Goal: Information Seeking & Learning: Check status

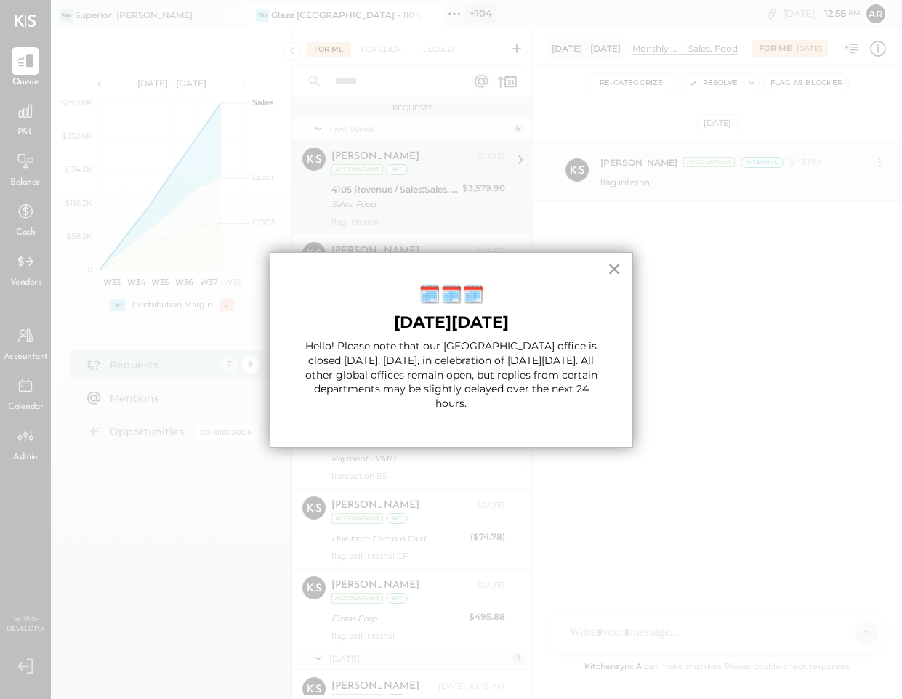
click at [613, 268] on button "×" at bounding box center [615, 268] width 14 height 23
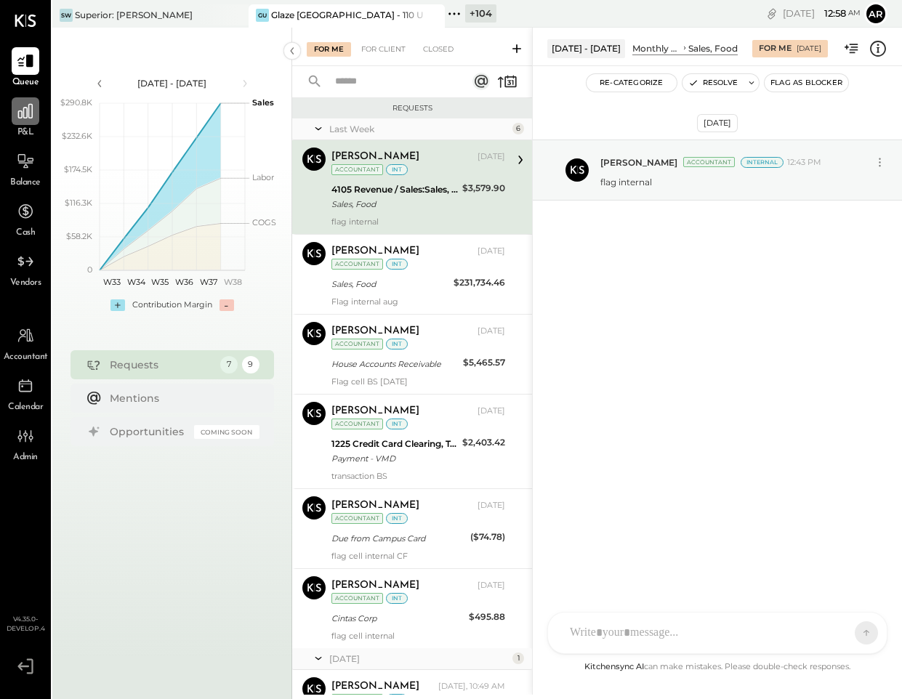
click at [20, 121] on div at bounding box center [26, 111] width 28 height 28
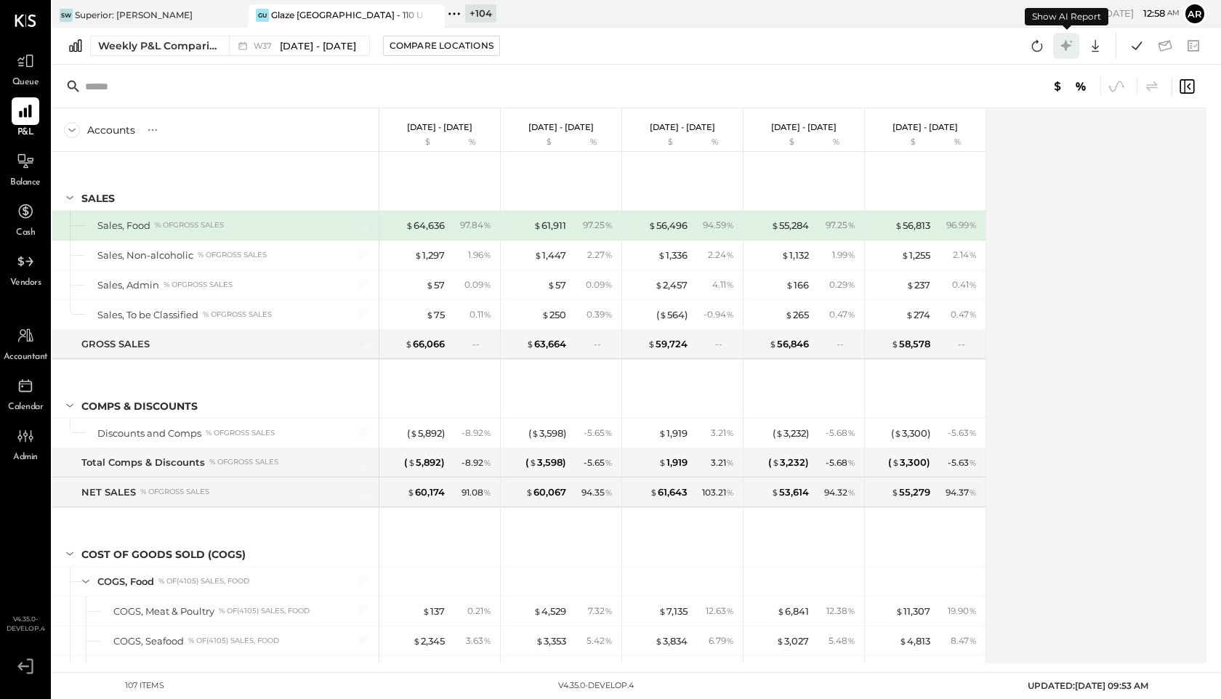
click at [902, 45] on icon at bounding box center [1066, 45] width 19 height 19
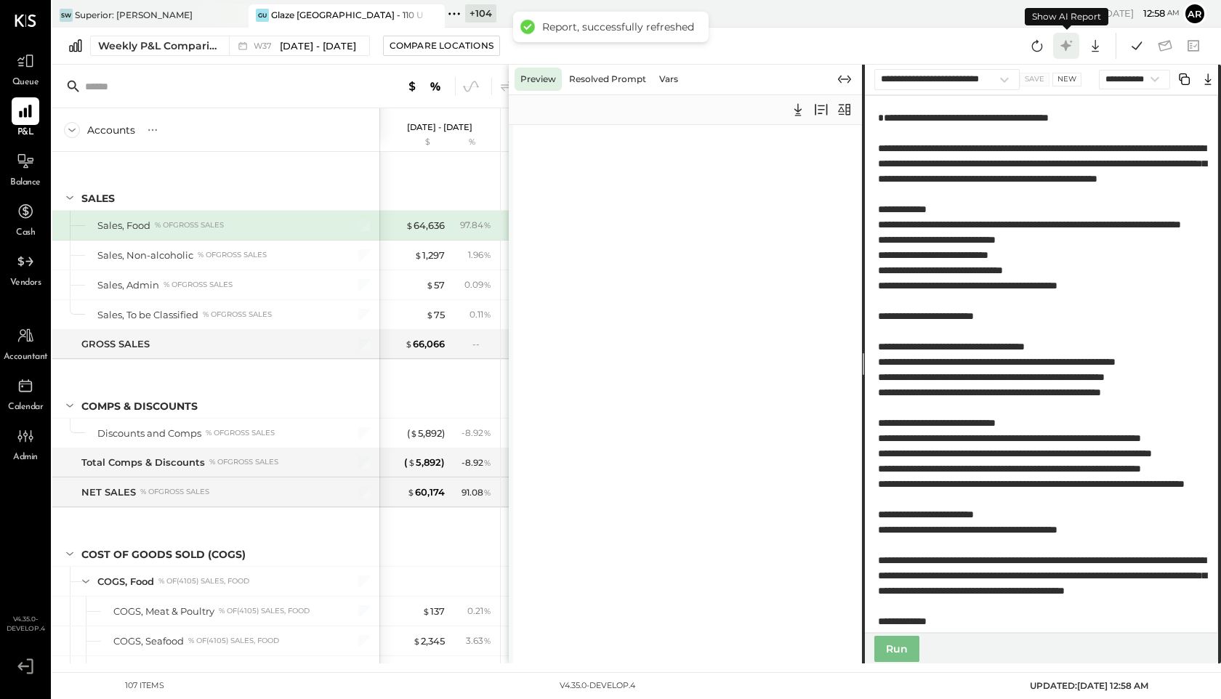
click at [902, 45] on icon at bounding box center [1066, 45] width 19 height 19
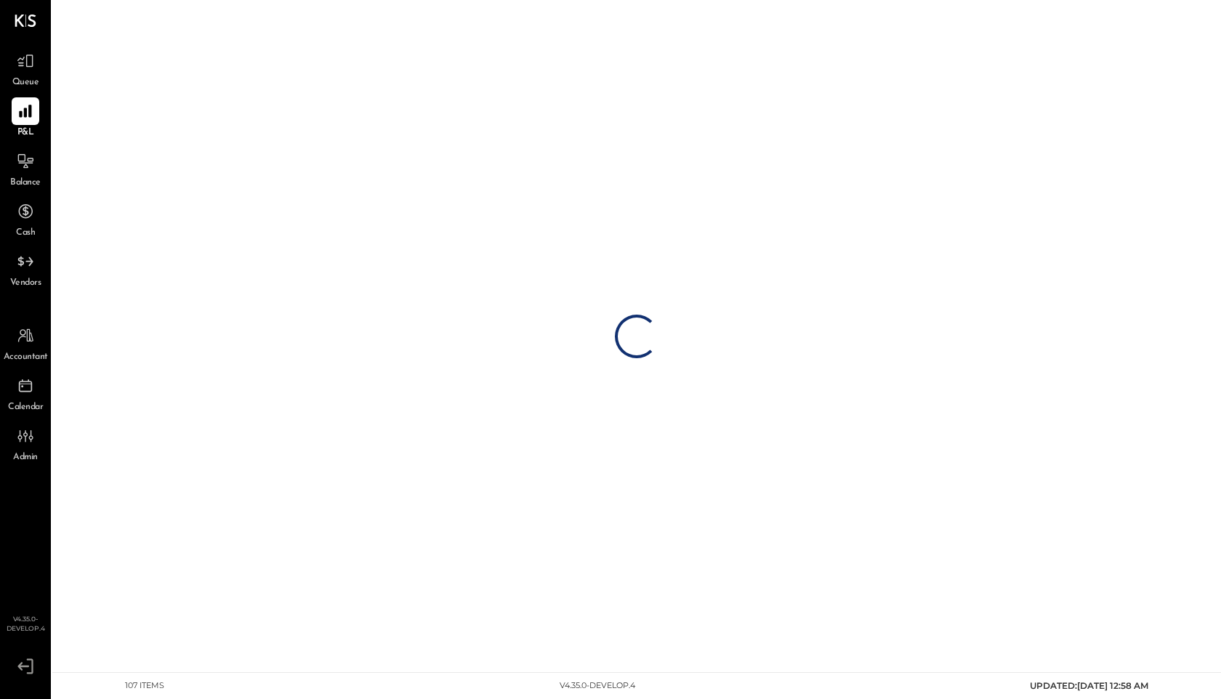
select select "**********"
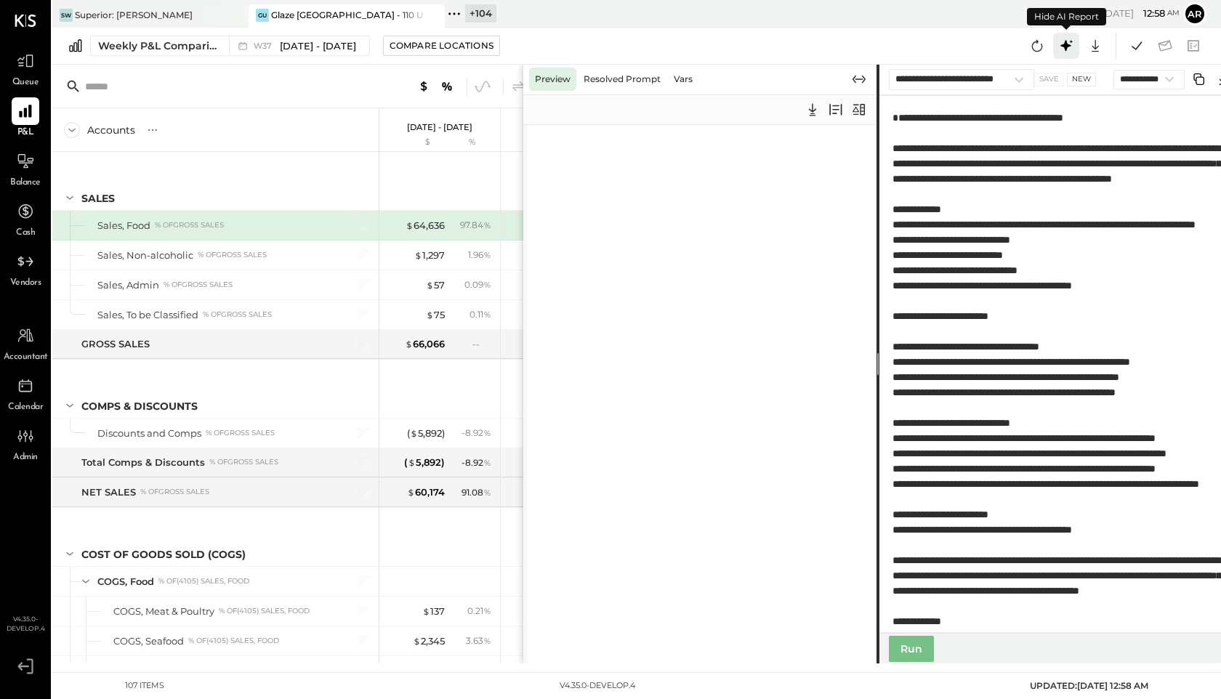
click at [902, 47] on icon at bounding box center [1066, 45] width 19 height 19
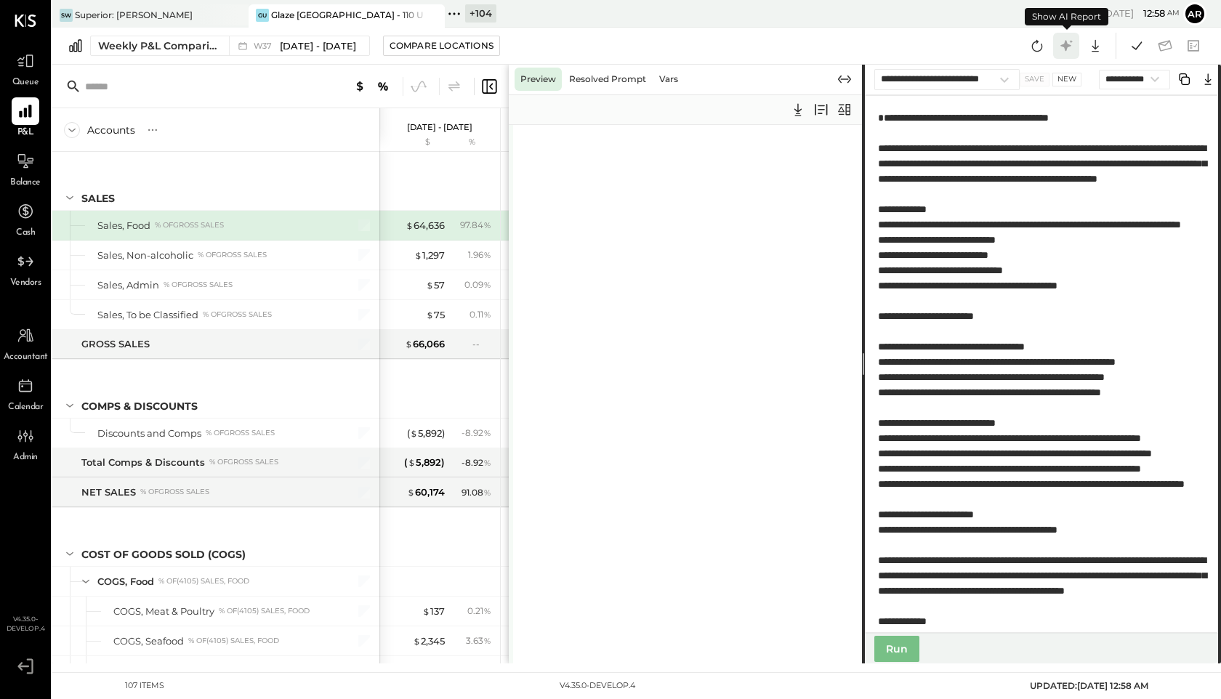
click at [902, 47] on icon at bounding box center [1066, 45] width 19 height 19
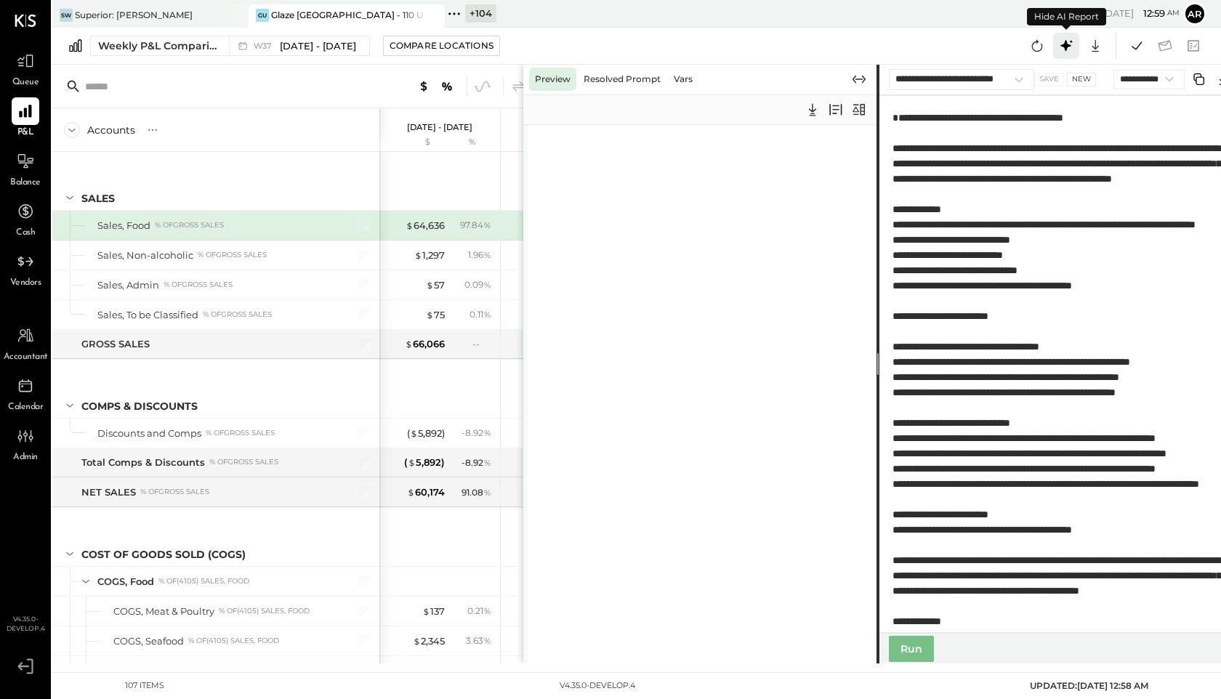
click at [902, 52] on icon at bounding box center [1066, 45] width 19 height 19
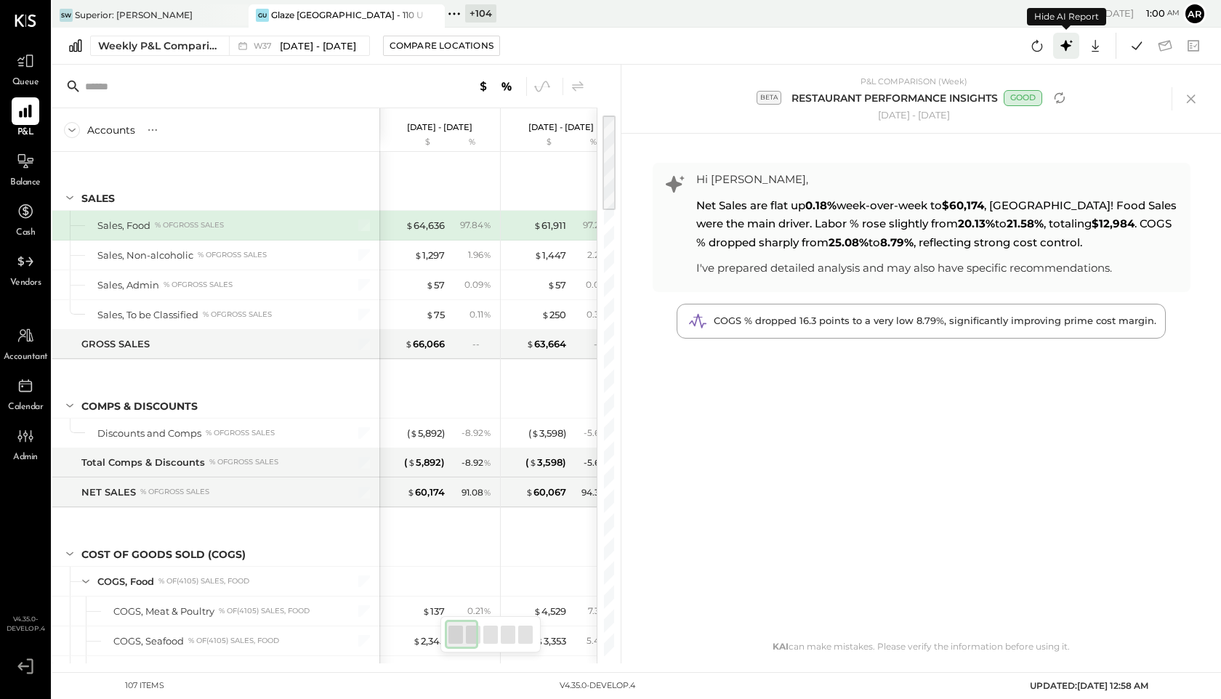
click at [902, 47] on icon at bounding box center [1066, 45] width 19 height 19
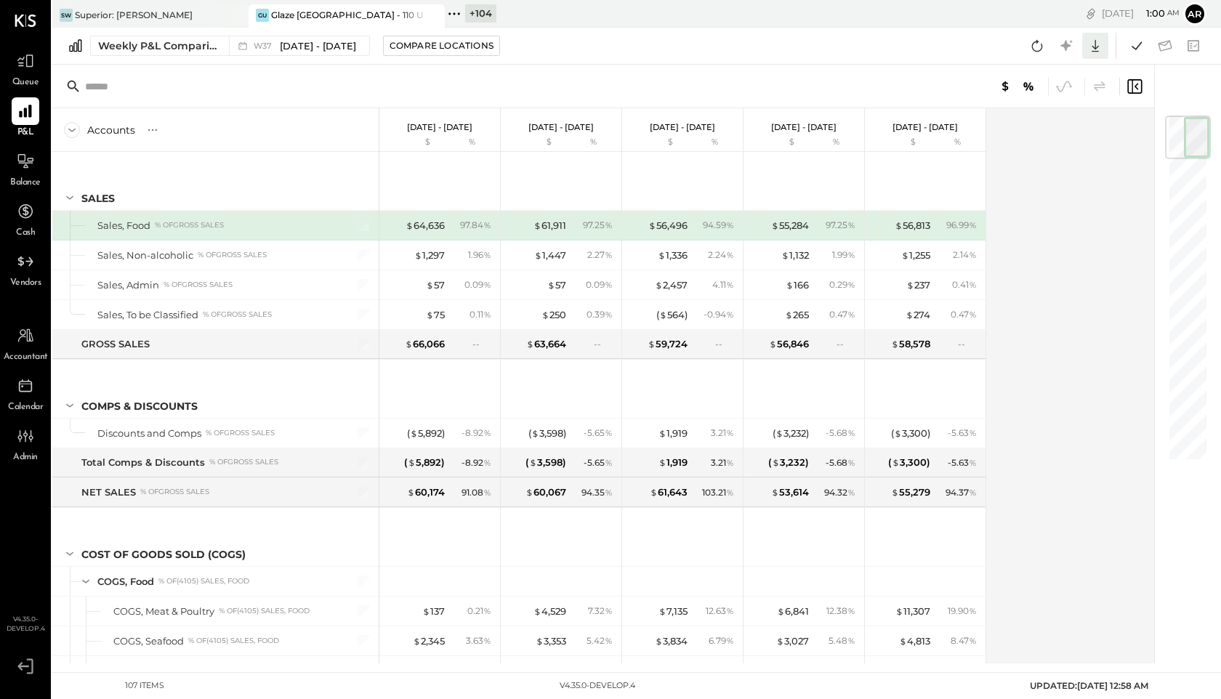
click at [902, 49] on icon at bounding box center [1095, 45] width 19 height 19
click at [902, 50] on div "Weekly P&L Comparison W37 Sep 8 - 14, 2025 Compare Locations CSV Google Sheets …" at bounding box center [636, 46] width 1169 height 37
click at [454, 16] on icon at bounding box center [454, 13] width 19 height 19
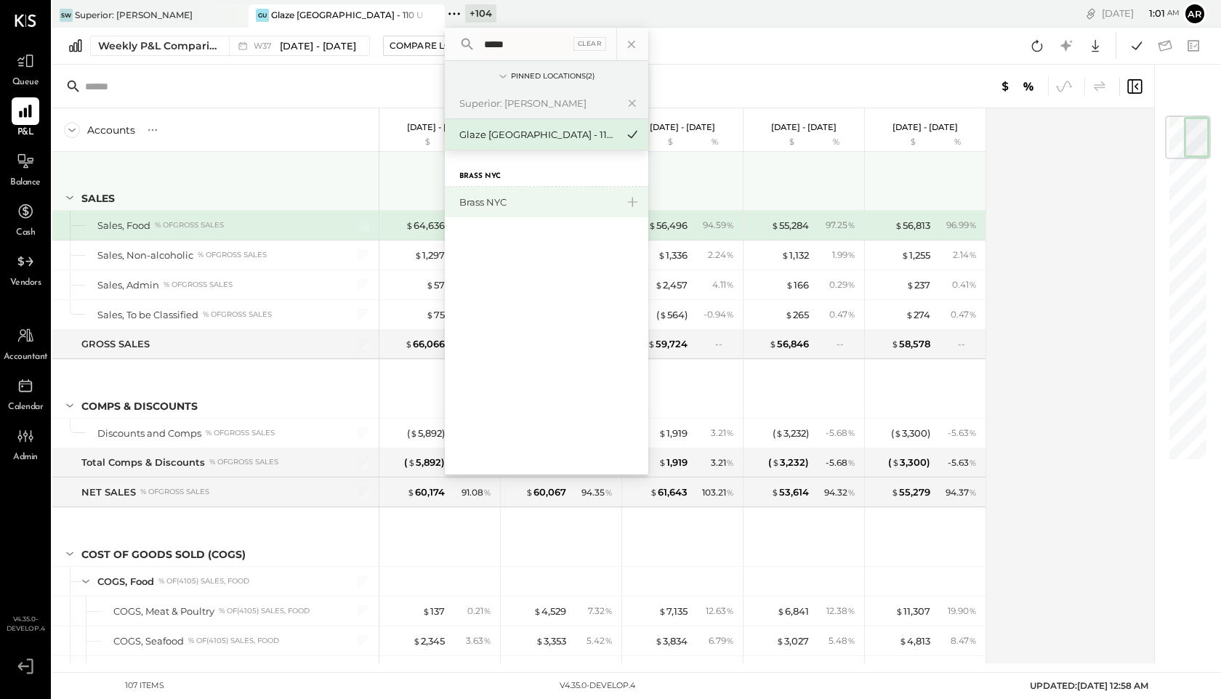
type input "*****"
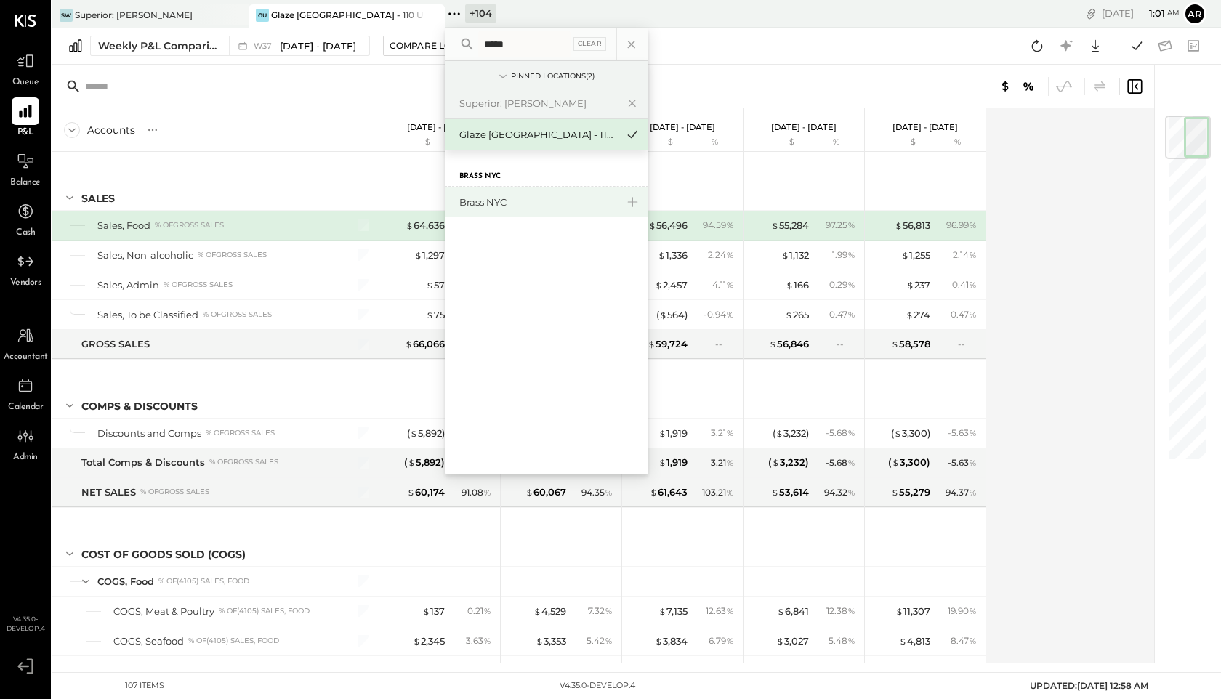
click at [473, 208] on div "Brass NYC" at bounding box center [537, 203] width 157 height 14
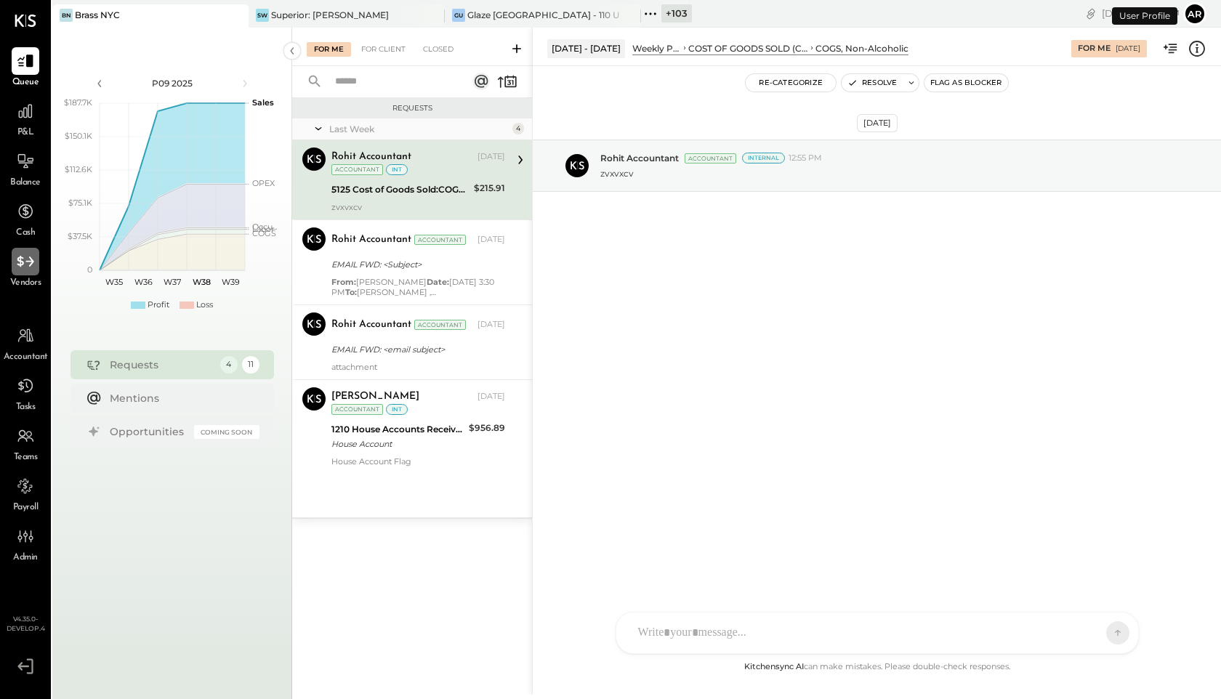
click at [12, 269] on div at bounding box center [26, 262] width 28 height 28
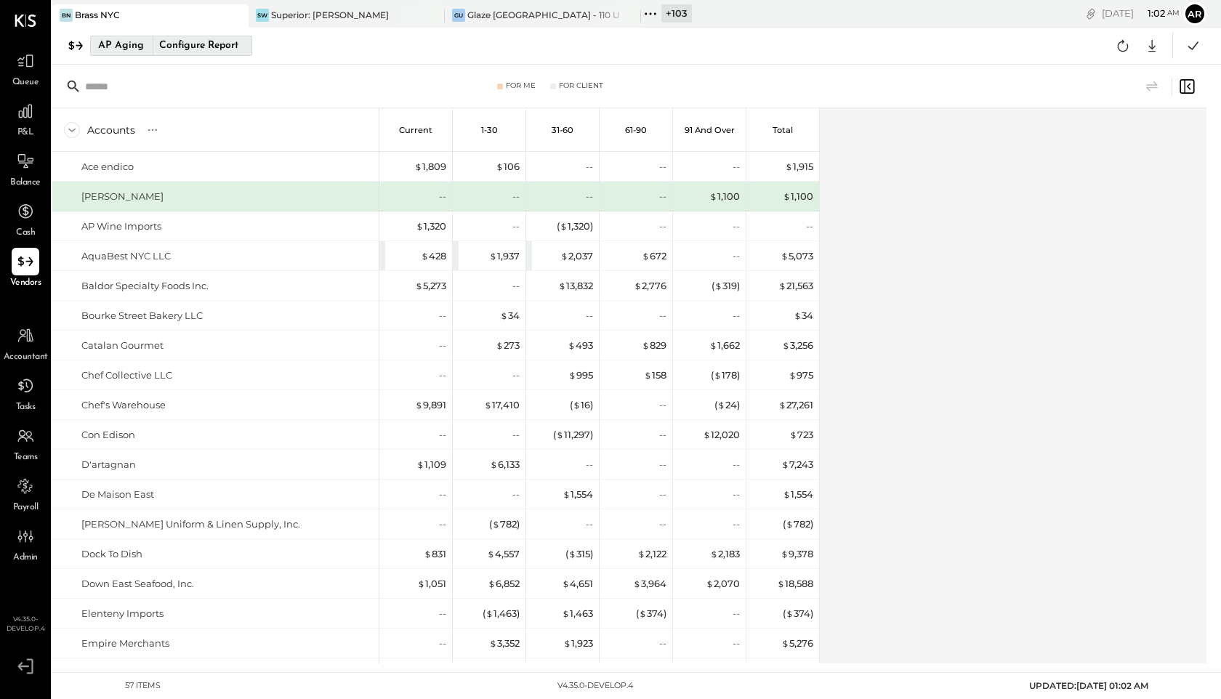
click at [172, 55] on div "Configure Report" at bounding box center [199, 45] width 92 height 19
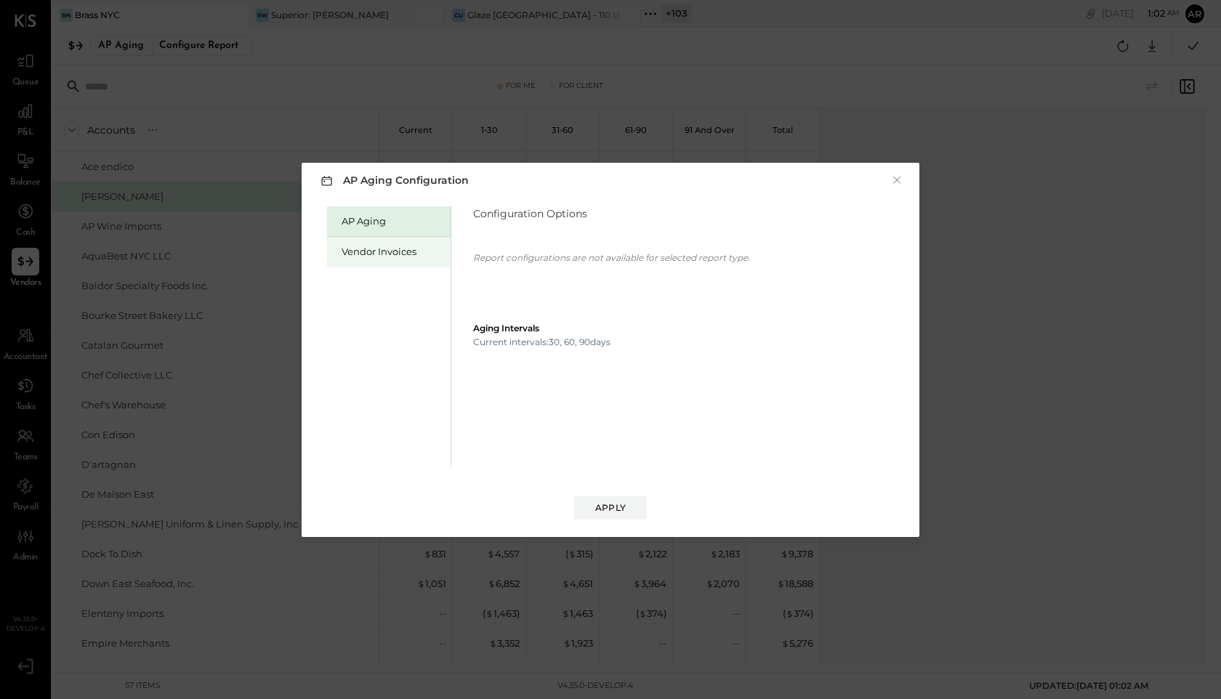
click at [385, 252] on div "Vendor Invoices" at bounding box center [393, 252] width 102 height 14
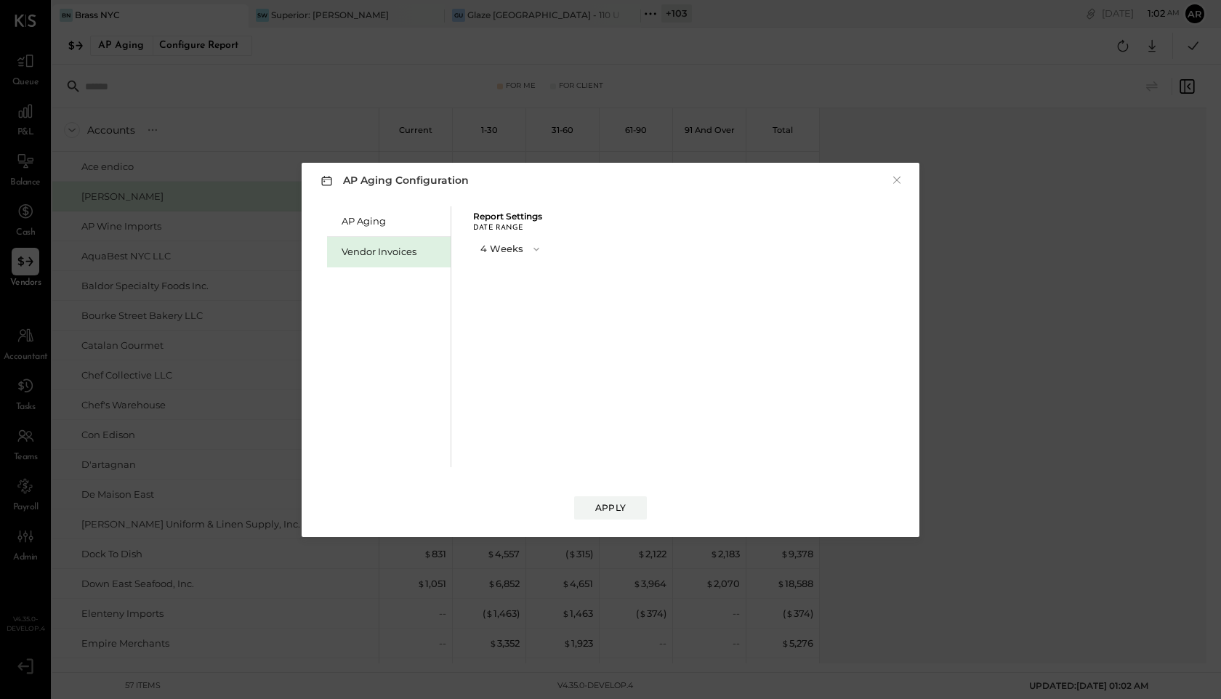
click at [491, 250] on button "4 Weeks" at bounding box center [511, 249] width 76 height 27
click at [487, 304] on span "13 Weeks" at bounding box center [503, 300] width 37 height 9
click at [595, 511] on div "Apply" at bounding box center [610, 508] width 31 height 12
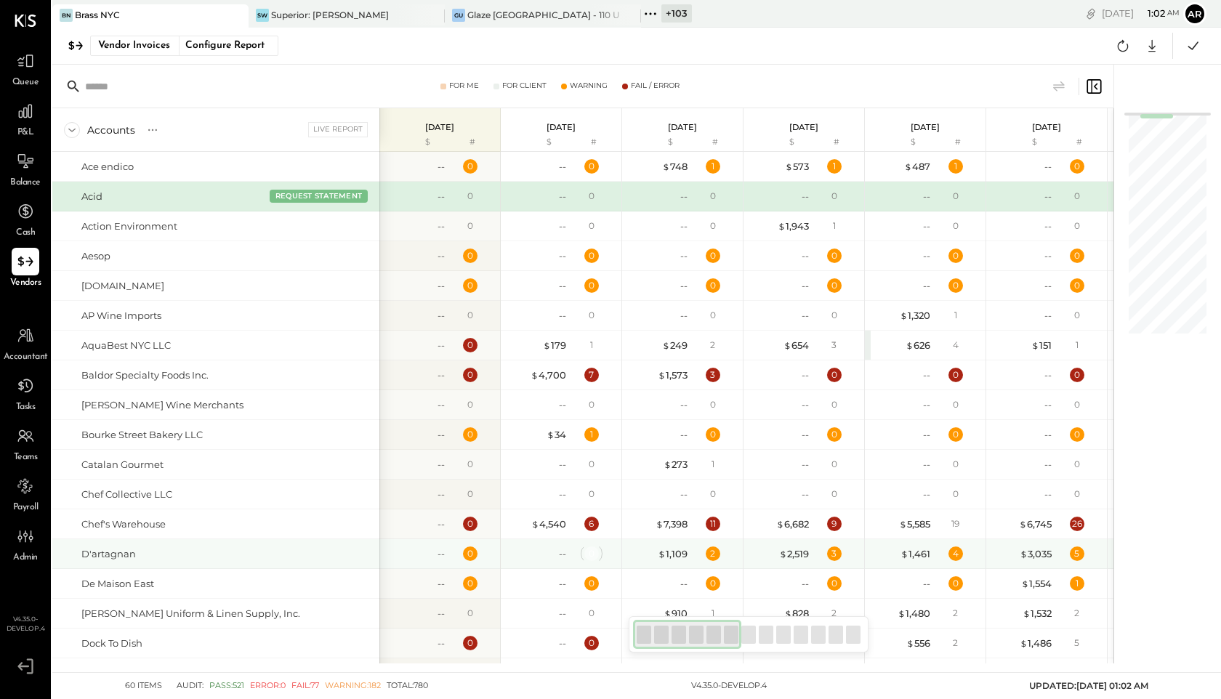
click at [595, 547] on div "0" at bounding box center [592, 554] width 15 height 15
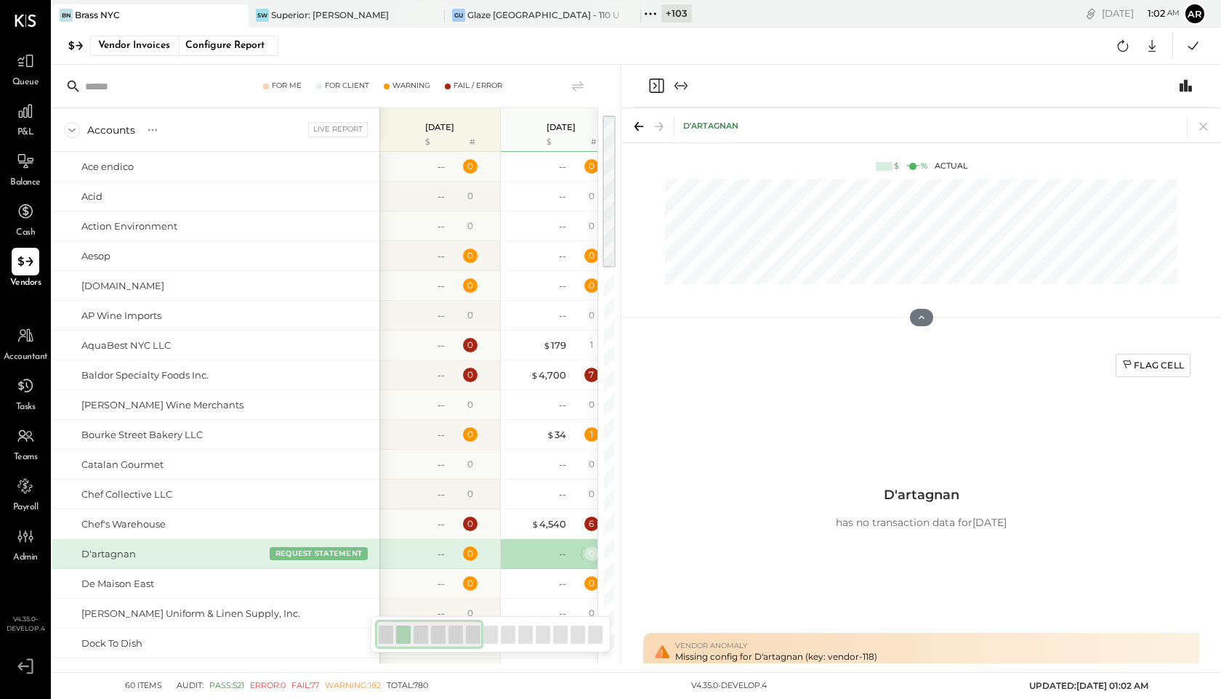
click at [593, 547] on div "0" at bounding box center [592, 553] width 6 height 12
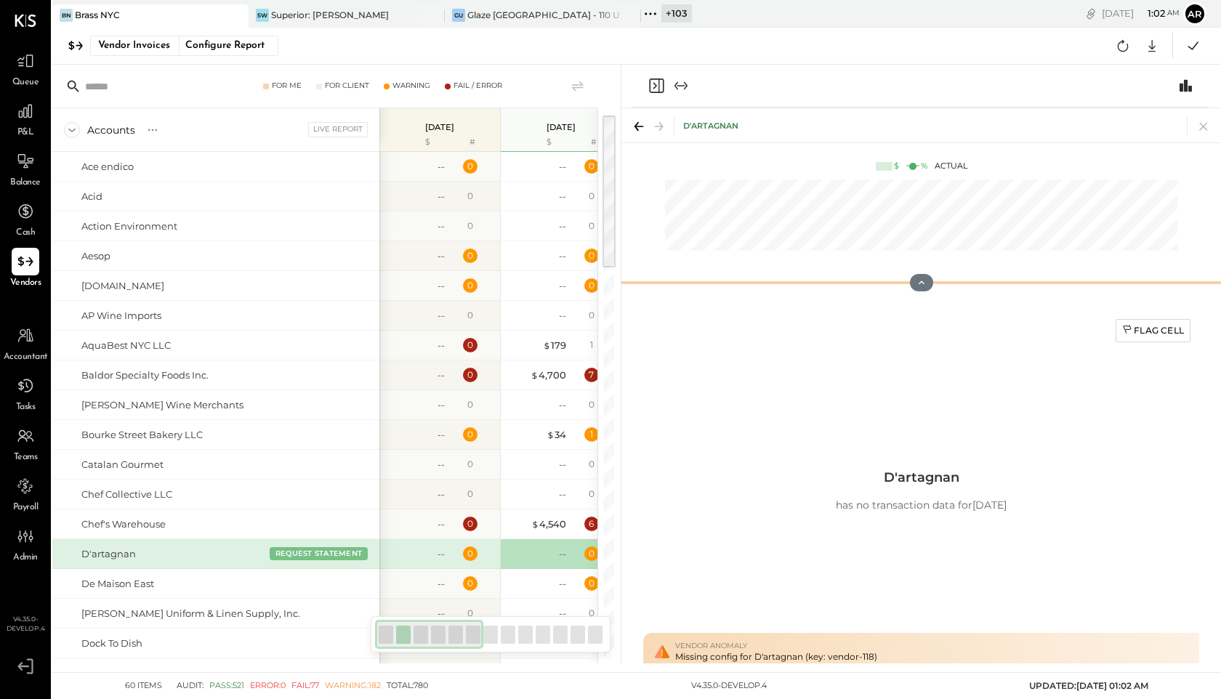
drag, startPoint x: 920, startPoint y: 317, endPoint x: 917, endPoint y: 280, distance: 37.2
click at [902, 280] on div "D'artagnan $ % Actual" at bounding box center [922, 205] width 600 height 195
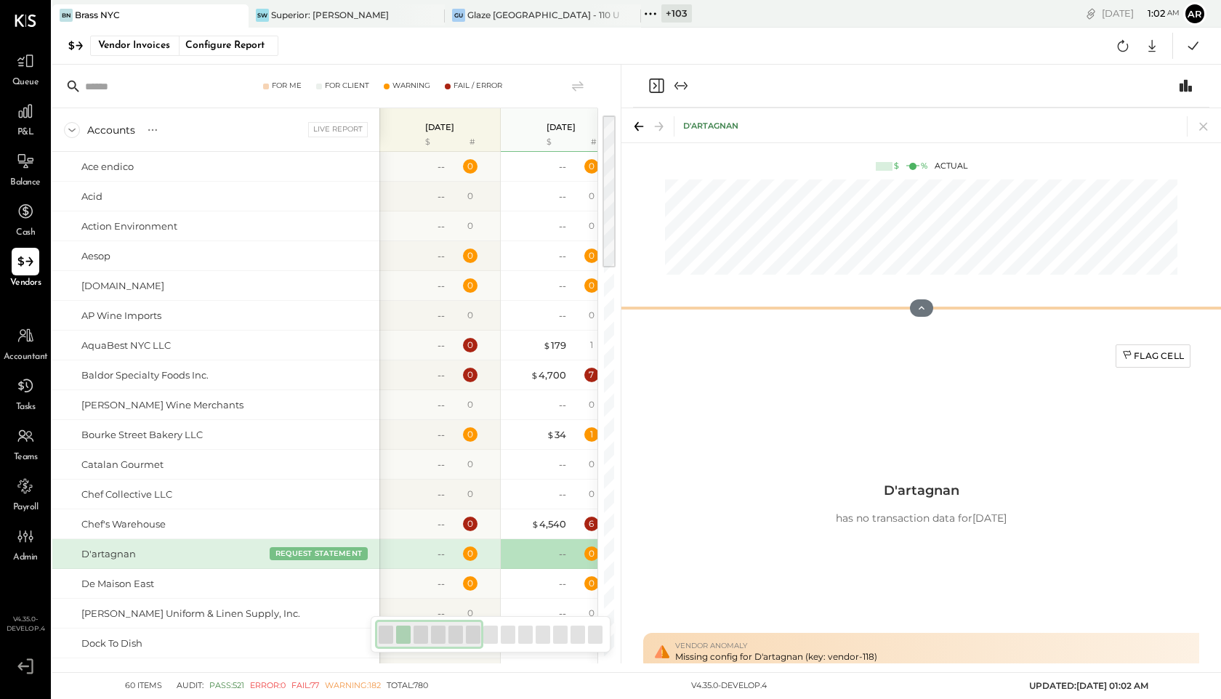
drag, startPoint x: 923, startPoint y: 283, endPoint x: 923, endPoint y: 310, distance: 27.6
click at [902, 310] on icon at bounding box center [922, 308] width 12 height 12
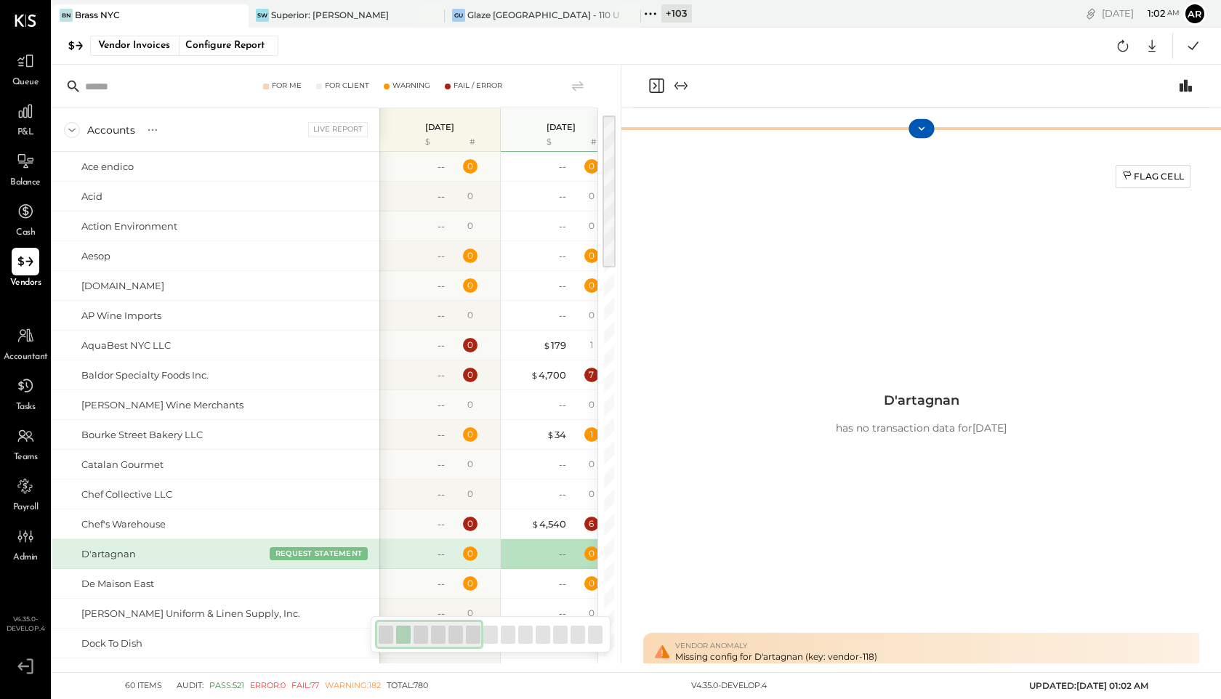
click at [902, 127] on icon at bounding box center [921, 128] width 13 height 13
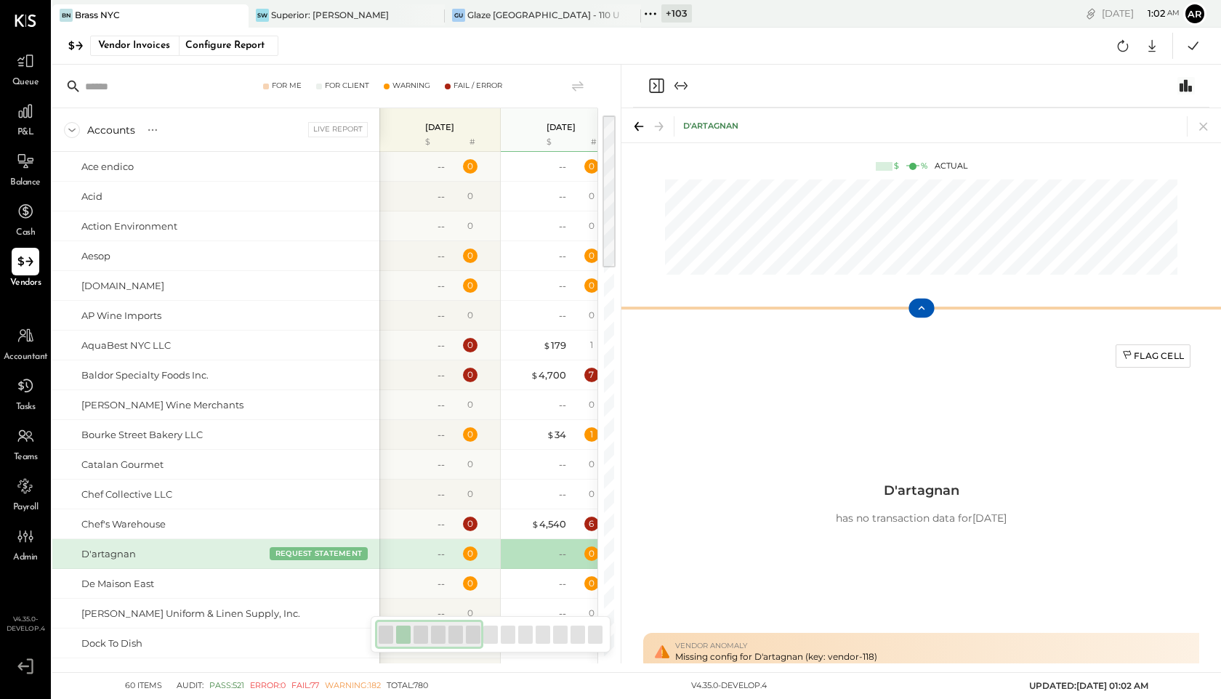
click at [902, 80] on icon "Switch to Chart module" at bounding box center [1186, 85] width 17 height 17
click at [902, 84] on icon "Switch to Chart module" at bounding box center [1186, 86] width 12 height 12
click at [902, 86] on icon "Switch to Chart module" at bounding box center [1186, 86] width 12 height 12
click at [902, 308] on icon at bounding box center [921, 308] width 7 height 4
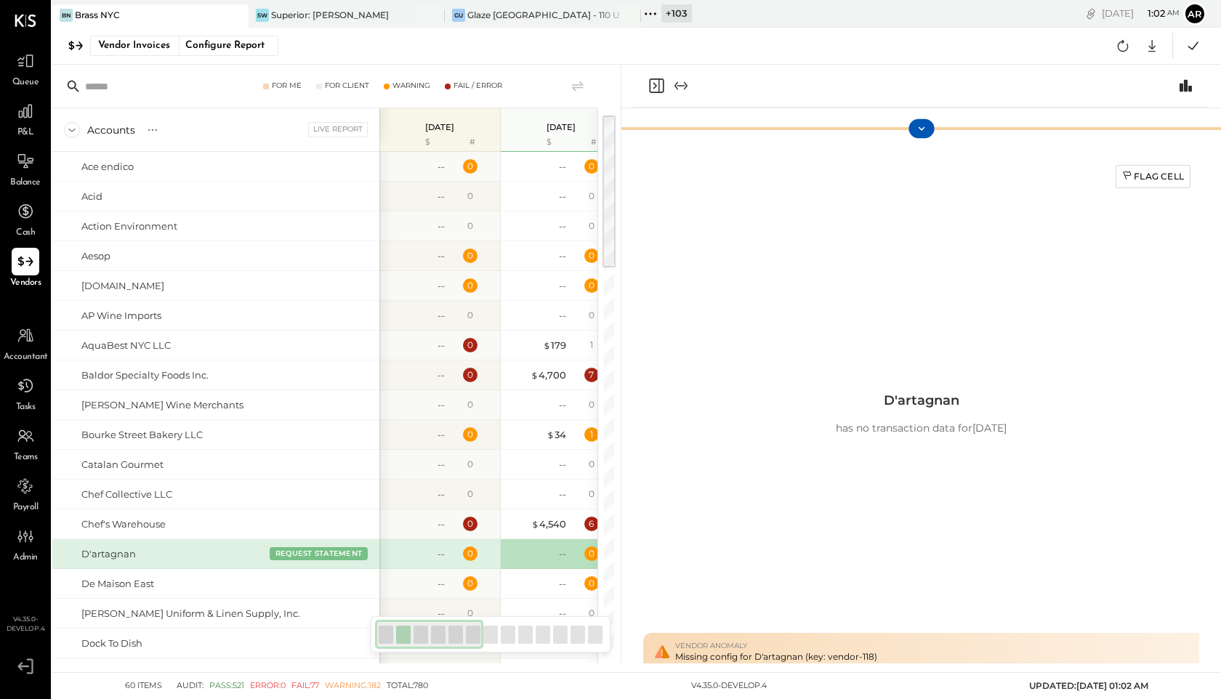
click at [902, 123] on icon at bounding box center [921, 128] width 13 height 13
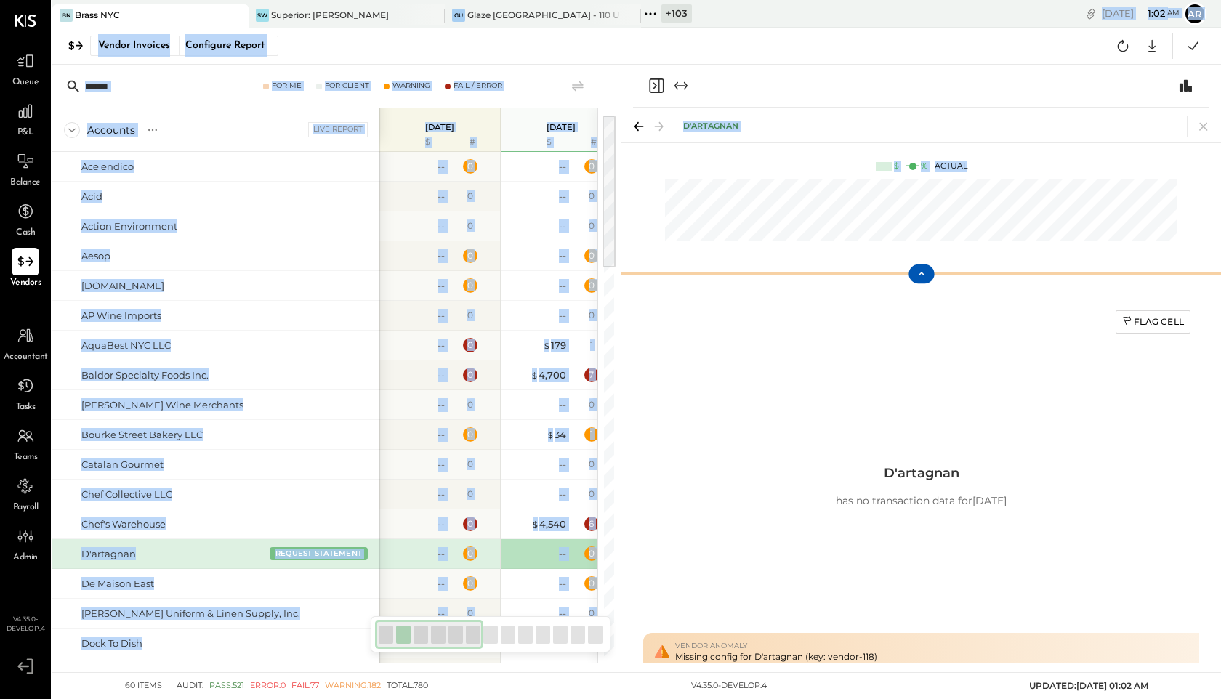
drag, startPoint x: 806, startPoint y: 313, endPoint x: 859, endPoint y: 14, distance: 303.5
click at [859, 13] on div "BN Brass NYC SW Superior: Warren Tavern GU Glaze Union Square - 110 Uni + 103 P…" at bounding box center [636, 332] width 1169 height 664
click at [902, 278] on icon at bounding box center [921, 274] width 13 height 13
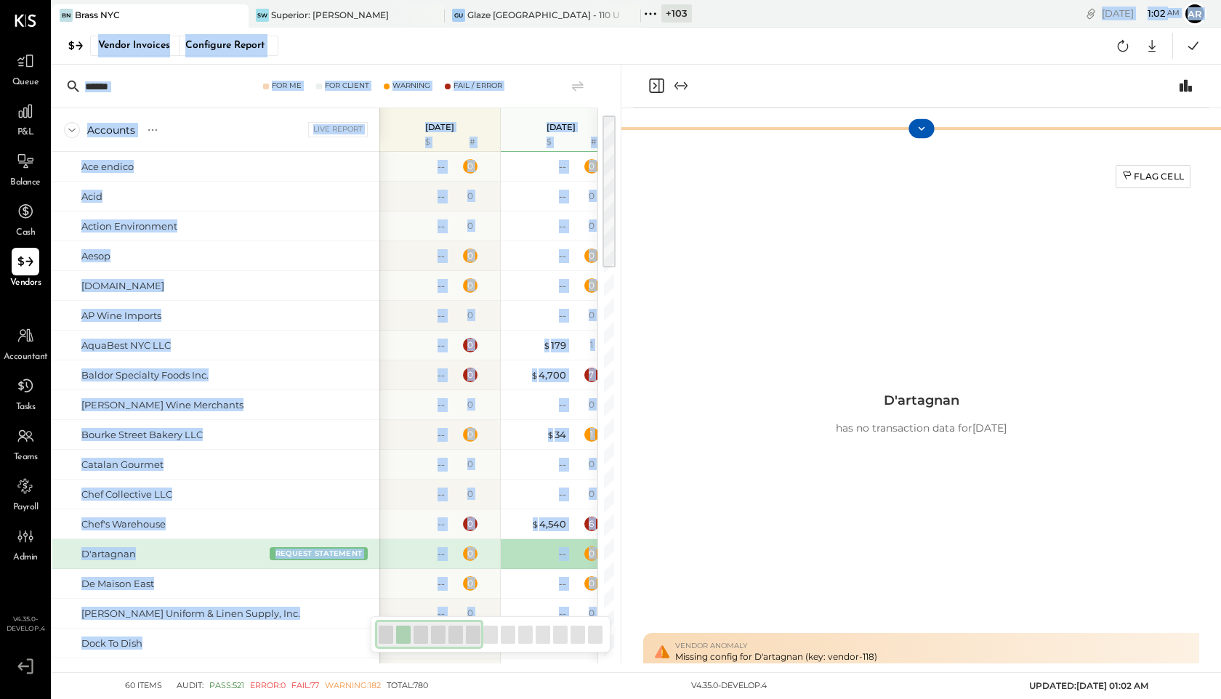
click at [902, 129] on icon at bounding box center [921, 128] width 13 height 13
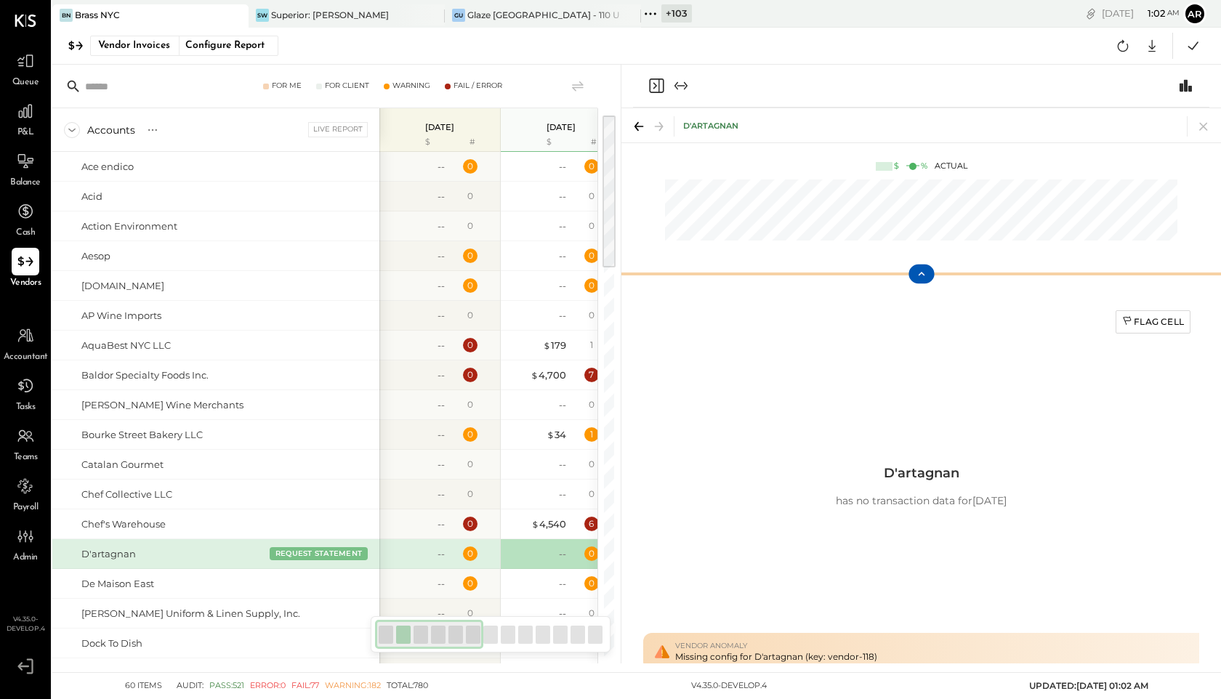
click at [774, 369] on div "Flag Cell D'artagnan has no transaction data for 2025-09-08 Vendor Anomaly Miss…" at bounding box center [921, 486] width 556 height 369
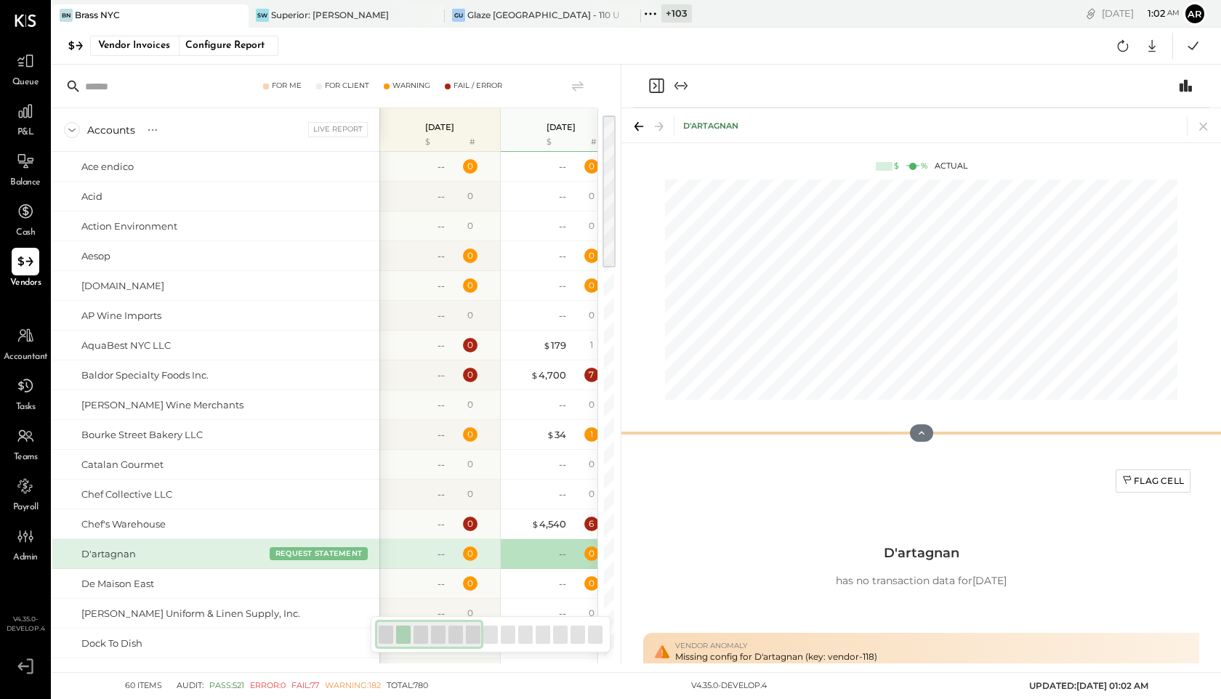
drag, startPoint x: 922, startPoint y: 274, endPoint x: 891, endPoint y: 433, distance: 162.3
click at [891, 433] on div at bounding box center [922, 433] width 600 height 29
click at [902, 437] on icon at bounding box center [921, 433] width 13 height 13
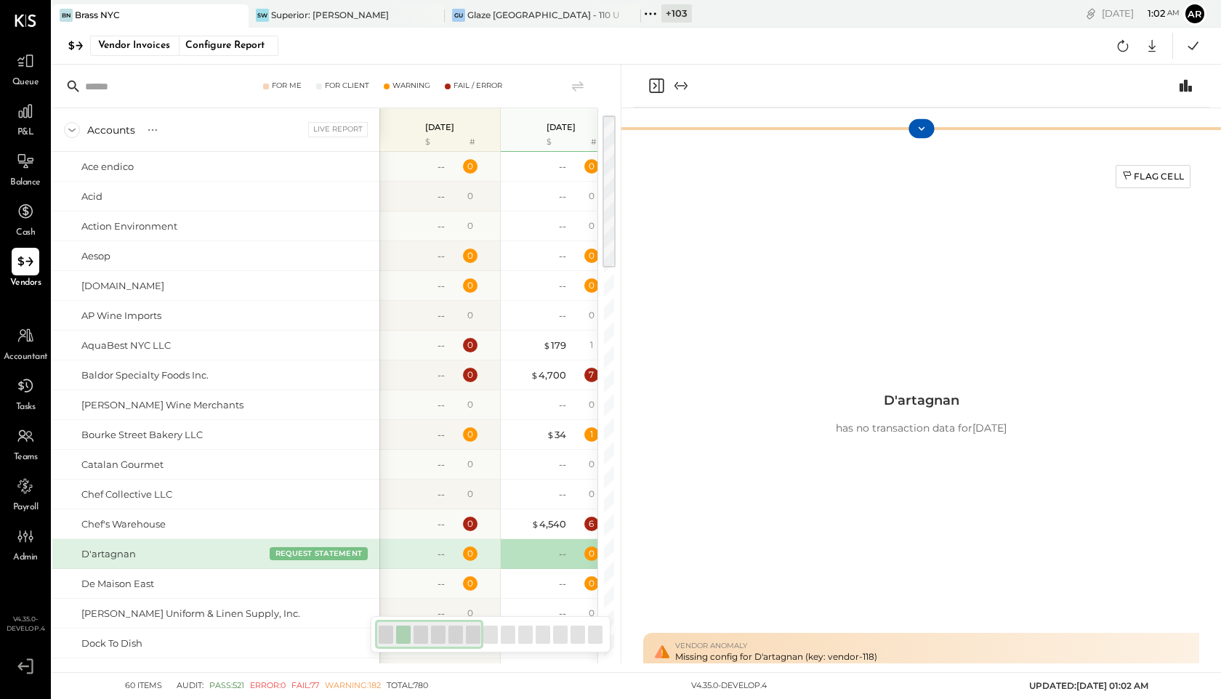
click at [902, 130] on icon at bounding box center [921, 128] width 13 height 13
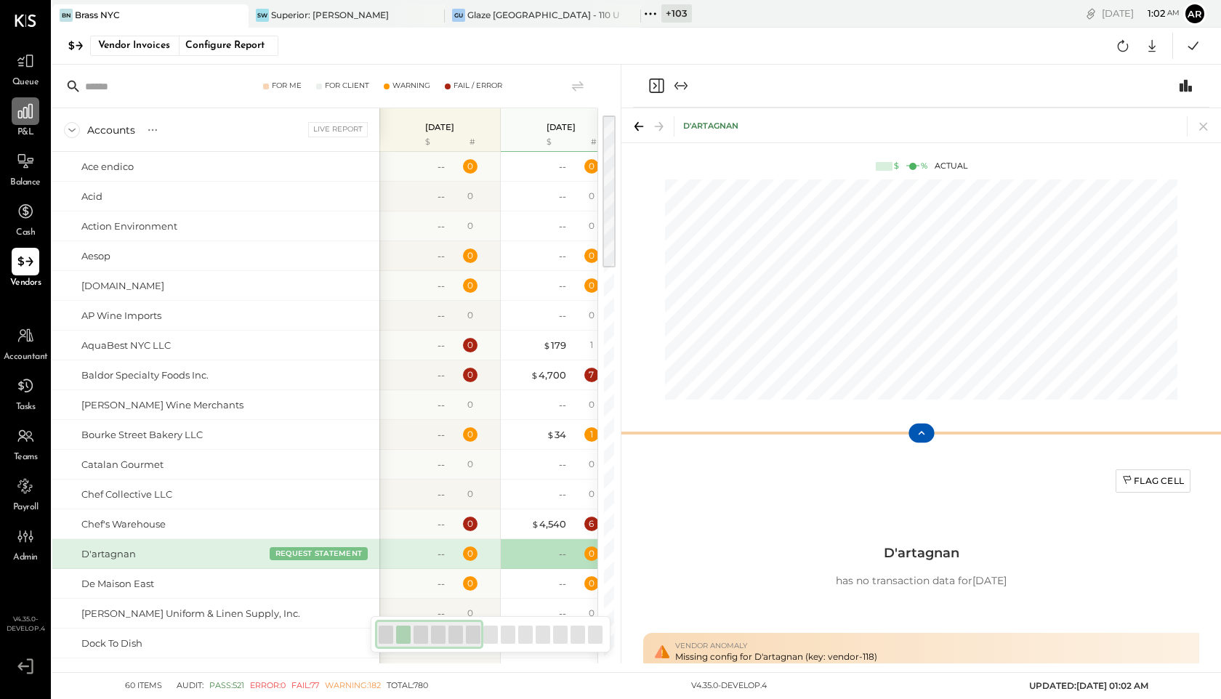
click at [22, 105] on icon at bounding box center [25, 111] width 19 height 19
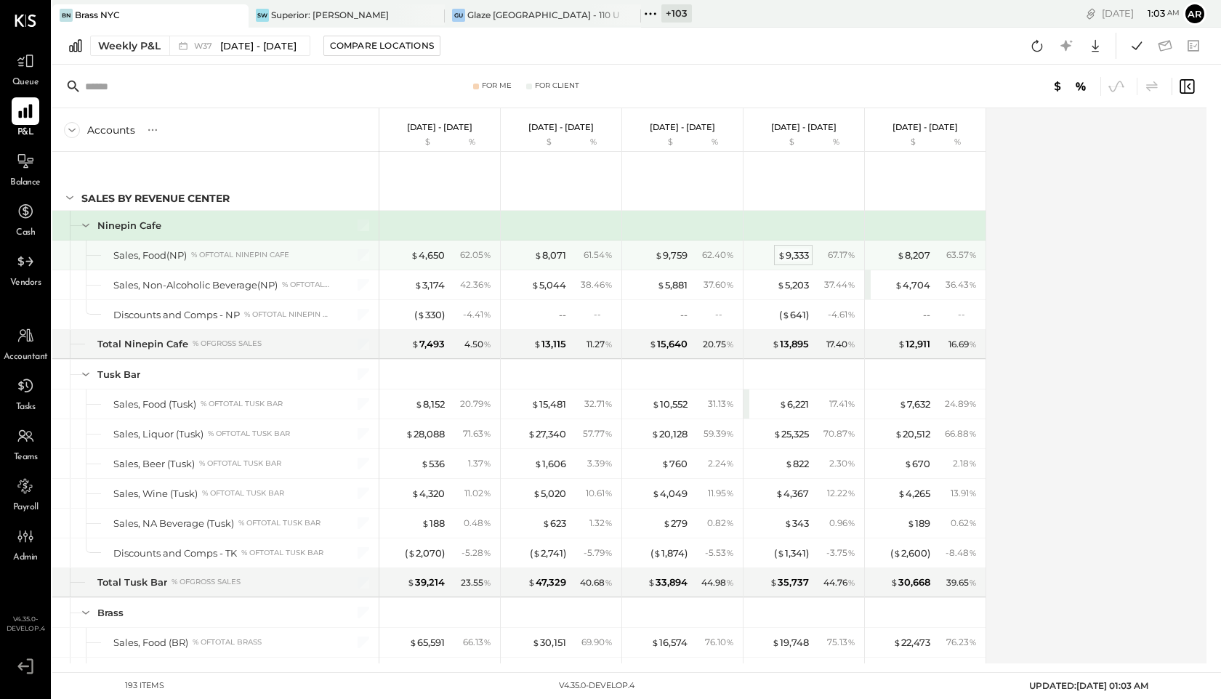
click at [795, 254] on div "$ 9,333" at bounding box center [793, 256] width 31 height 14
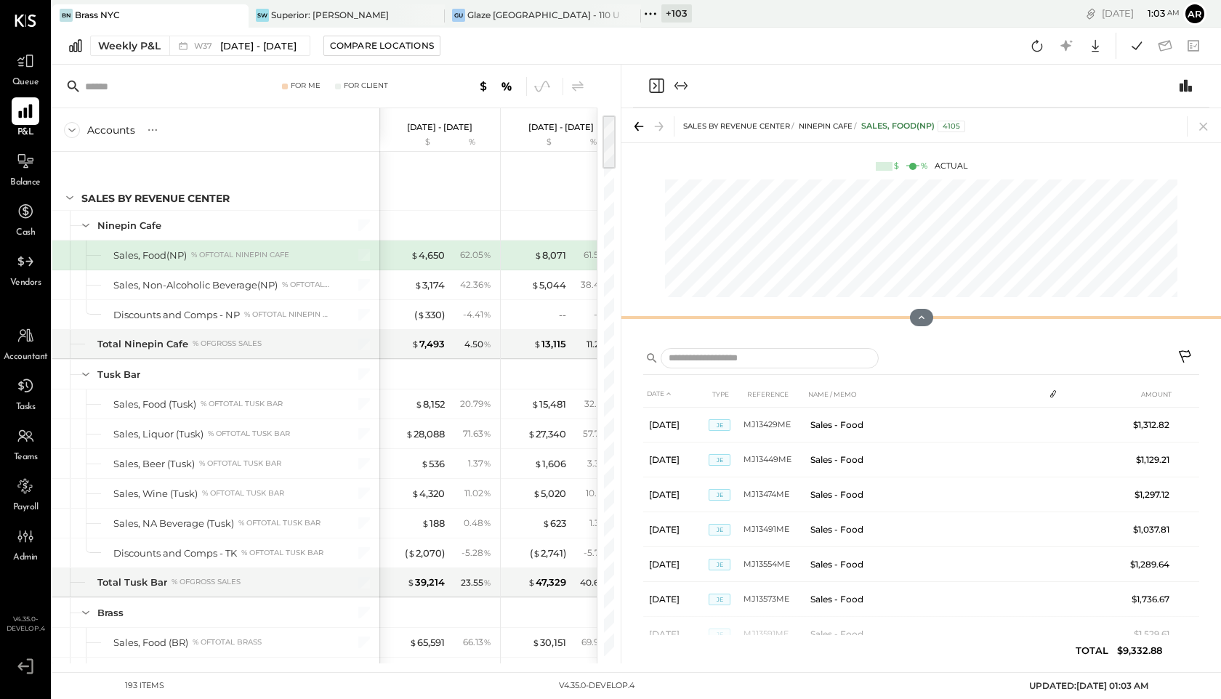
drag, startPoint x: 917, startPoint y: 318, endPoint x: 963, endPoint y: 318, distance: 45.8
click at [902, 318] on div at bounding box center [922, 317] width 600 height 29
click at [902, 322] on icon at bounding box center [921, 317] width 13 height 13
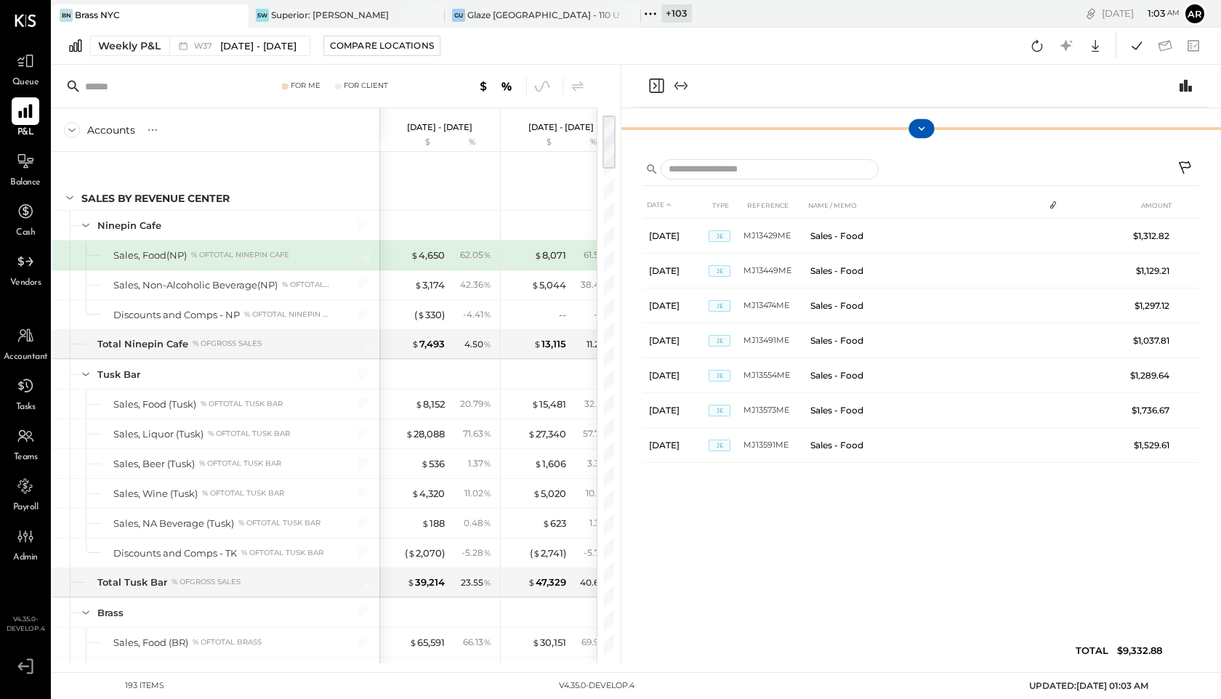
click at [902, 133] on icon at bounding box center [921, 128] width 13 height 13
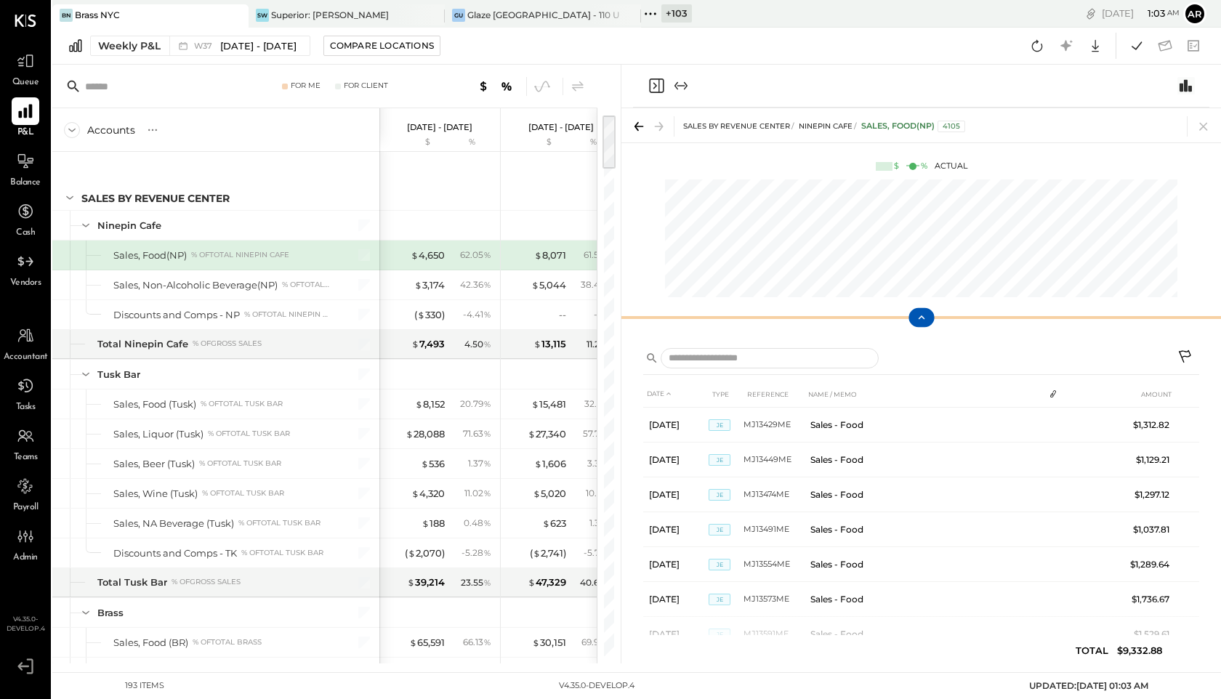
click at [902, 88] on icon "Switch to Chart module" at bounding box center [1186, 86] width 12 height 12
click at [26, 275] on div at bounding box center [26, 262] width 28 height 28
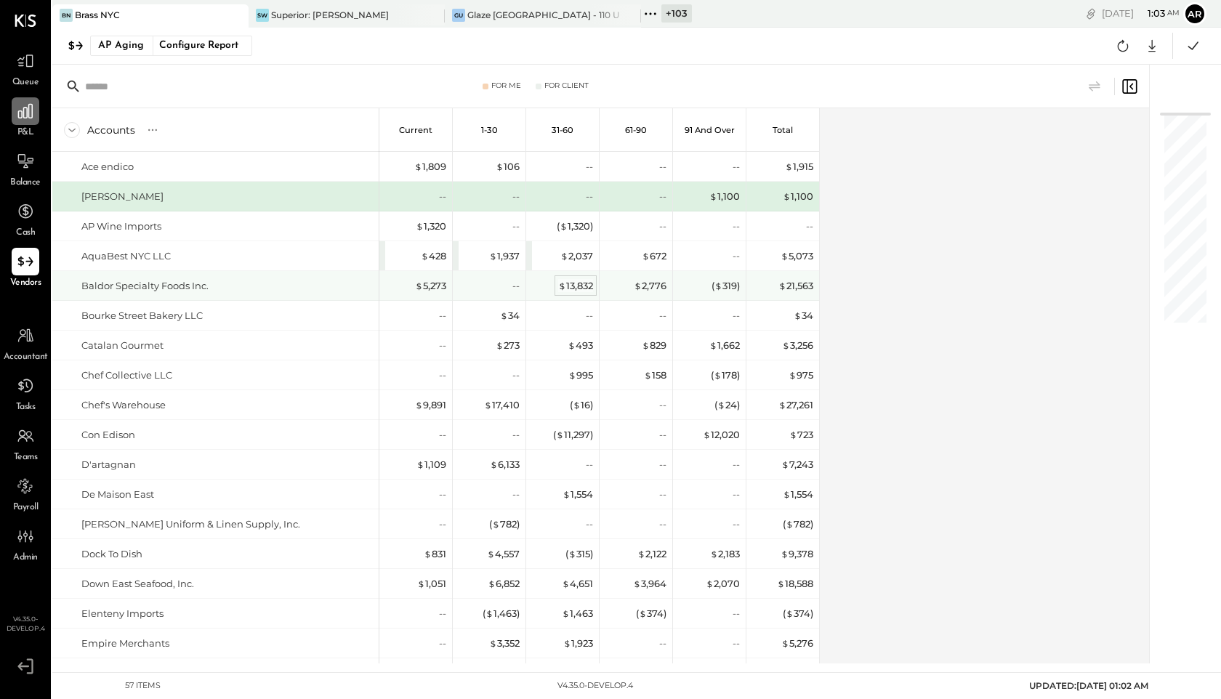
click at [571, 281] on div "$ 13,832" at bounding box center [575, 286] width 35 height 14
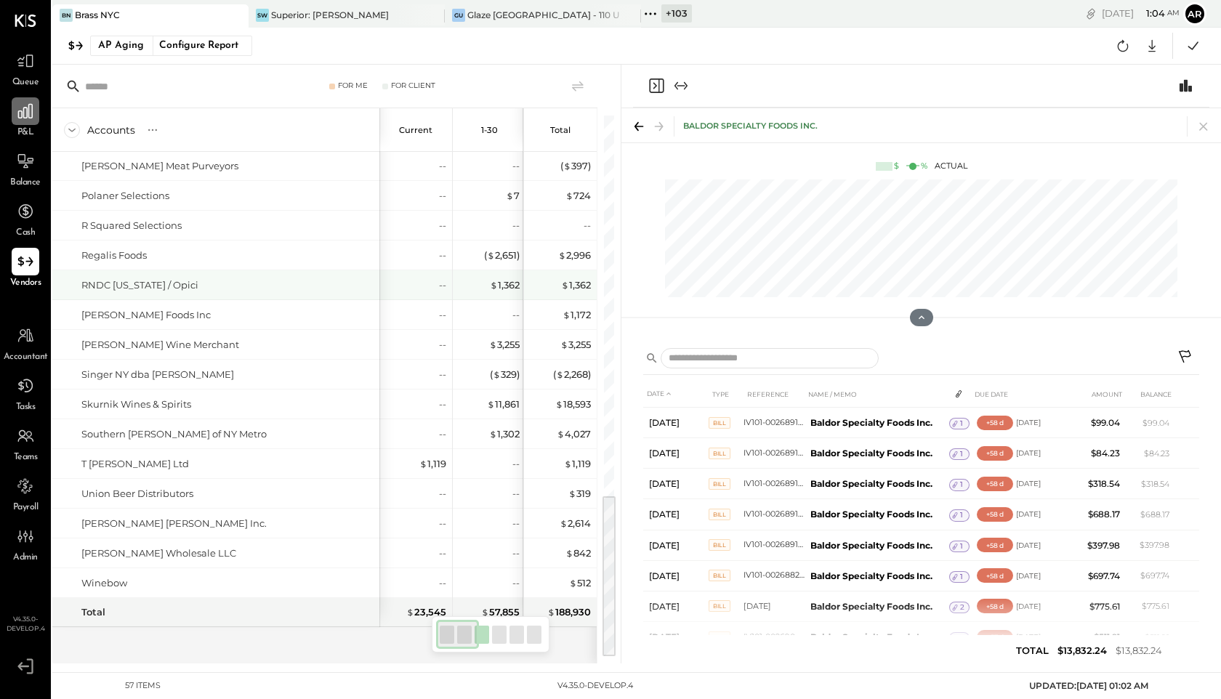
scroll to position [1222, 0]
click at [661, 86] on icon "Close panel" at bounding box center [656, 85] width 17 height 17
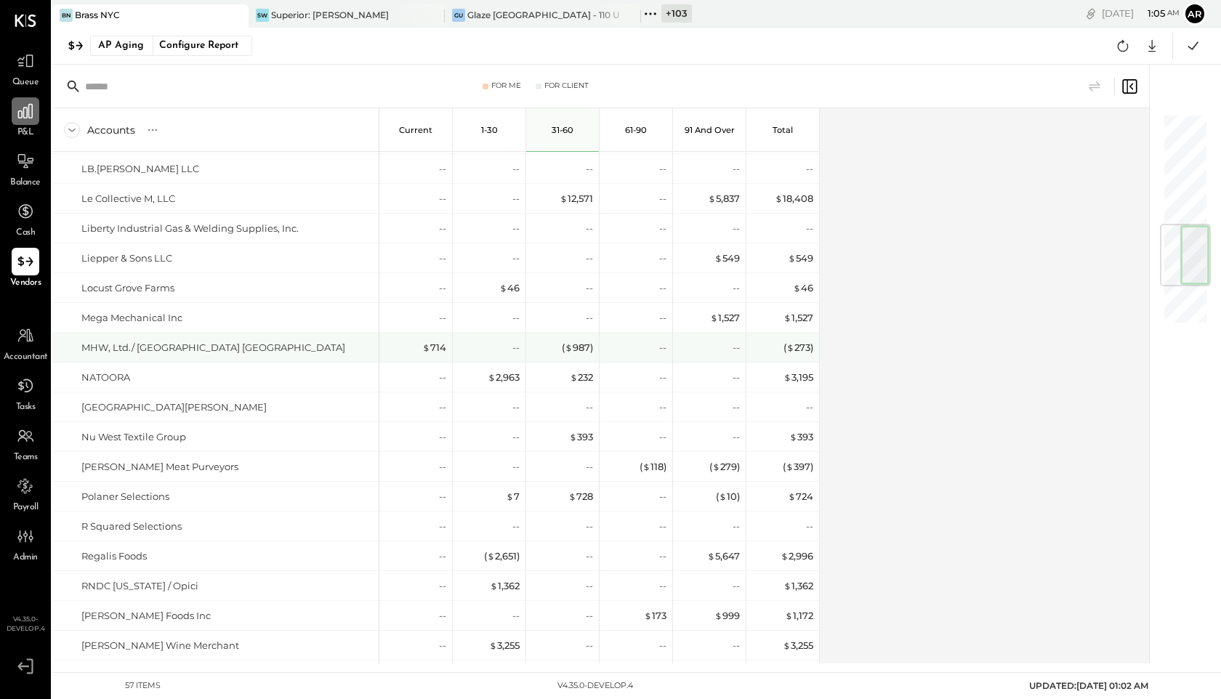
scroll to position [911, 0]
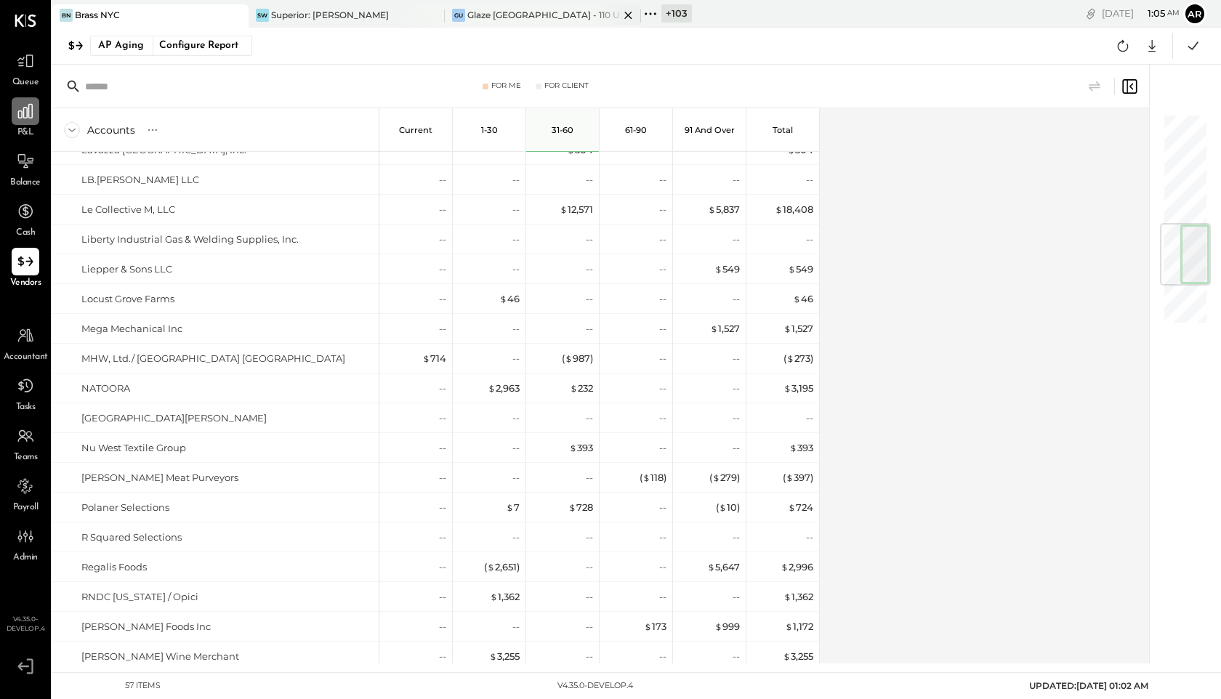
click at [508, 13] on div "Glaze [GEOGRAPHIC_DATA] - 110 Uni" at bounding box center [543, 15] width 152 height 12
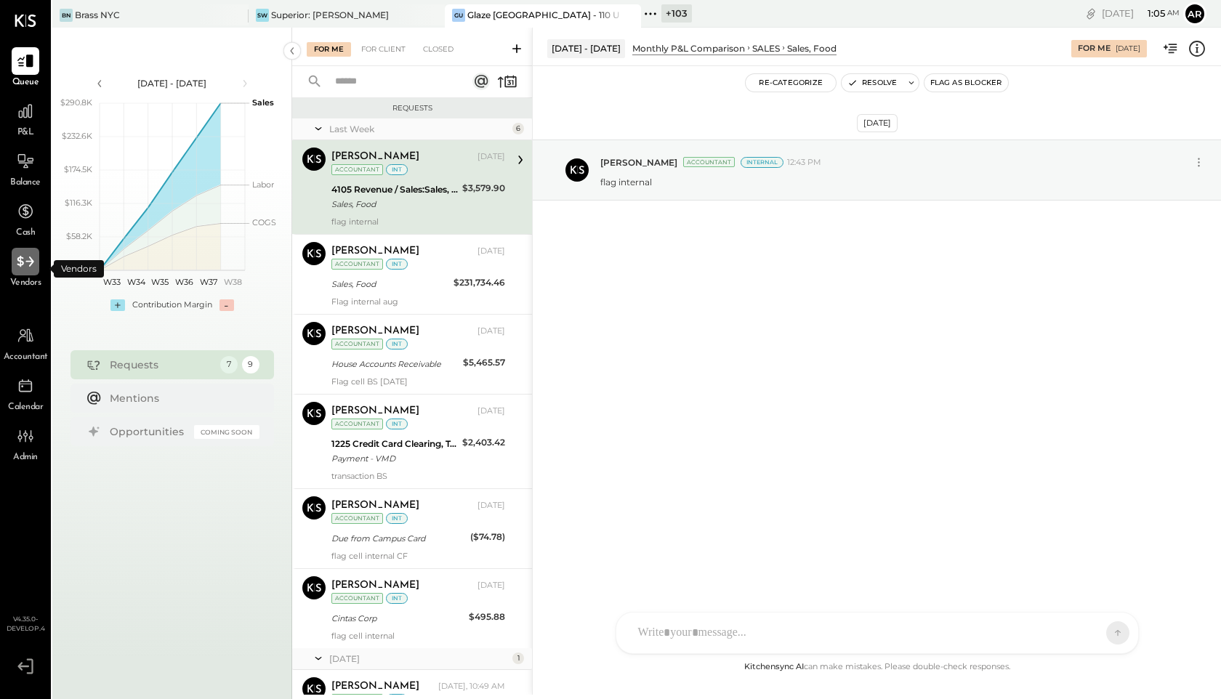
click at [23, 266] on icon at bounding box center [25, 261] width 19 height 19
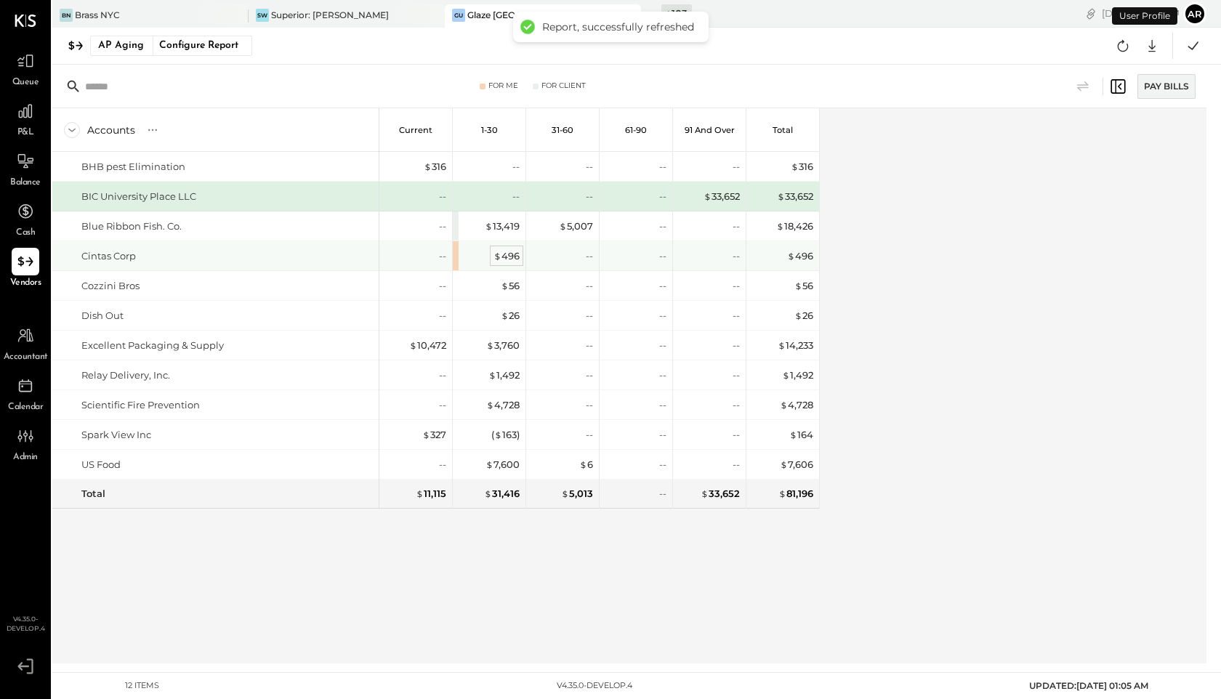
click at [505, 262] on div "$ 496" at bounding box center [507, 256] width 26 height 14
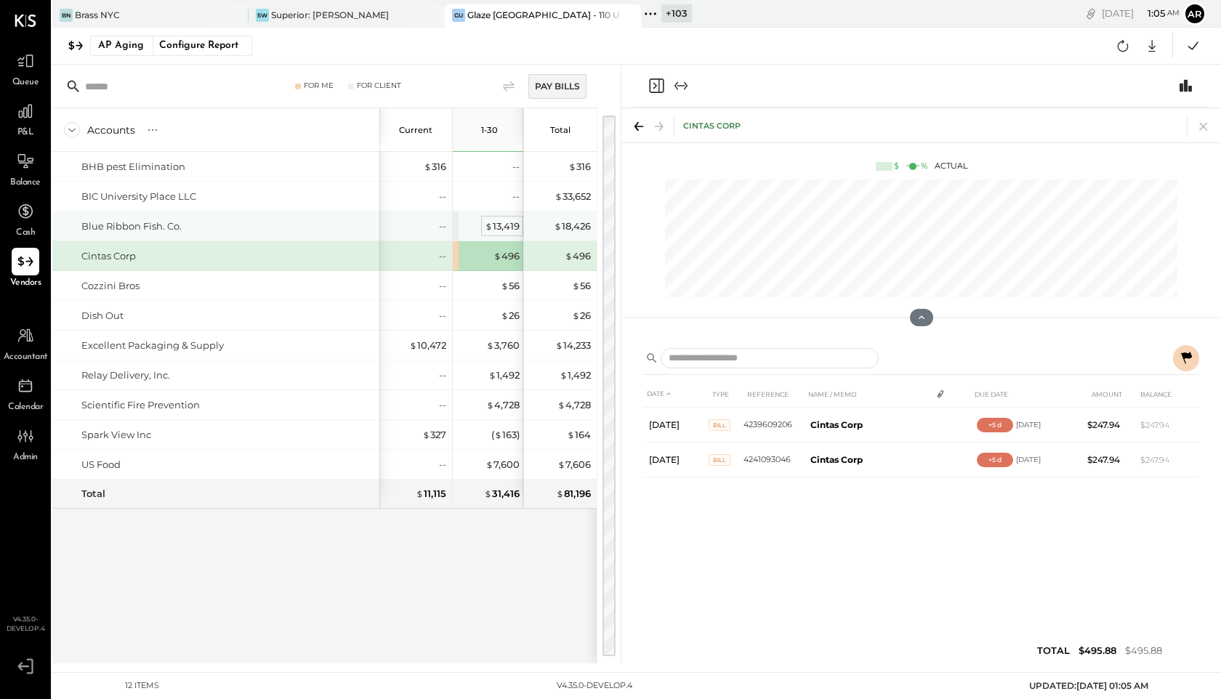
click at [499, 221] on div "$ 13,419" at bounding box center [502, 227] width 35 height 14
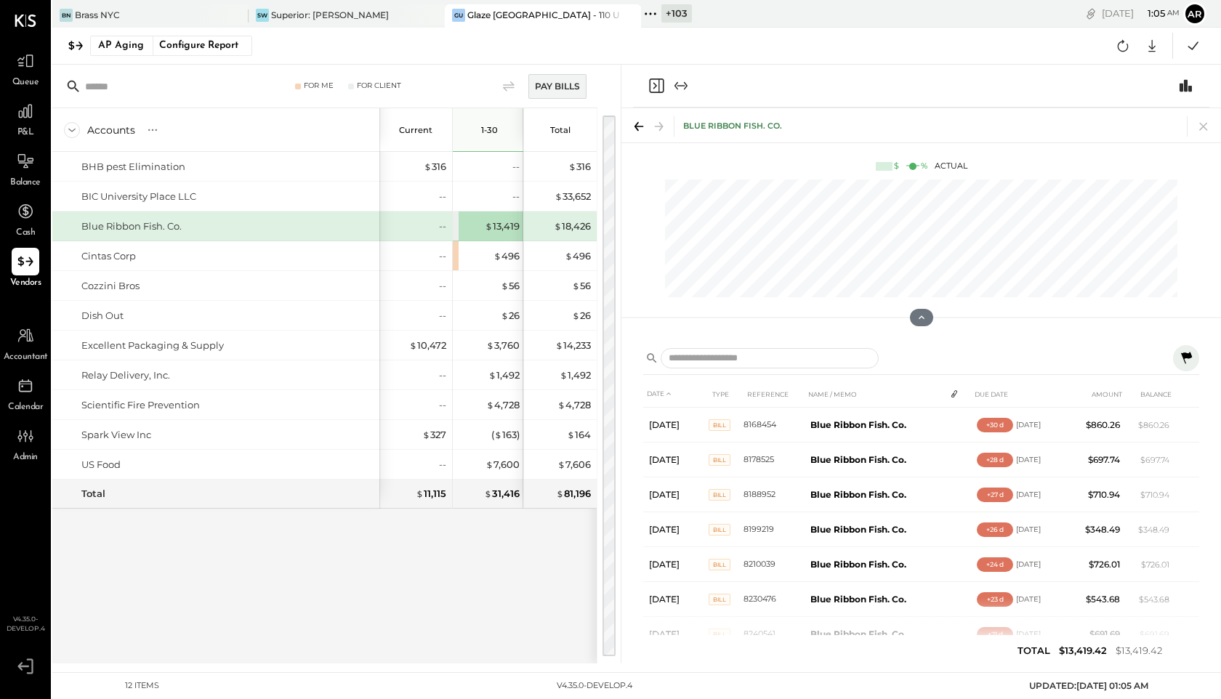
click at [22, 229] on span "Cash" at bounding box center [25, 233] width 19 height 13
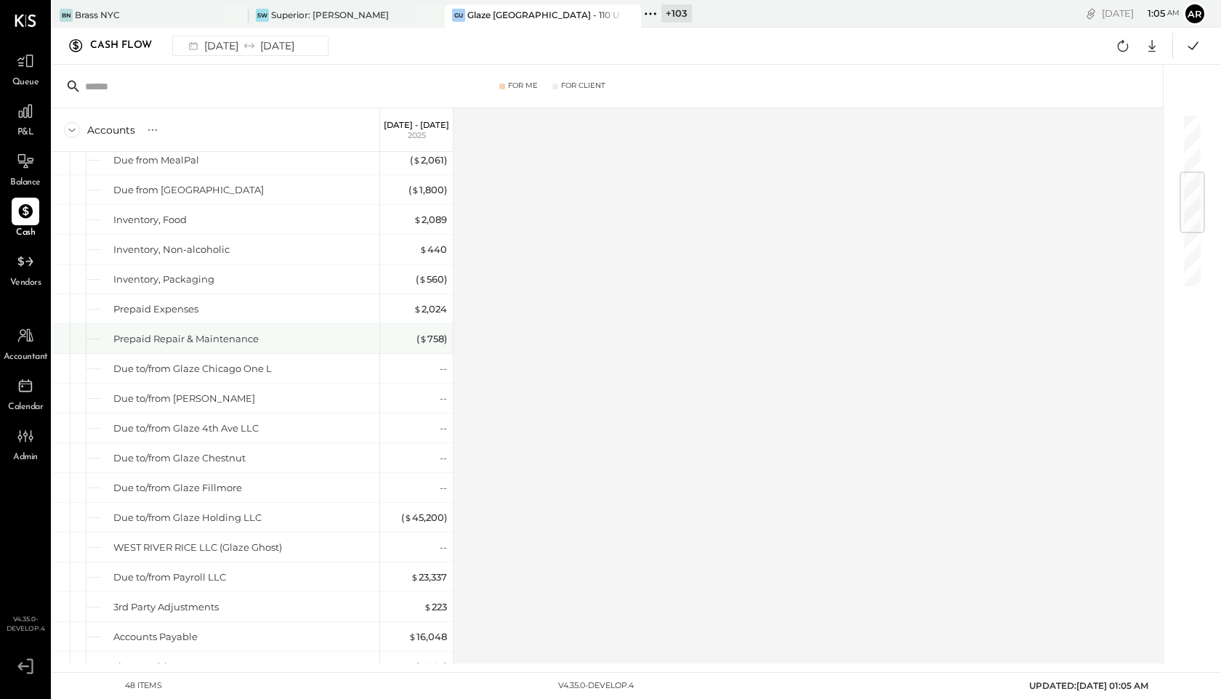
scroll to position [438, 0]
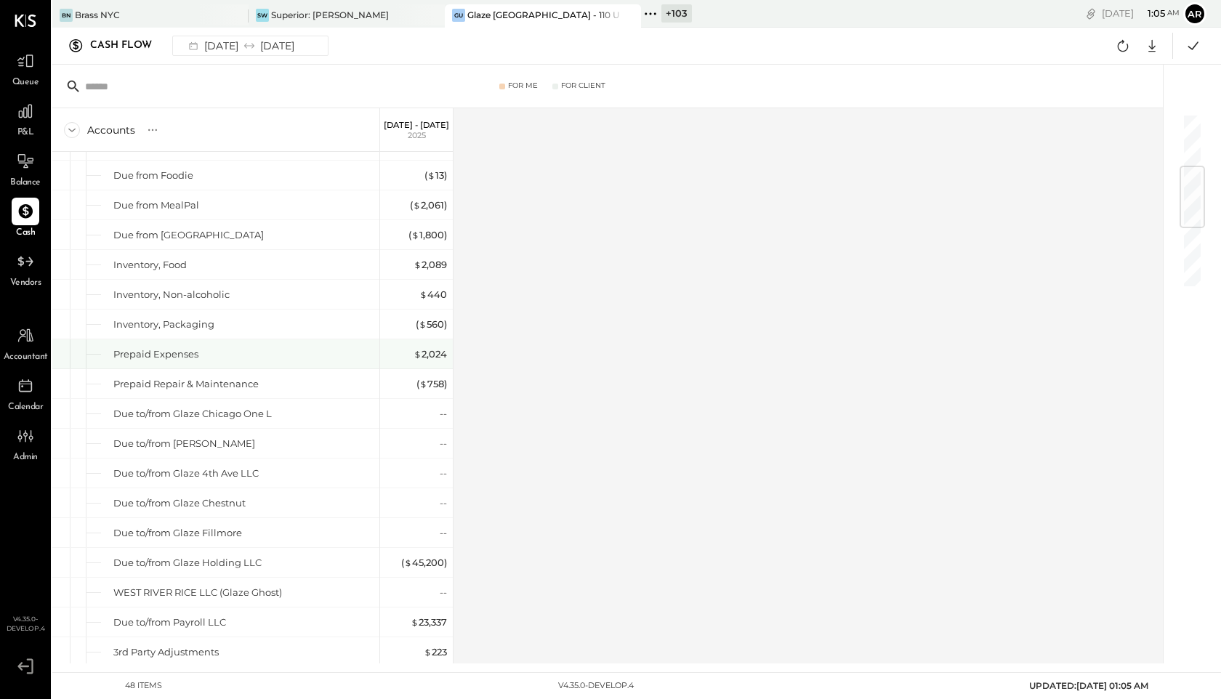
click at [409, 350] on div "$ 2,024" at bounding box center [418, 355] width 58 height 14
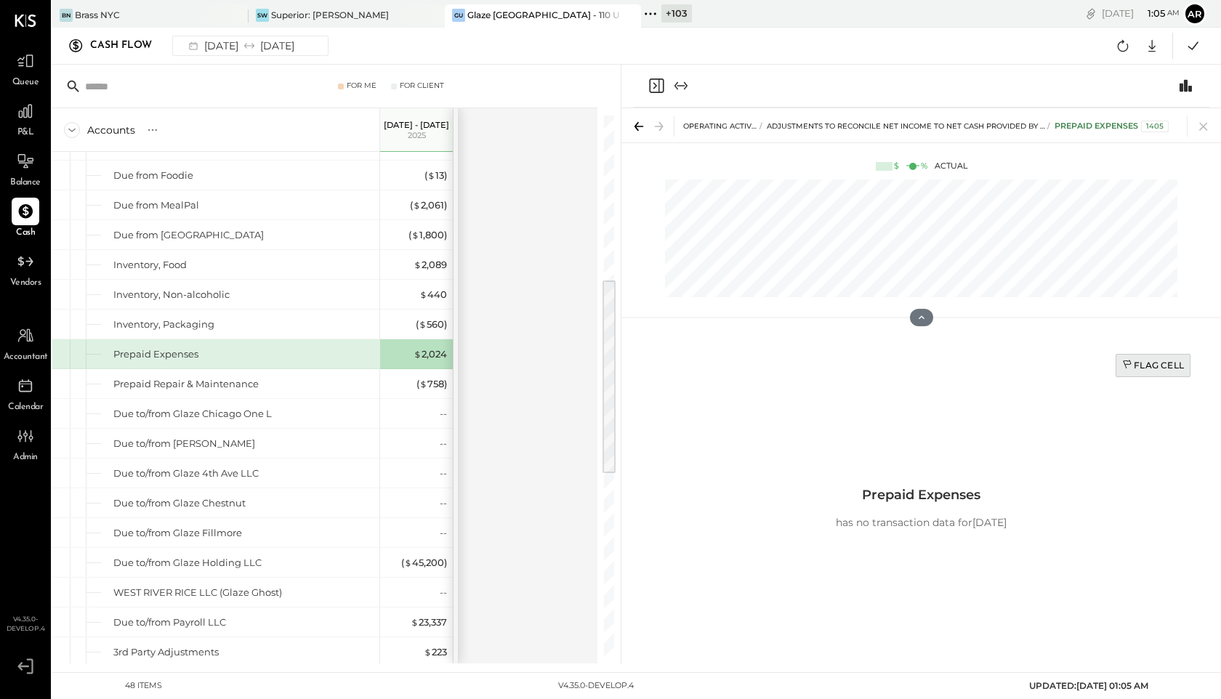
click at [902, 367] on icon at bounding box center [1129, 366] width 12 height 12
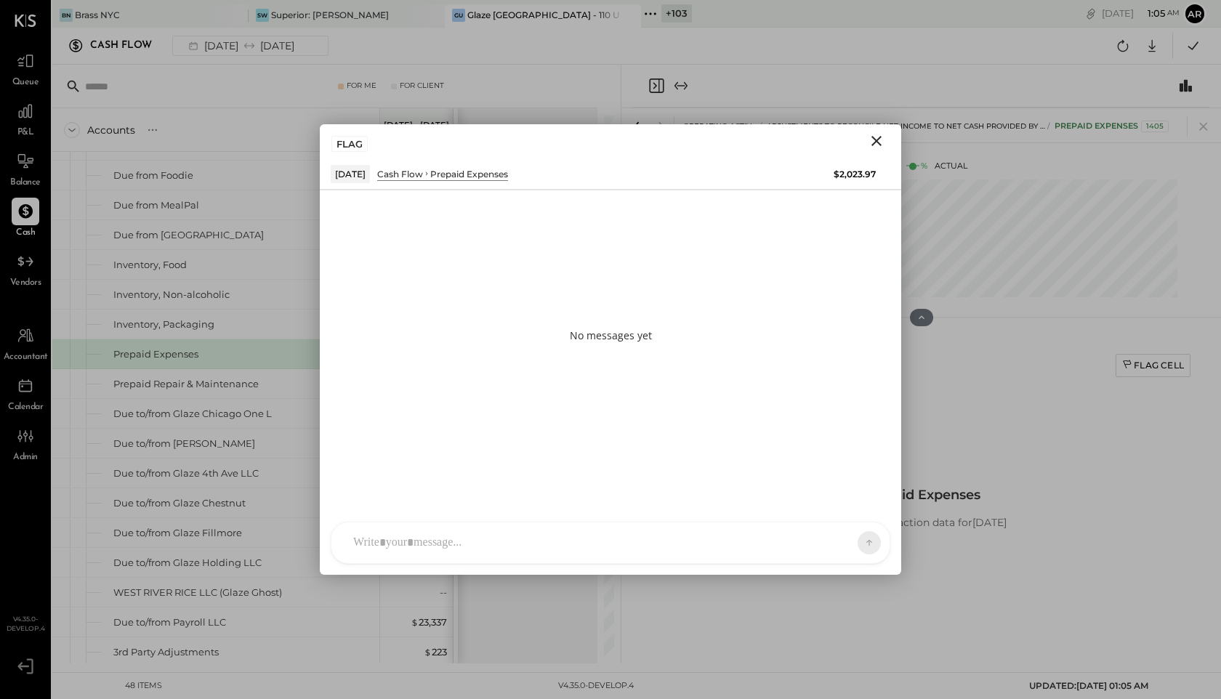
click at [793, 530] on div at bounding box center [597, 543] width 503 height 32
click at [863, 538] on icon at bounding box center [857, 542] width 13 height 15
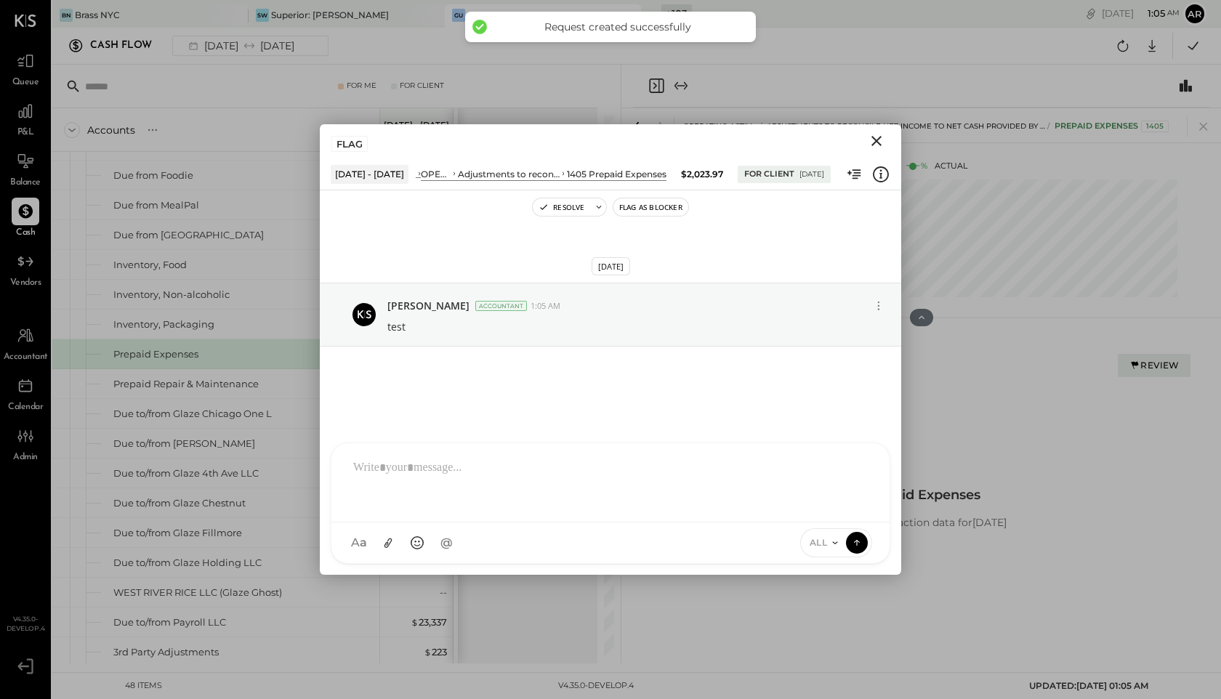
click at [871, 142] on icon "Close" at bounding box center [876, 140] width 17 height 17
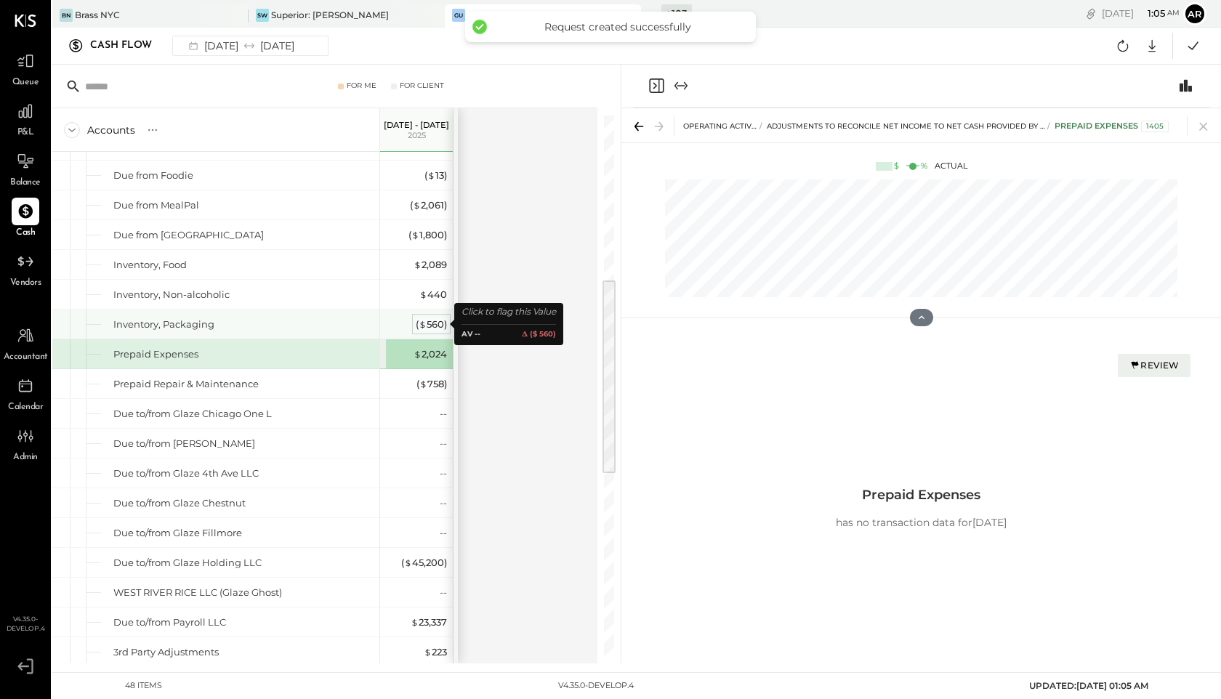
click at [427, 323] on div "( $ 560 )" at bounding box center [431, 325] width 31 height 14
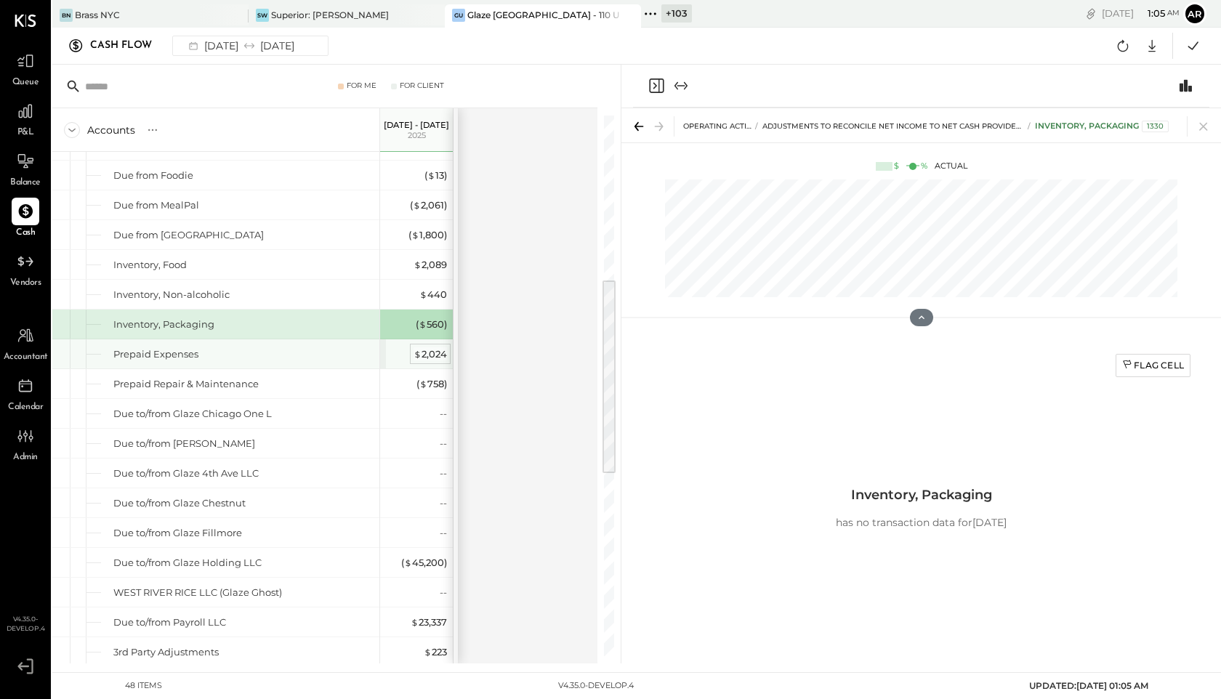
click at [419, 350] on span "$" at bounding box center [418, 354] width 8 height 12
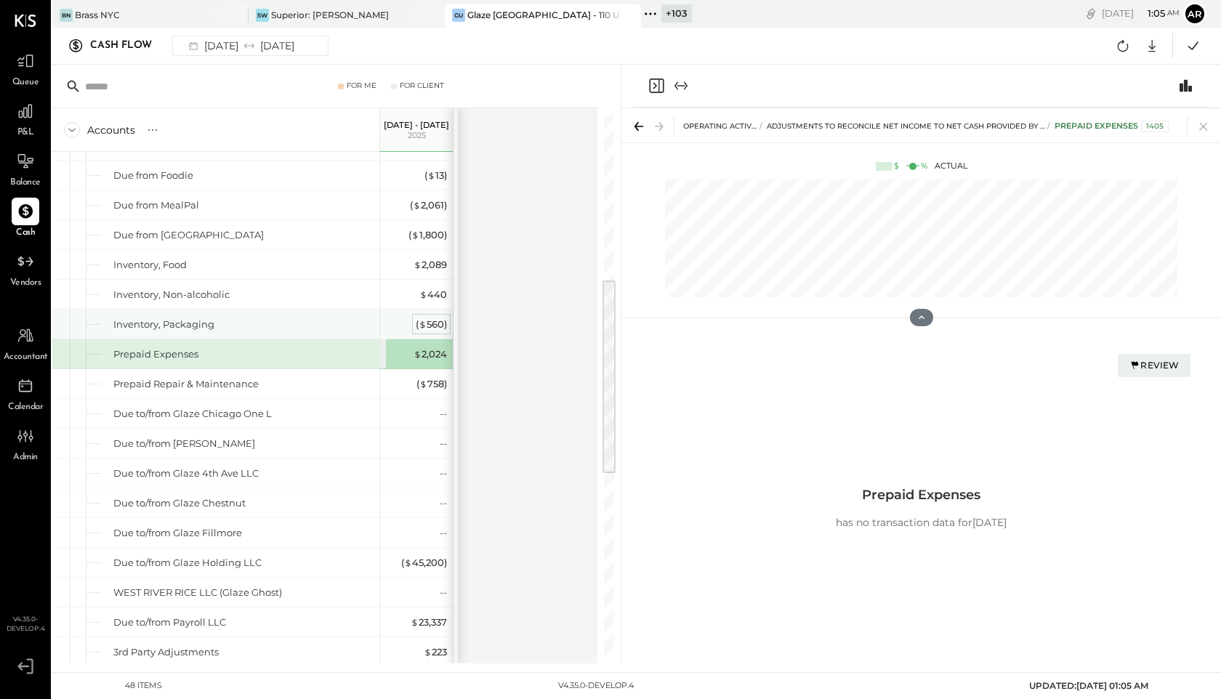
click at [425, 320] on span "$" at bounding box center [423, 324] width 8 height 12
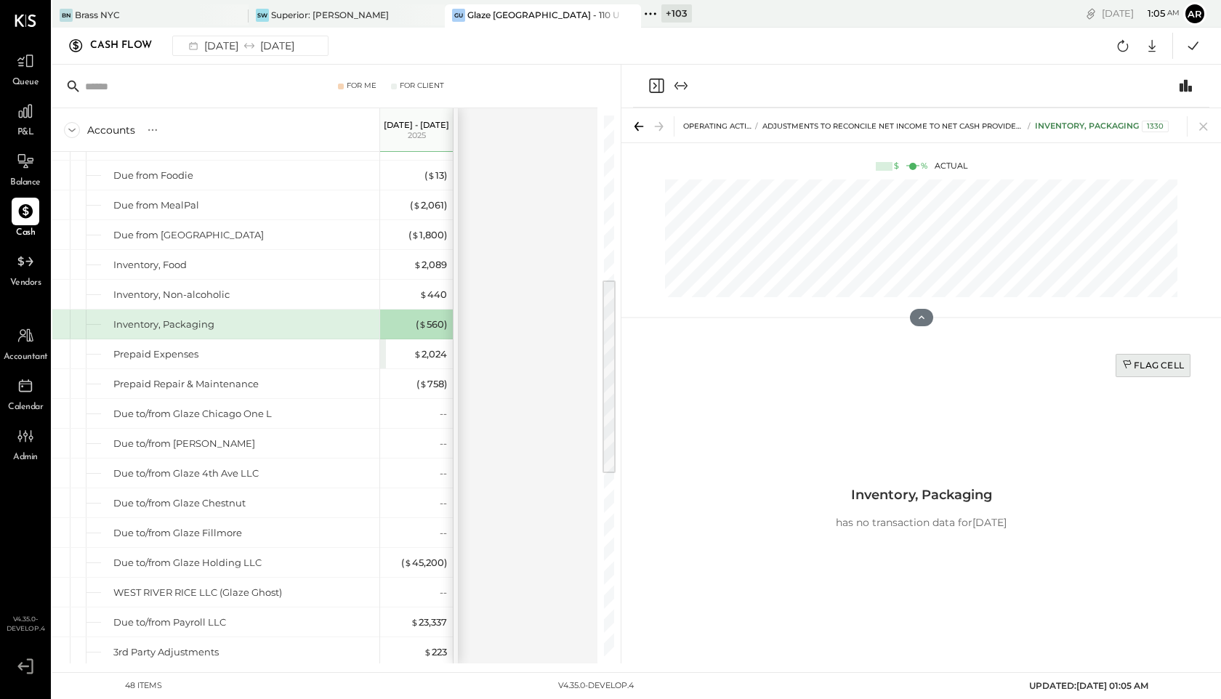
click at [902, 362] on div "Flag Cell" at bounding box center [1154, 365] width 62 height 12
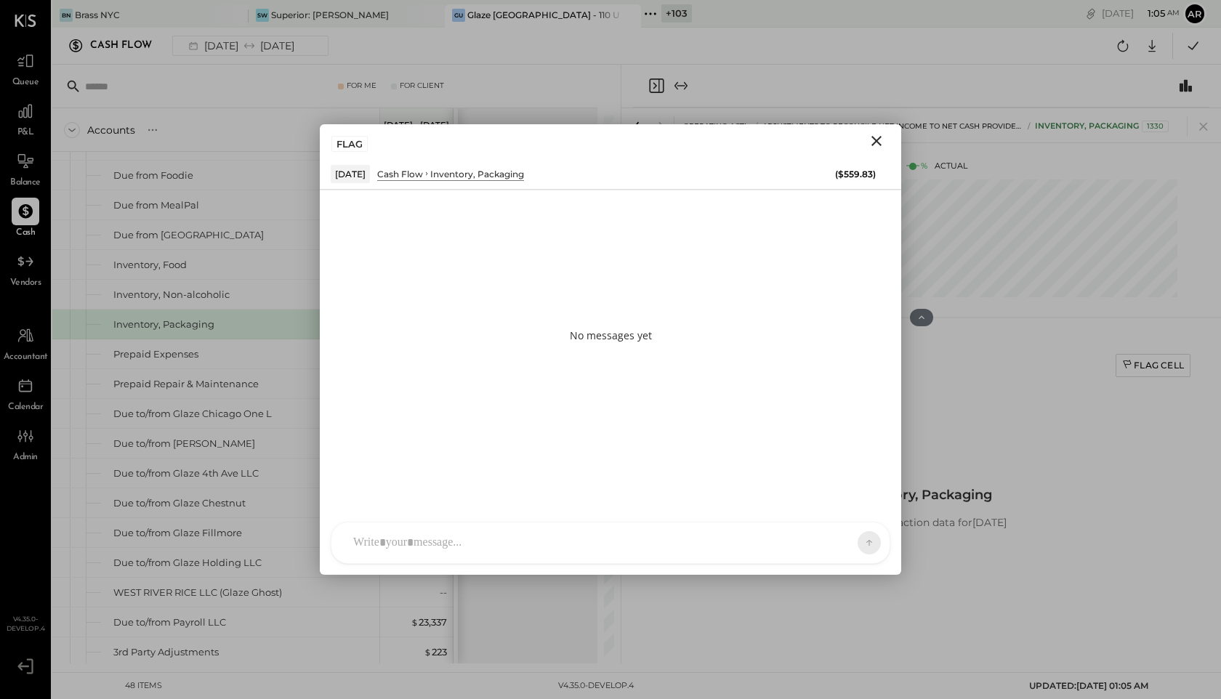
click at [522, 539] on div at bounding box center [597, 543] width 503 height 32
click at [825, 526] on div "A a @ Use Shift + Return to send the message ALL" at bounding box center [611, 543] width 558 height 41
click at [819, 543] on span "ALL" at bounding box center [819, 543] width 18 height 12
click at [824, 505] on div "INTERNAL" at bounding box center [844, 507] width 86 height 24
click at [855, 542] on icon at bounding box center [857, 542] width 13 height 15
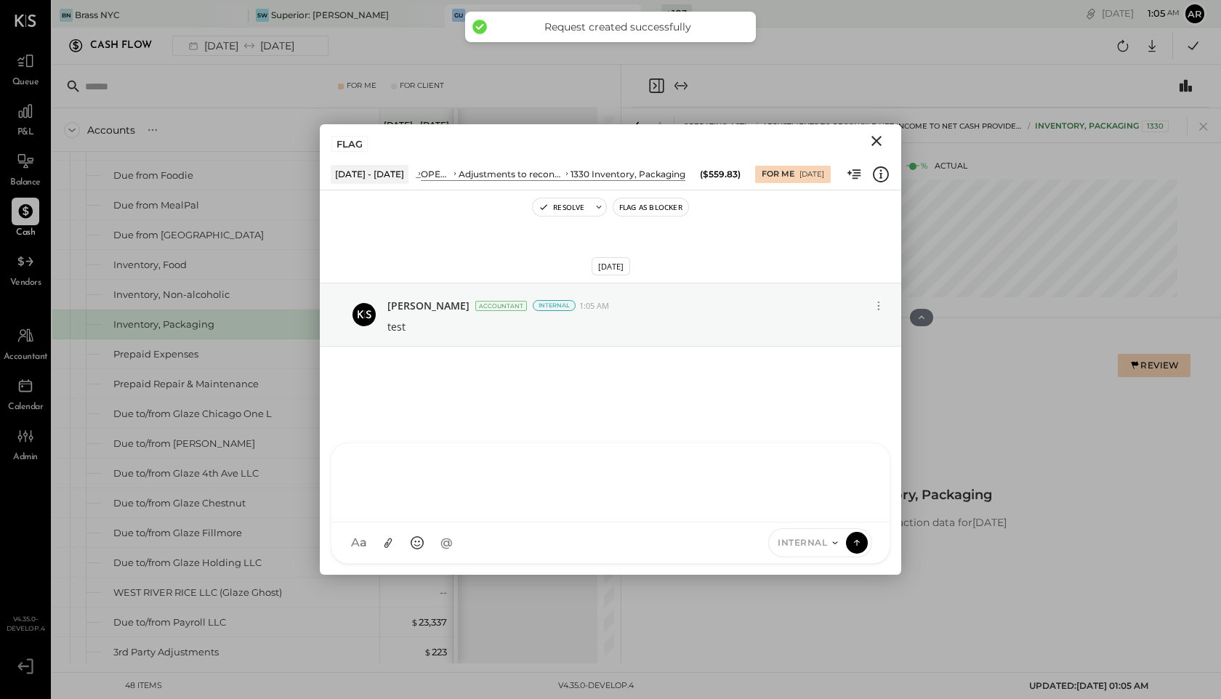
click at [883, 137] on icon "Close" at bounding box center [876, 140] width 17 height 17
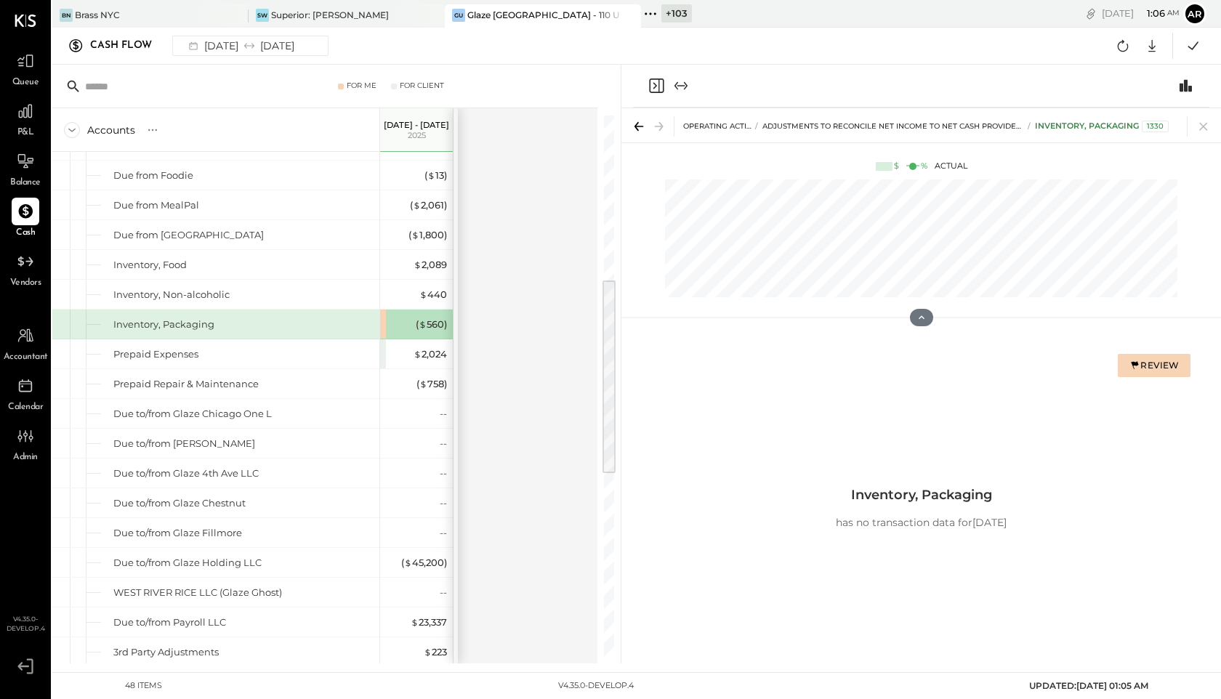
click at [662, 87] on icon "Close panel" at bounding box center [656, 85] width 17 height 17
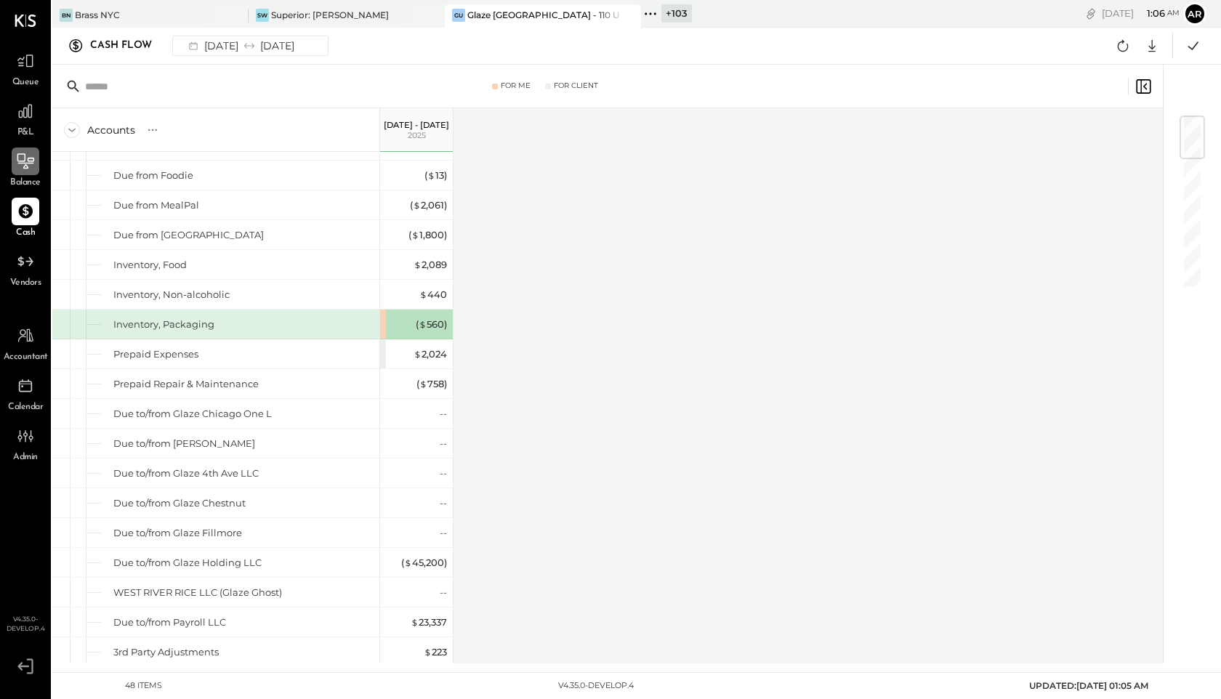
click at [25, 165] on icon at bounding box center [25, 160] width 17 height 15
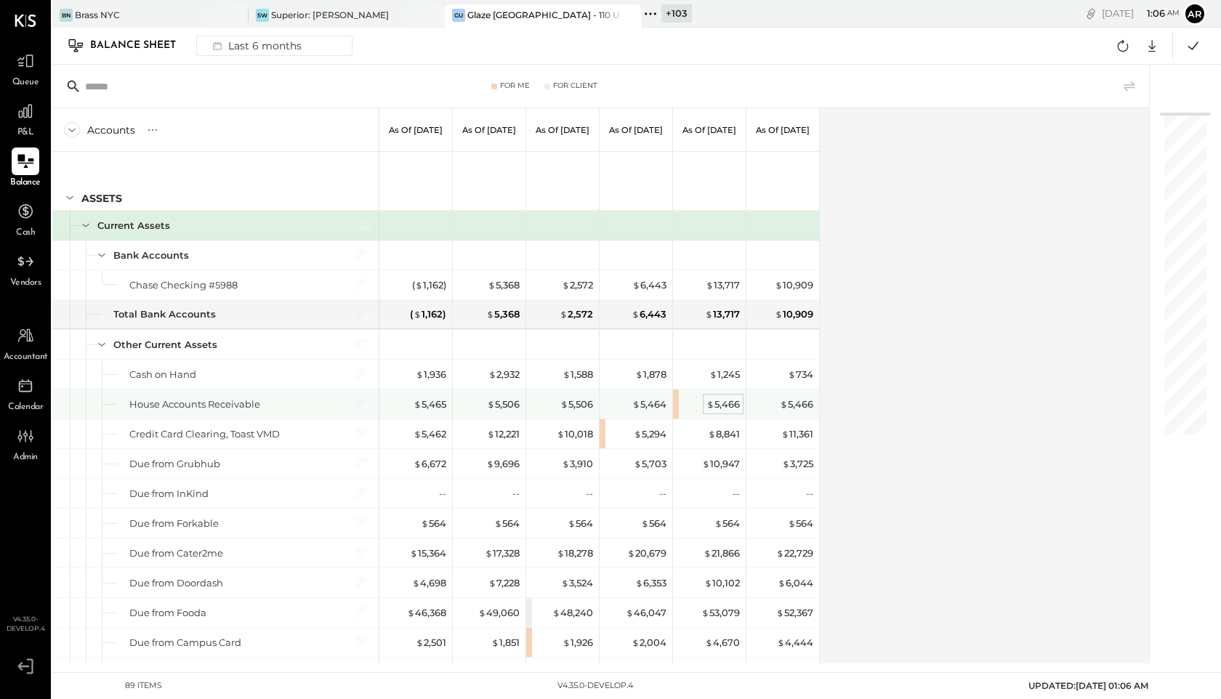
click at [723, 406] on div "$ 5,466" at bounding box center [723, 405] width 33 height 14
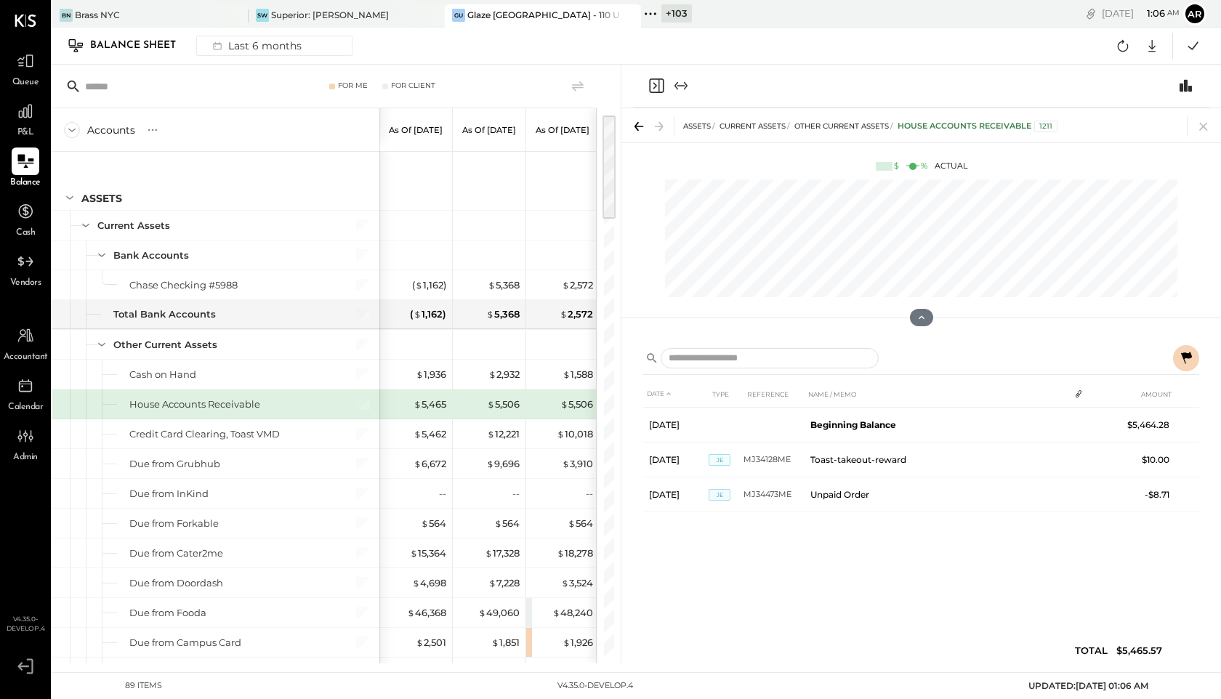
click at [662, 81] on icon "Close panel" at bounding box center [656, 85] width 17 height 17
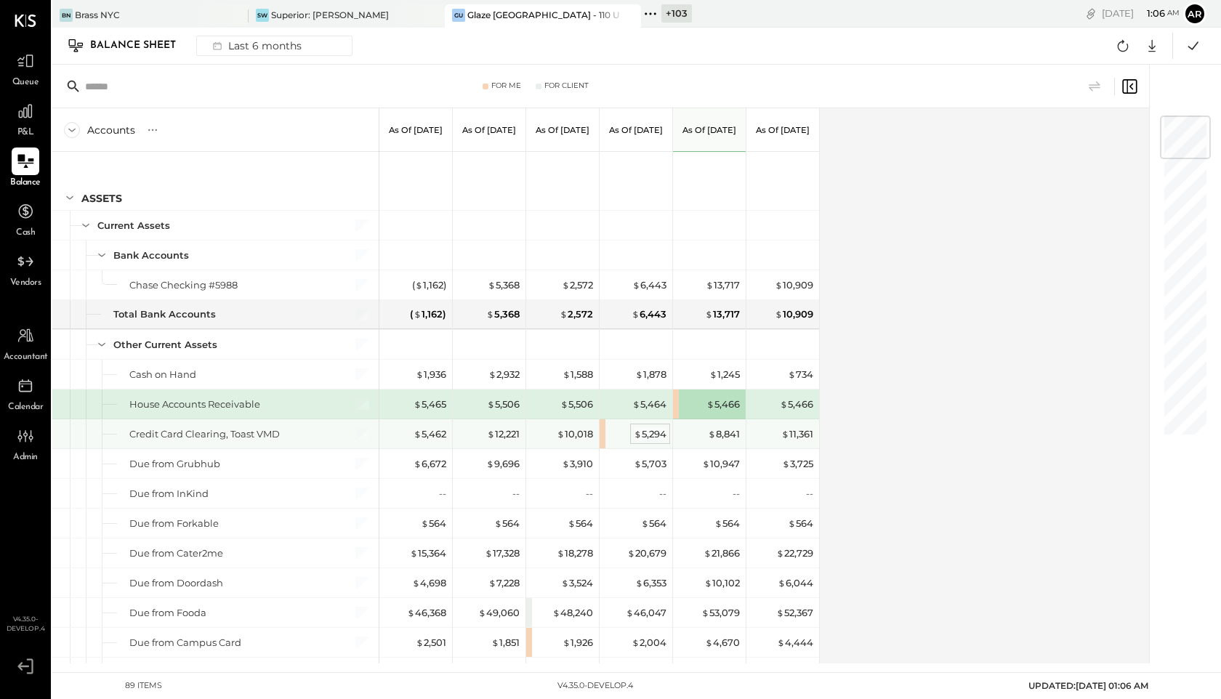
click at [639, 433] on span "$" at bounding box center [638, 434] width 8 height 12
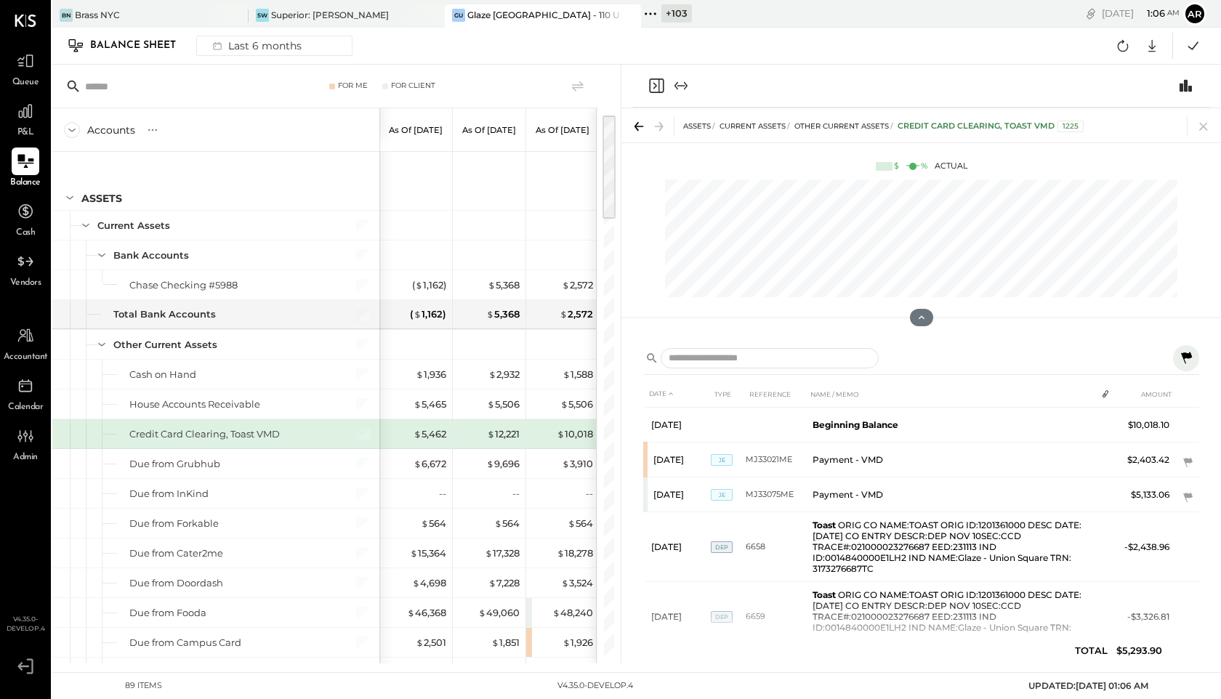
click at [657, 86] on icon "Close panel" at bounding box center [656, 85] width 17 height 17
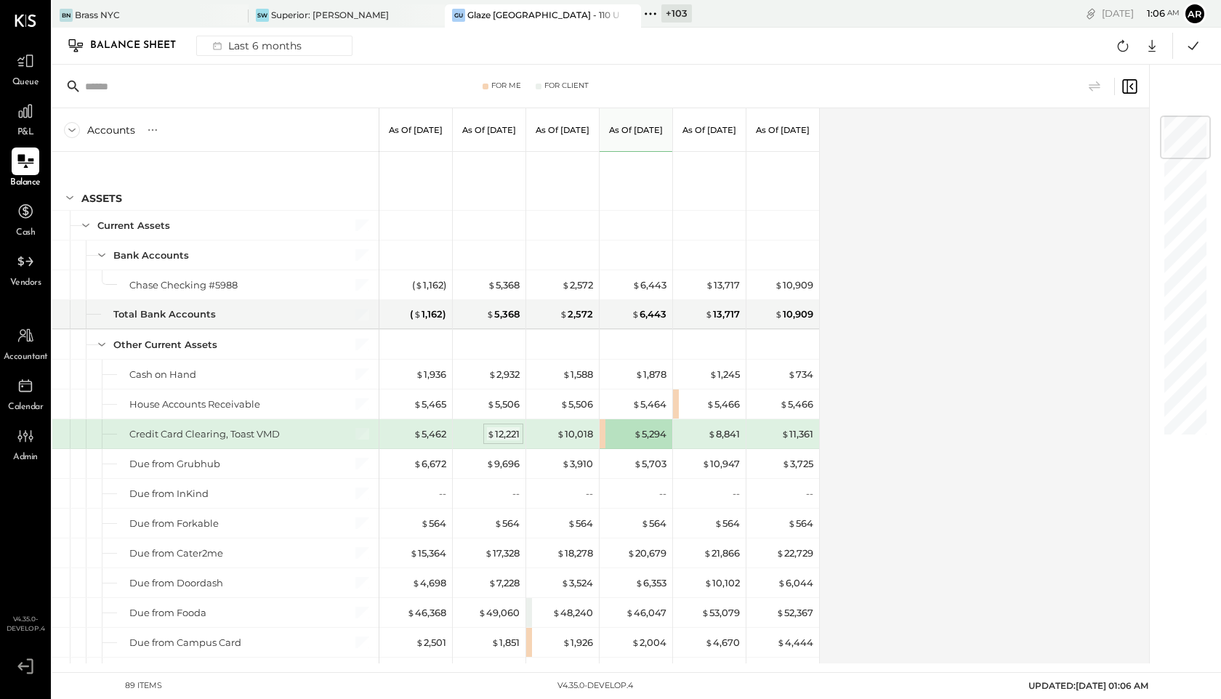
click at [491, 434] on span "$" at bounding box center [491, 434] width 8 height 12
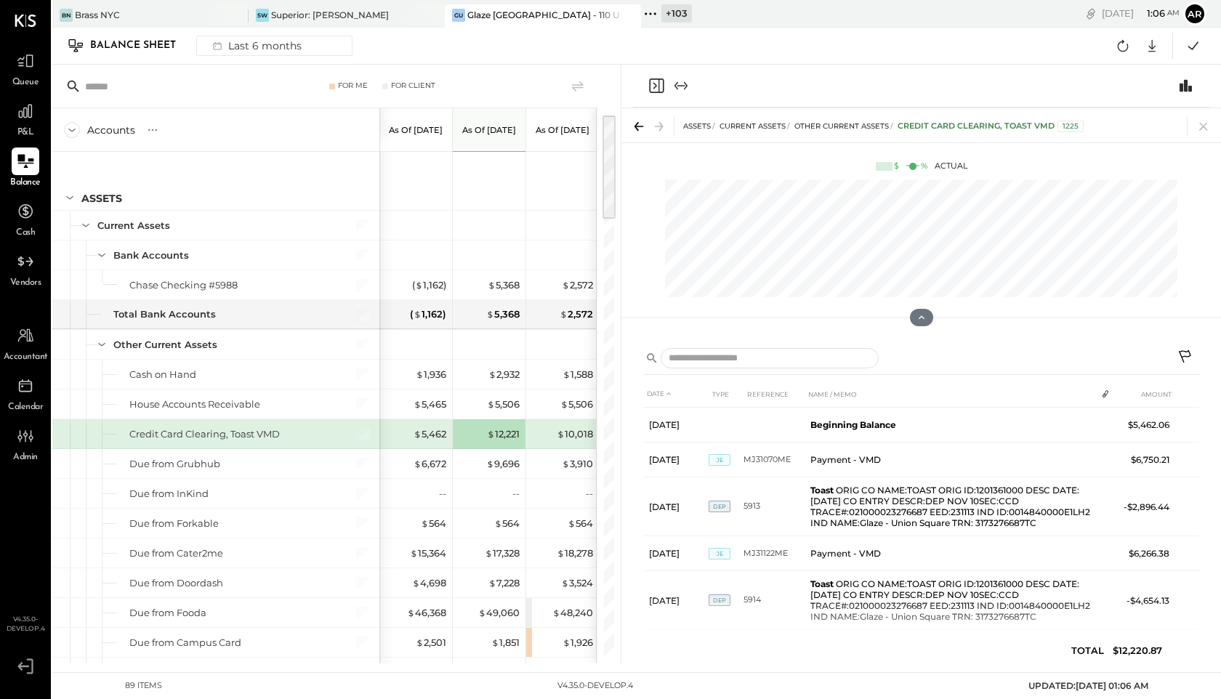
click at [665, 93] on div at bounding box center [669, 85] width 42 height 17
click at [652, 87] on icon "Close panel" at bounding box center [656, 85] width 17 height 17
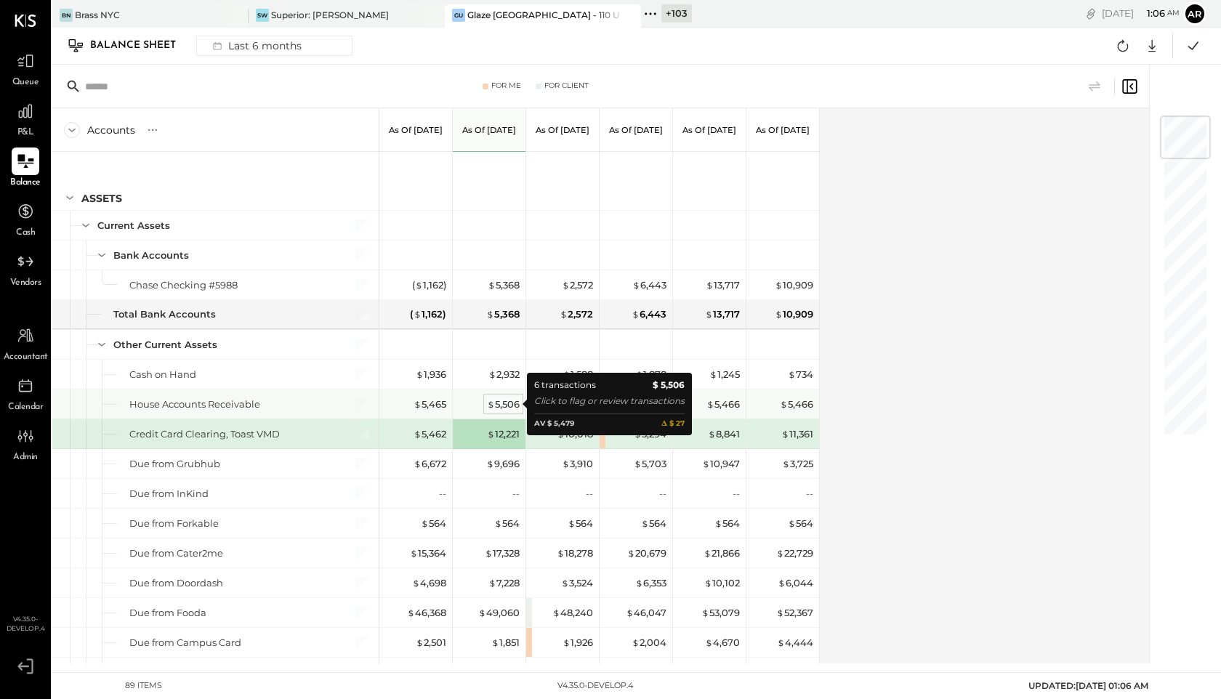
click at [508, 402] on div "$ 5,506" at bounding box center [503, 405] width 33 height 14
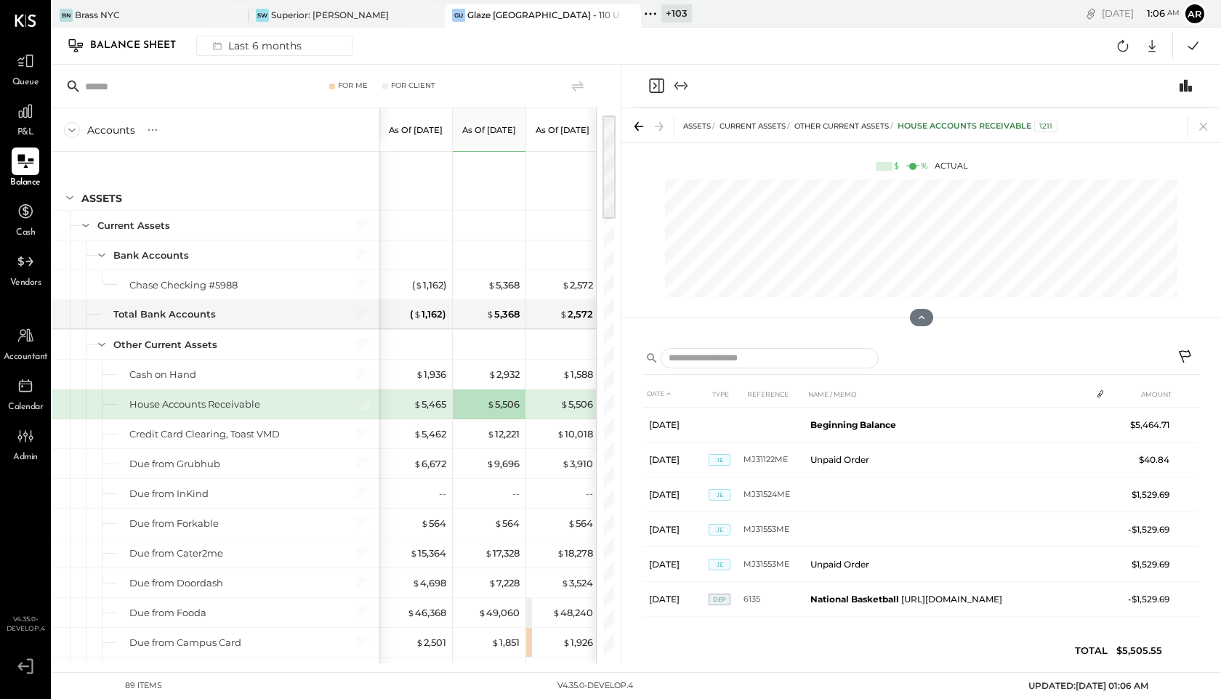
click at [902, 356] on icon at bounding box center [1185, 356] width 12 height 12
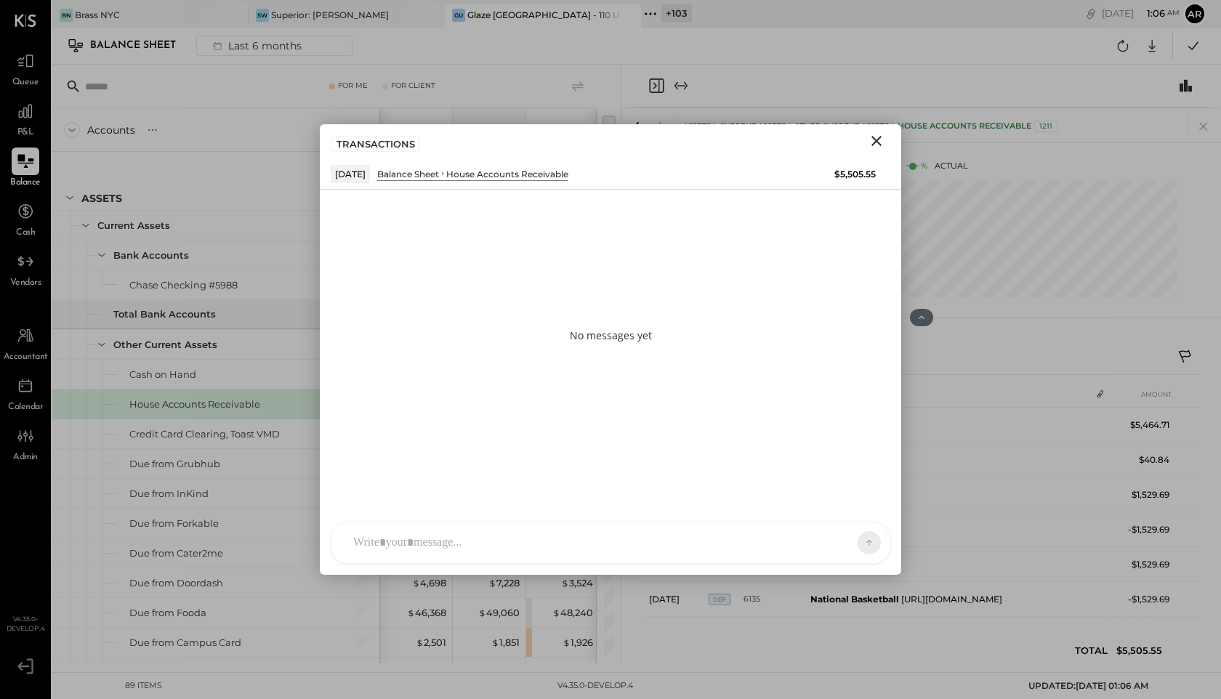
click at [723, 538] on div at bounding box center [597, 543] width 503 height 32
click at [832, 543] on icon at bounding box center [836, 543] width 12 height 12
click at [822, 502] on div "INTERNAL" at bounding box center [844, 507] width 86 height 24
click at [856, 545] on icon at bounding box center [857, 542] width 13 height 15
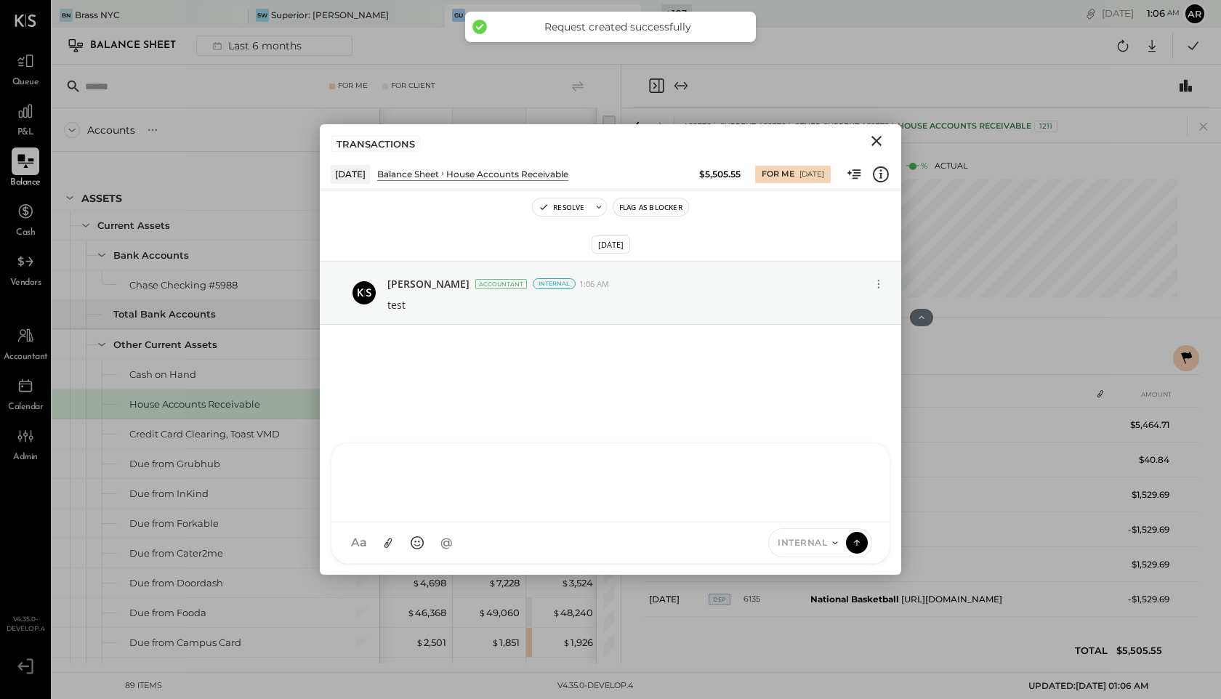
click at [879, 134] on icon "Close" at bounding box center [876, 140] width 17 height 17
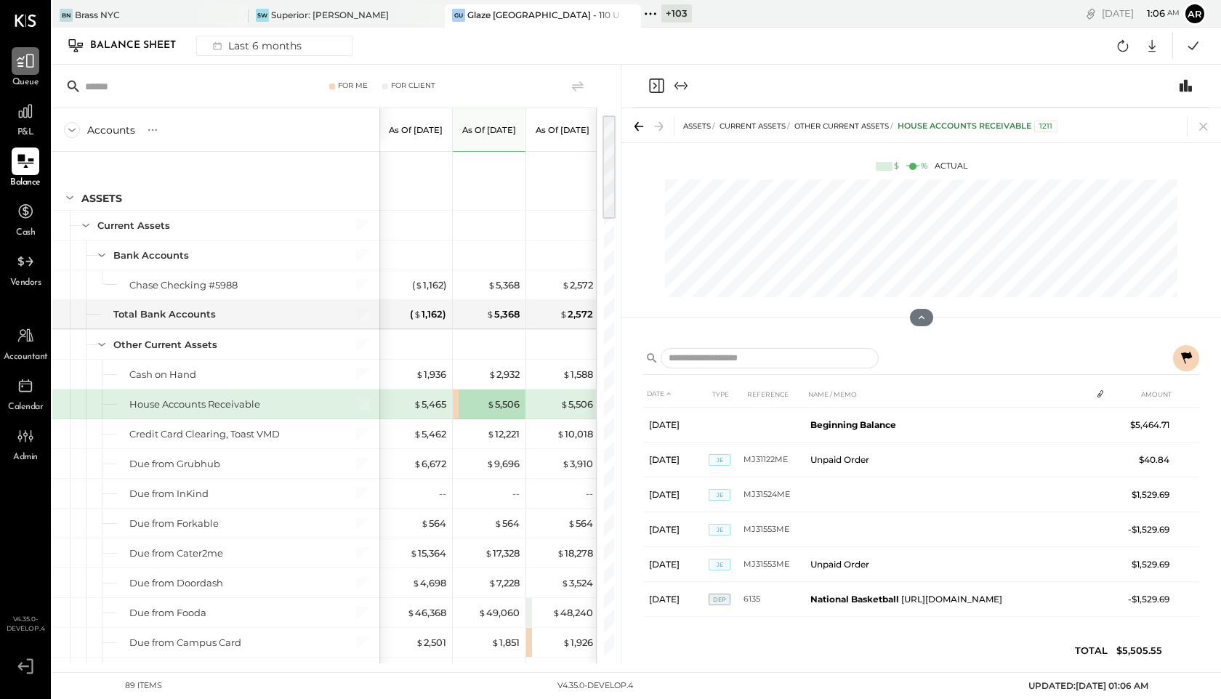
click at [28, 68] on icon at bounding box center [25, 61] width 19 height 19
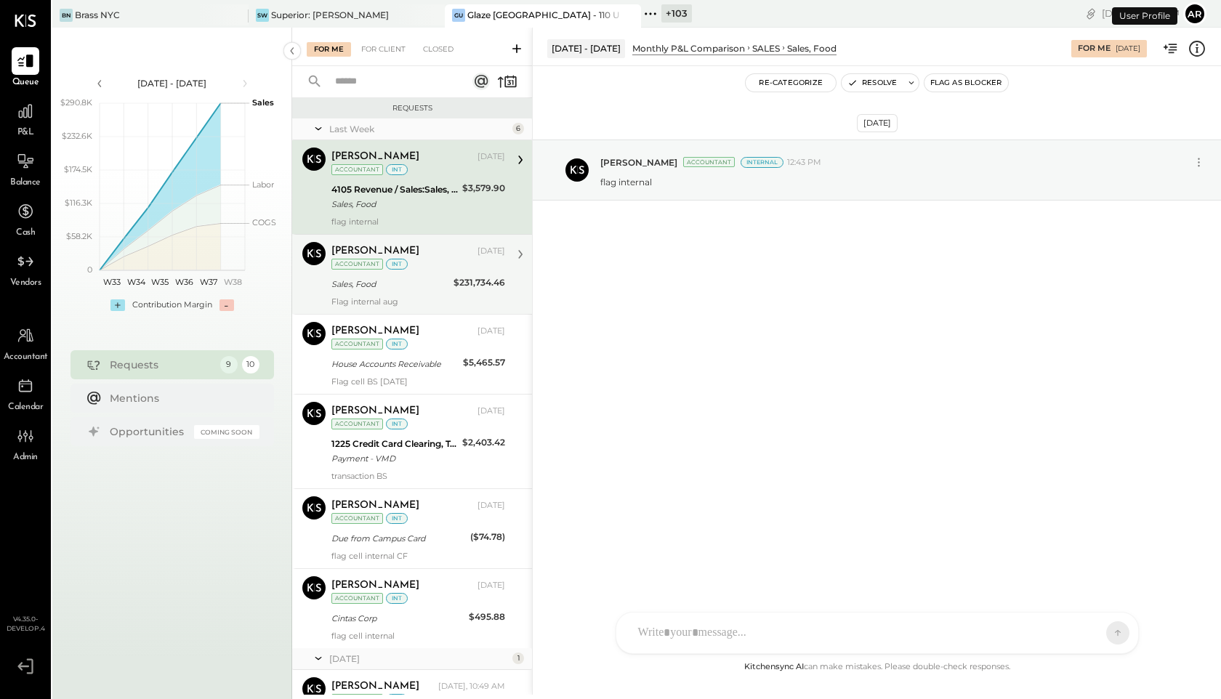
scroll to position [278, 0]
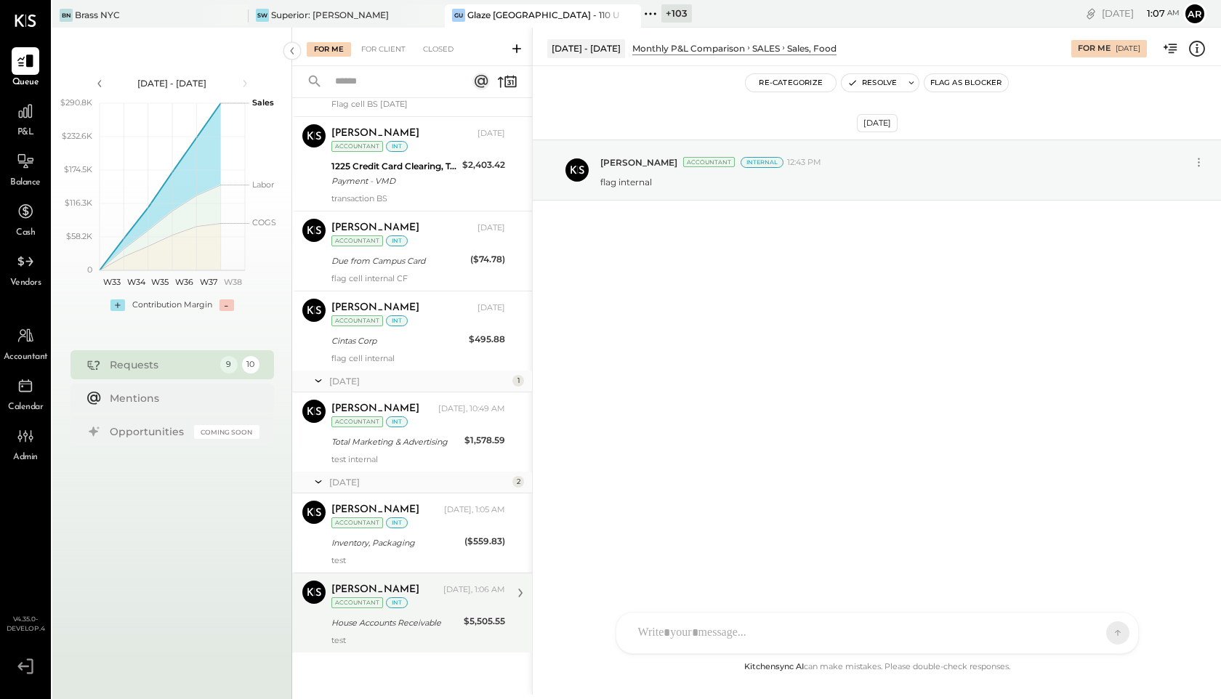
click at [379, 583] on div "[PERSON_NAME]" at bounding box center [376, 590] width 88 height 15
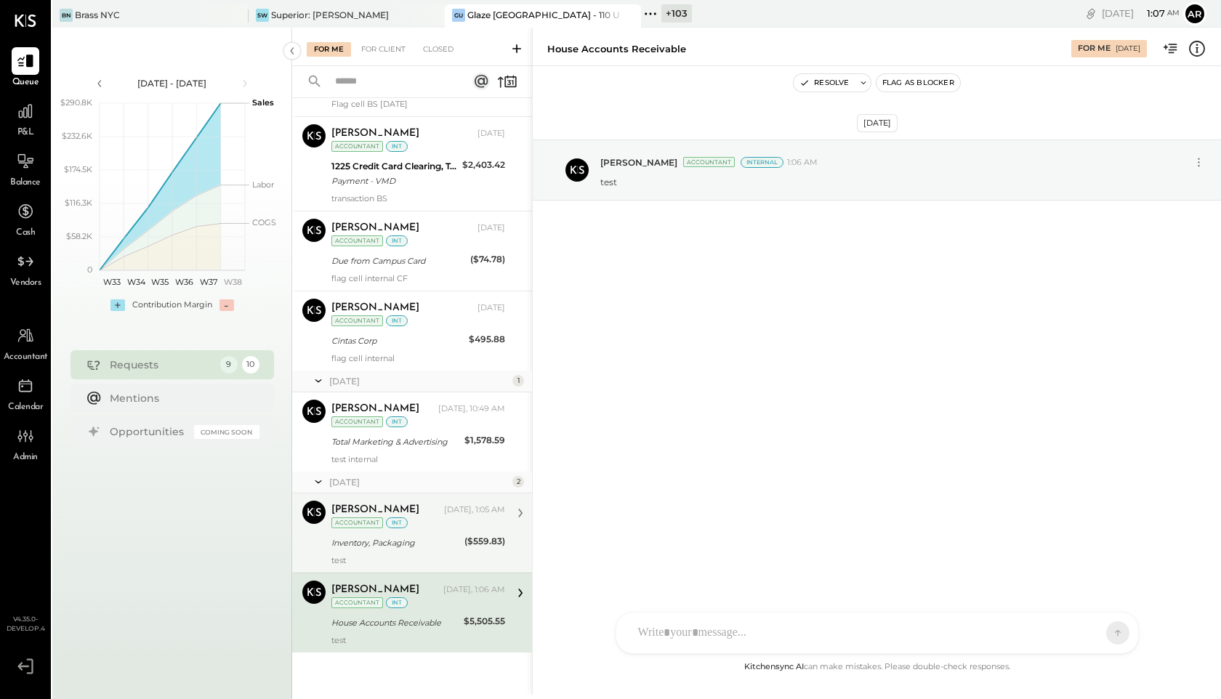
click at [414, 521] on div "Archie Grace Today, 1:05 AM Accountant int" at bounding box center [419, 516] width 174 height 30
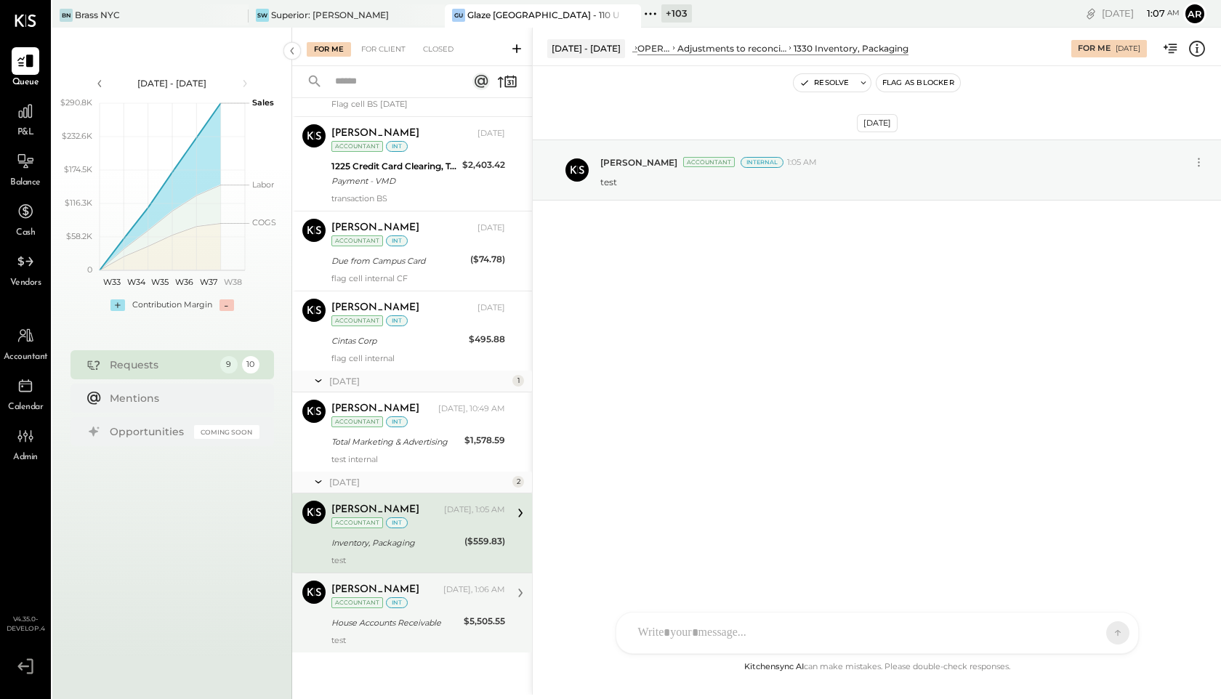
click at [429, 641] on div "test" at bounding box center [419, 640] width 174 height 10
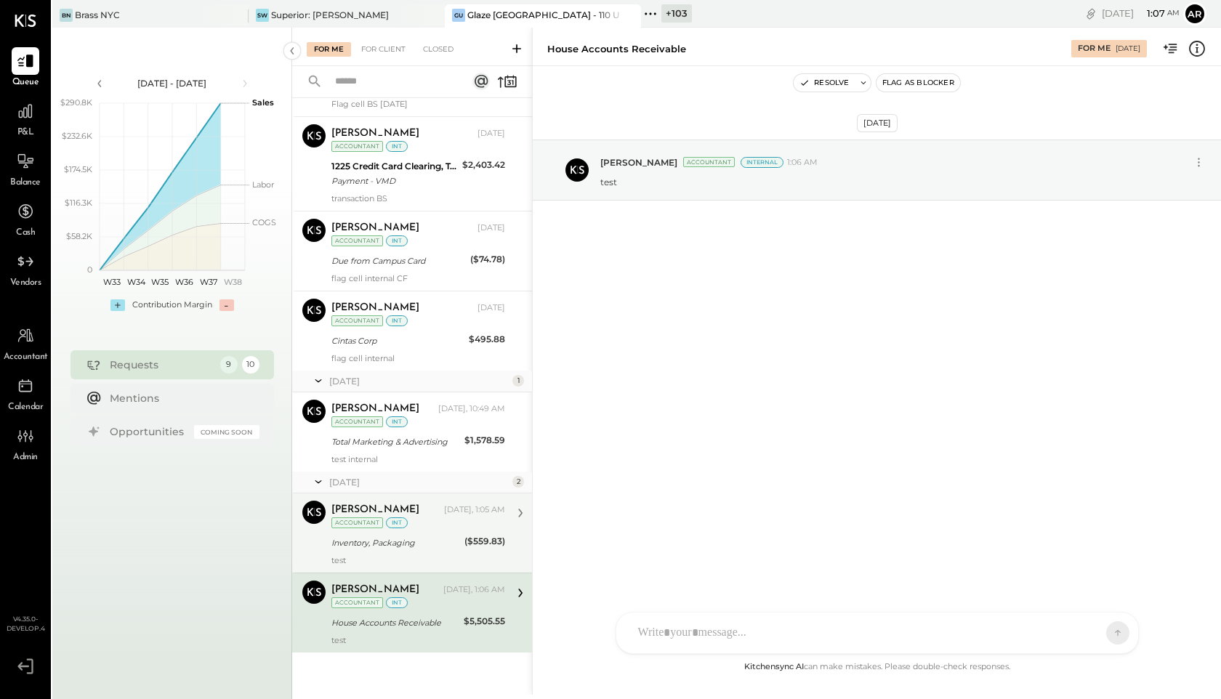
click at [427, 502] on div "Archie Grace Today, 1:05 AM Accountant int" at bounding box center [419, 516] width 174 height 30
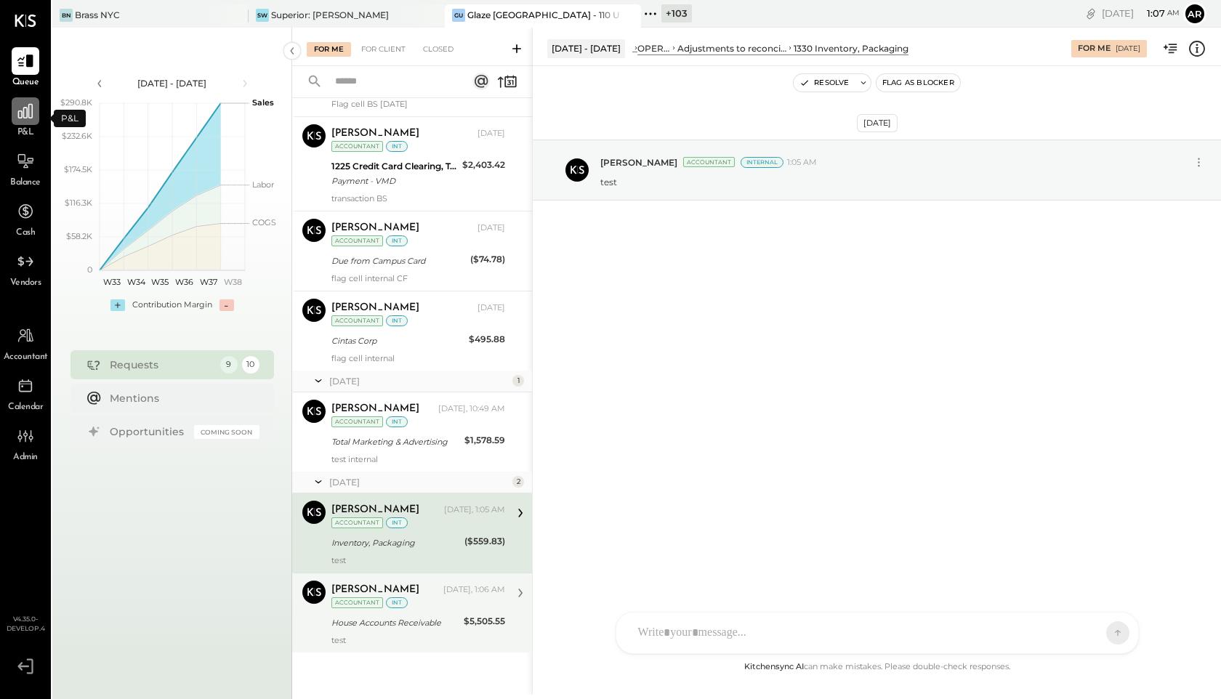
click at [16, 120] on icon at bounding box center [25, 111] width 19 height 19
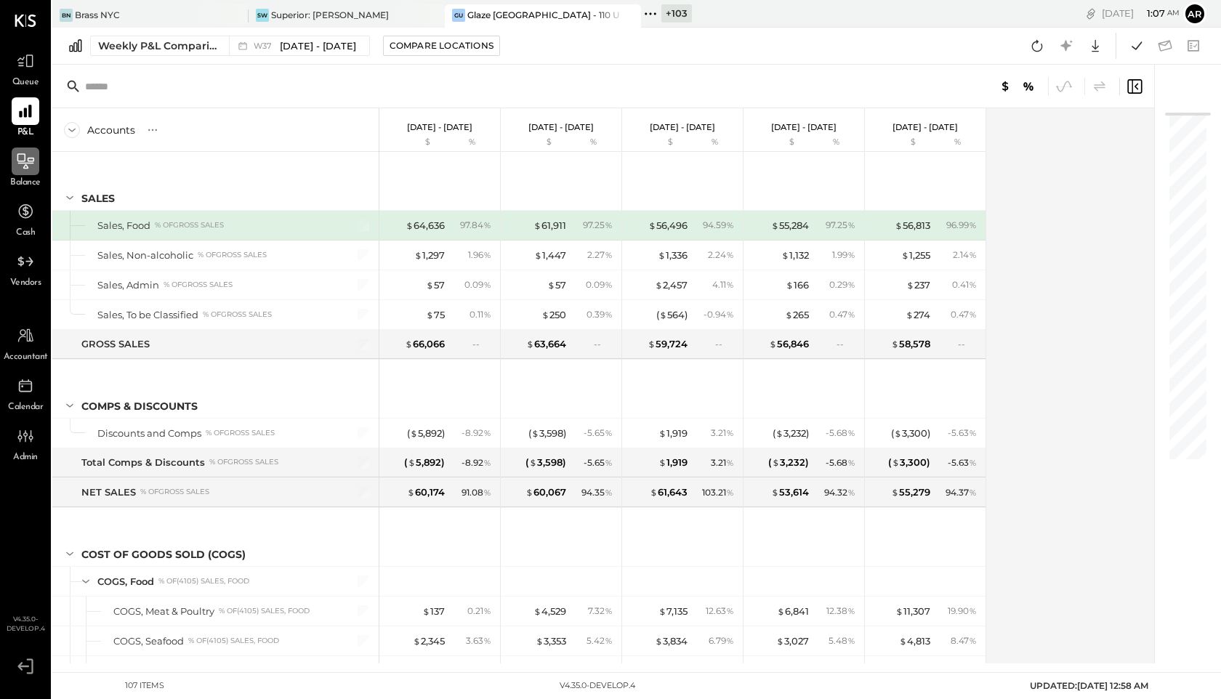
click at [31, 166] on icon at bounding box center [25, 161] width 19 height 19
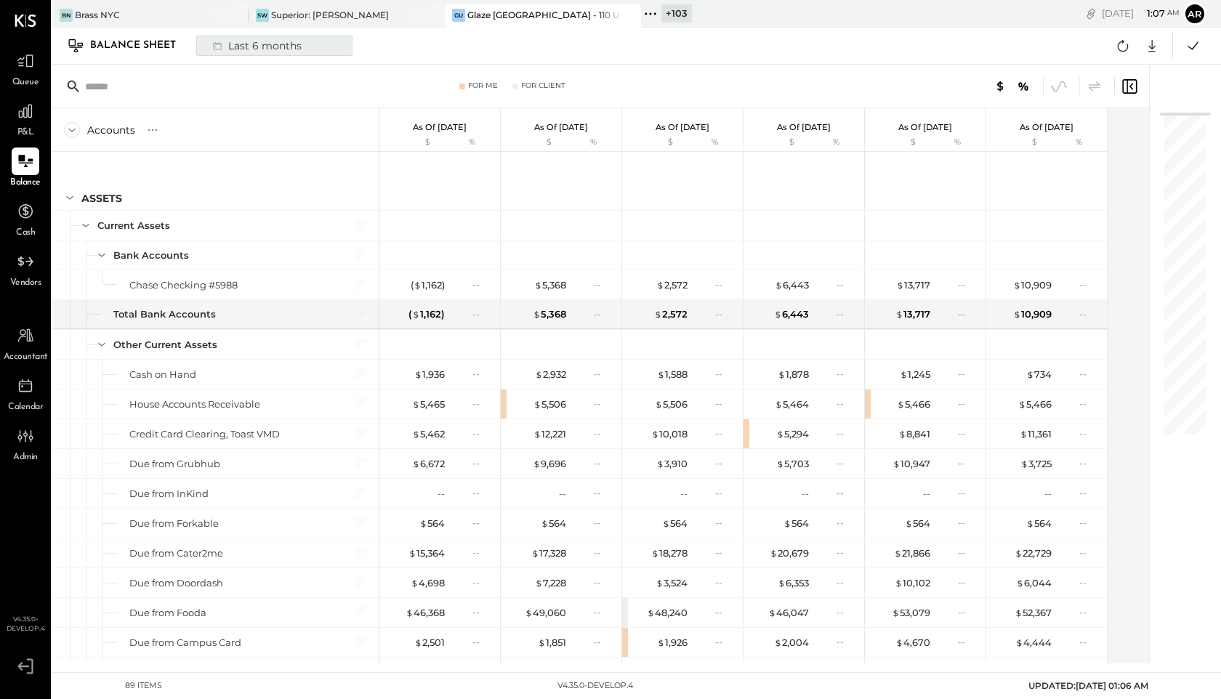
click at [241, 47] on div "Last 6 months" at bounding box center [255, 45] width 103 height 19
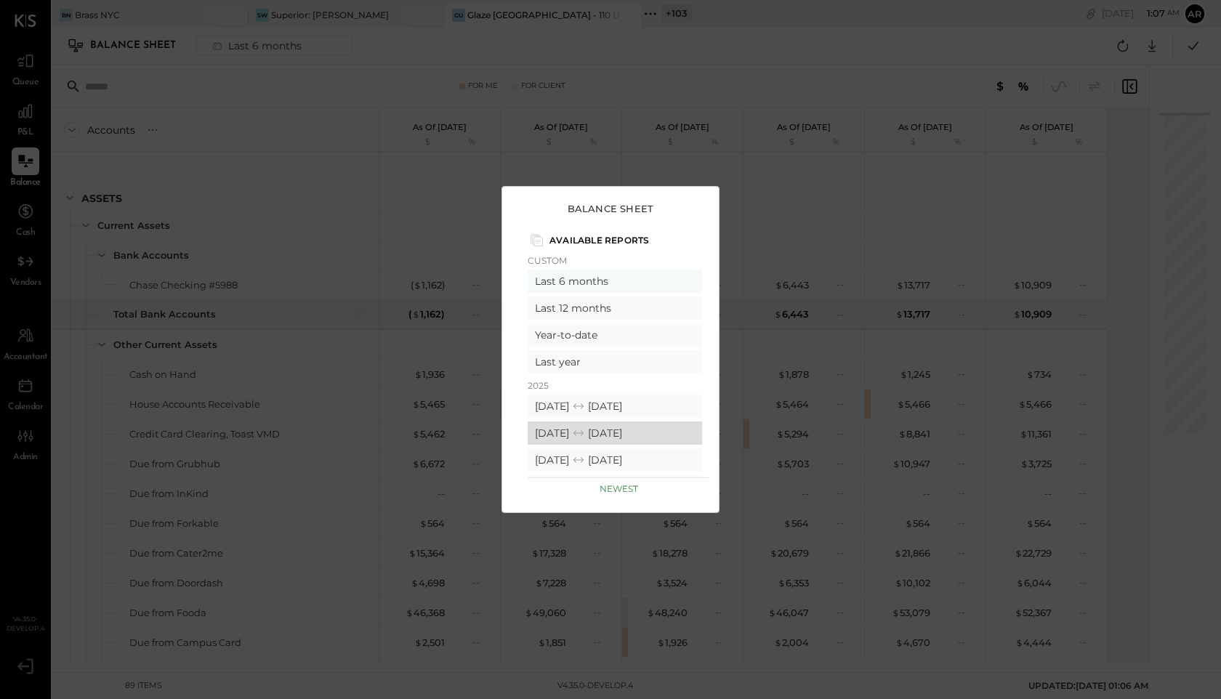
click at [586, 430] on icon at bounding box center [578, 433] width 15 height 15
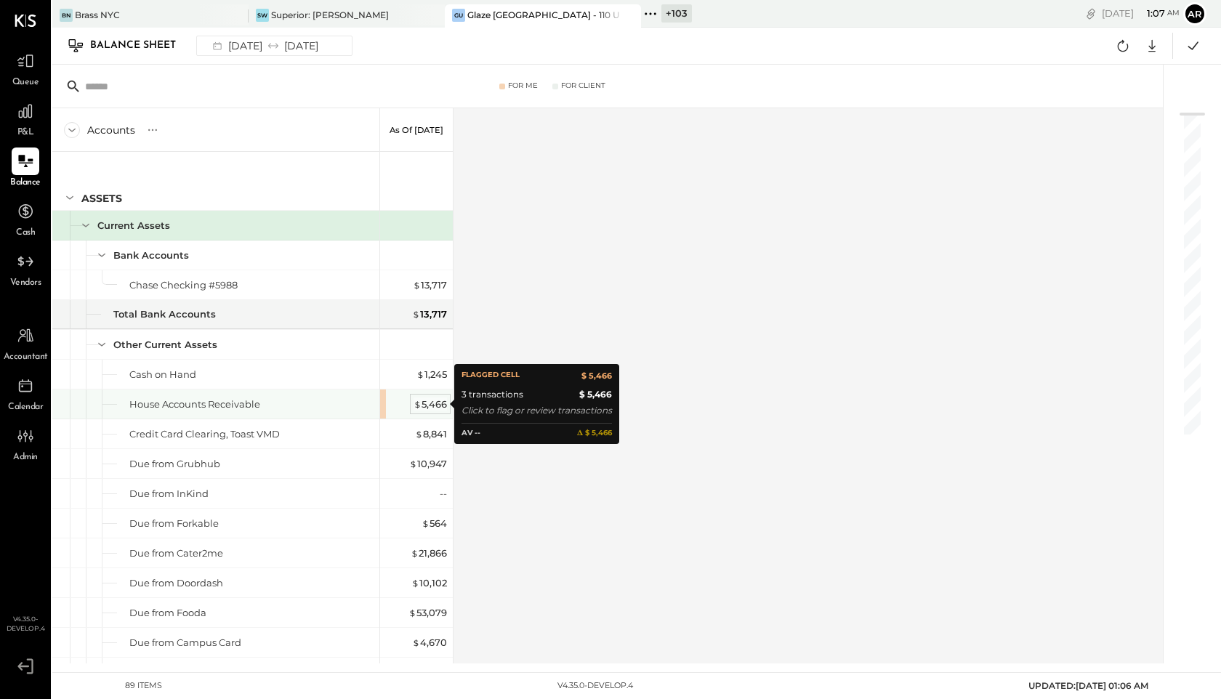
click at [424, 398] on div "$ 5,466" at bounding box center [430, 405] width 33 height 14
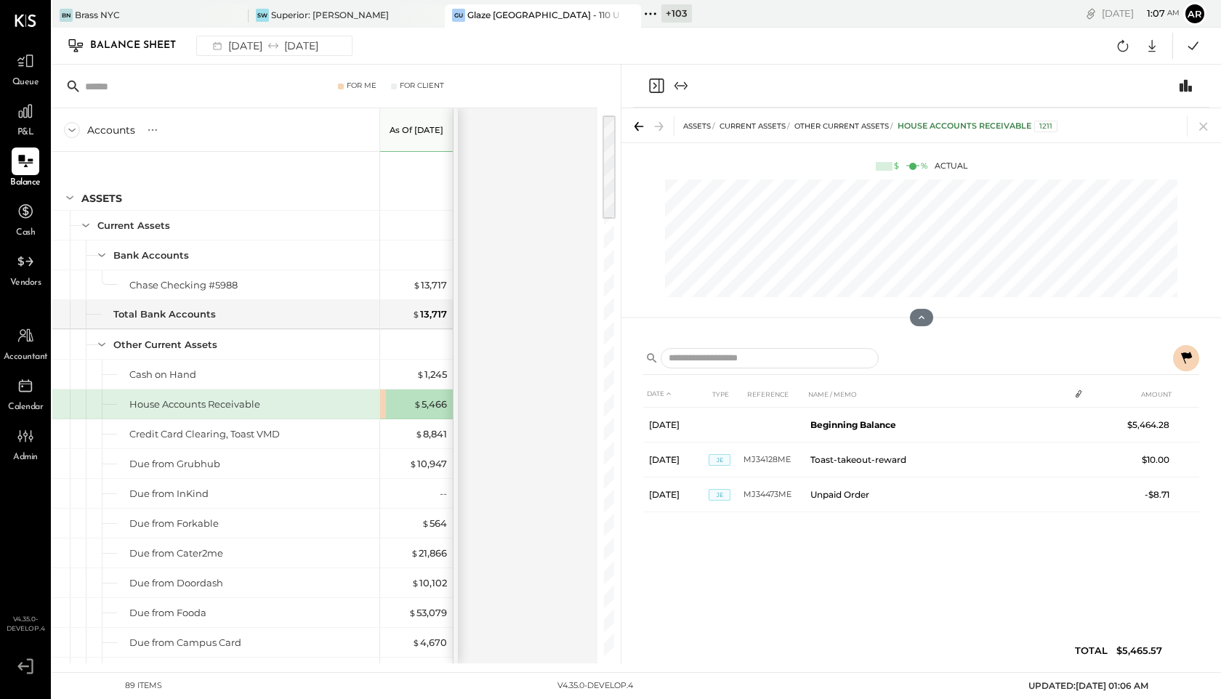
click at [655, 81] on icon "Close panel" at bounding box center [656, 85] width 17 height 17
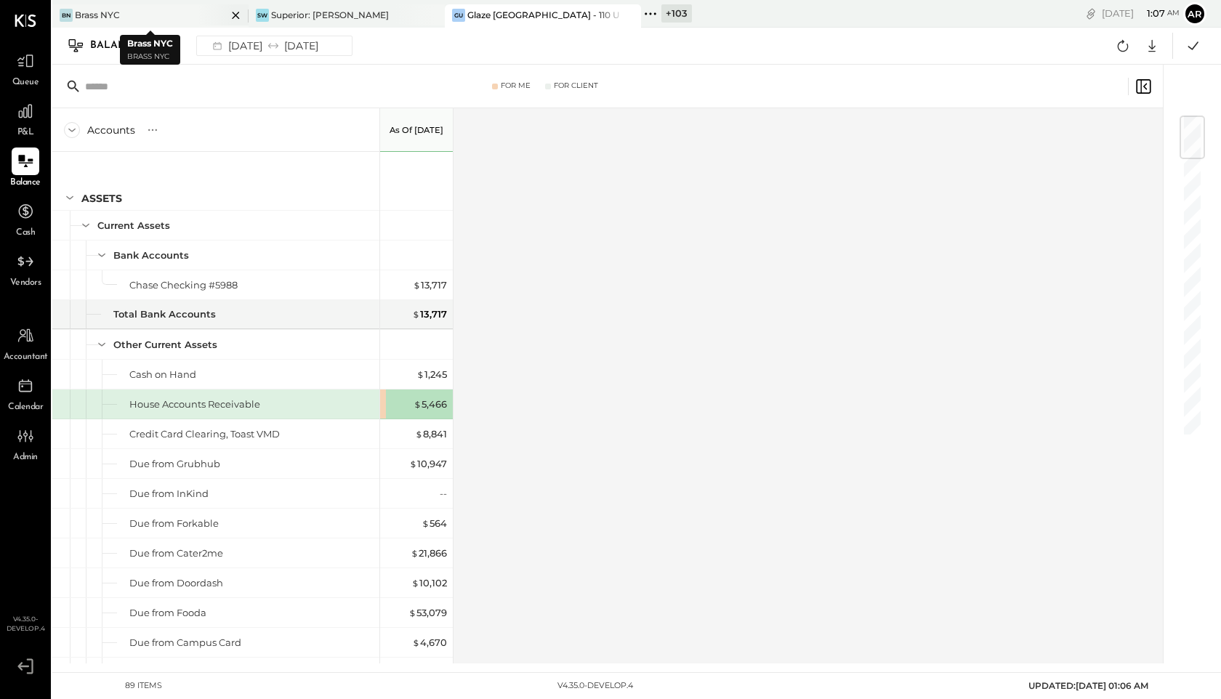
click at [108, 12] on div "Brass NYC" at bounding box center [97, 15] width 45 height 12
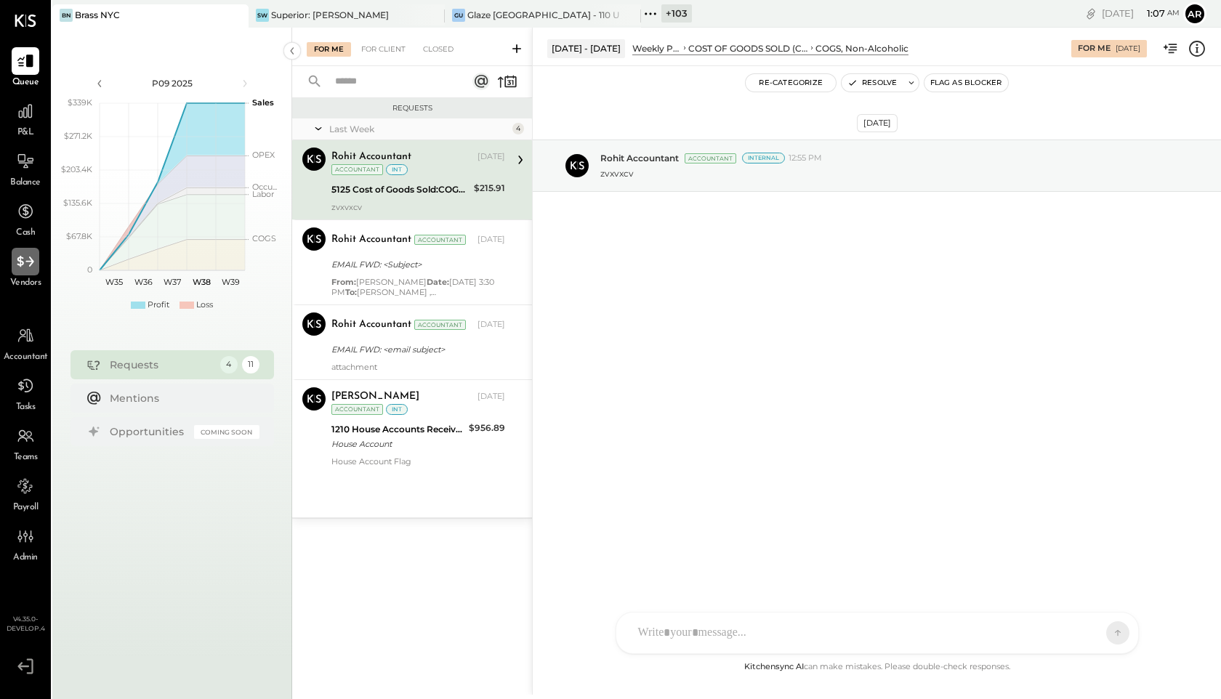
click at [28, 264] on icon at bounding box center [25, 261] width 19 height 19
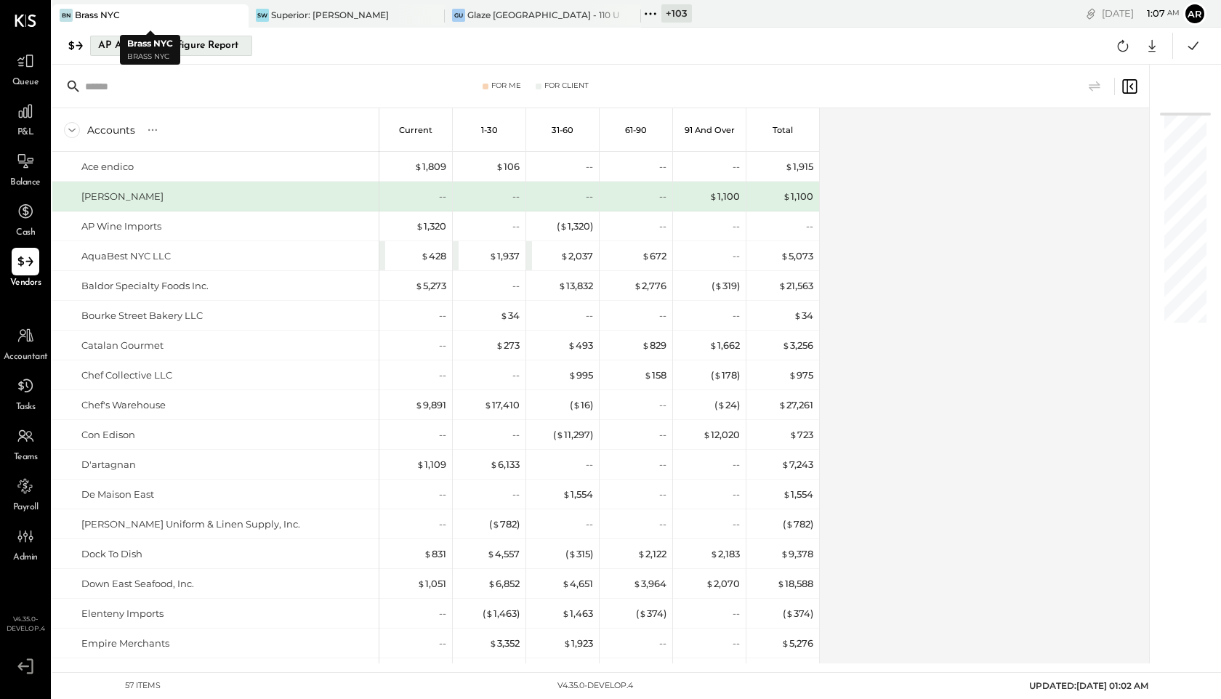
click at [195, 47] on div "Configure Report" at bounding box center [199, 45] width 92 height 19
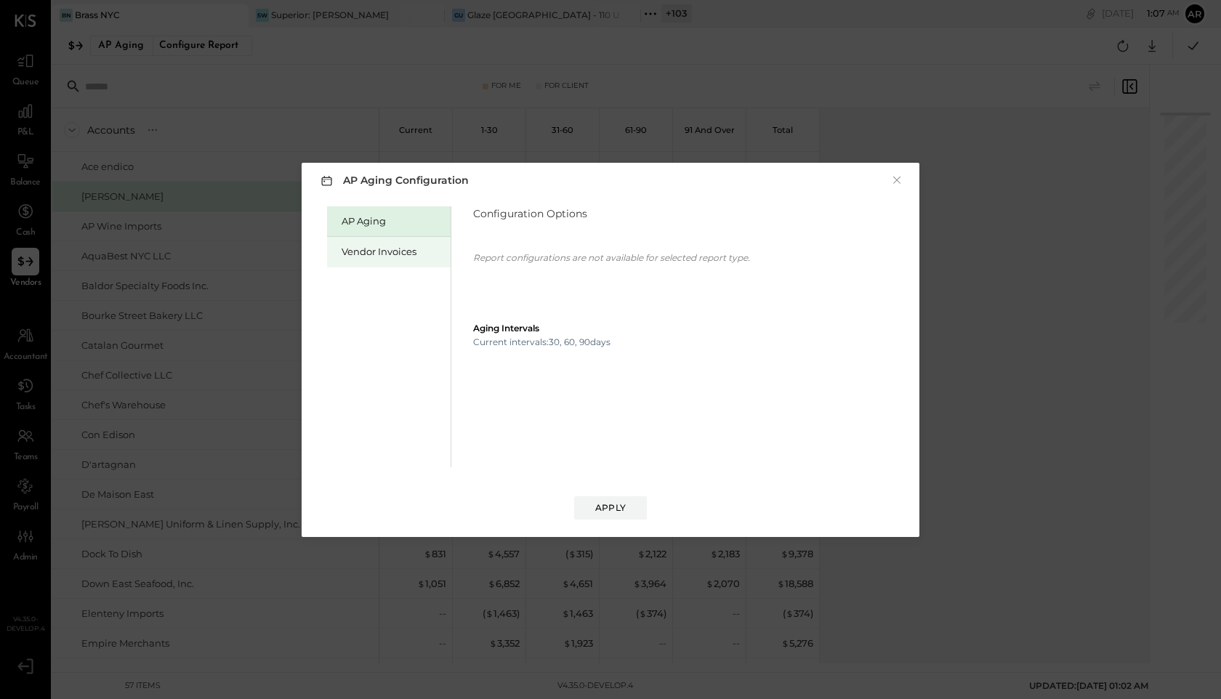
click at [414, 247] on div "Vendor Invoices" at bounding box center [393, 252] width 102 height 14
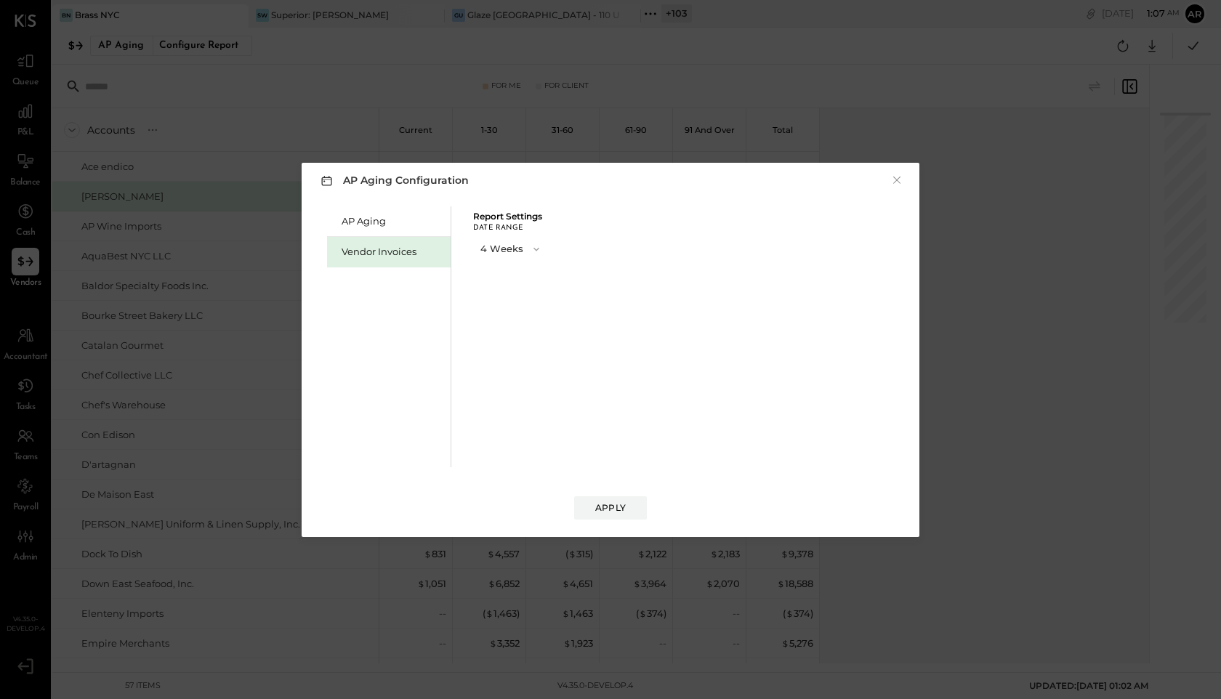
click at [515, 249] on button "4 Weeks" at bounding box center [511, 249] width 76 height 27
click at [514, 305] on span "13 Weeks" at bounding box center [503, 300] width 37 height 9
click at [629, 512] on button "Apply" at bounding box center [610, 508] width 73 height 23
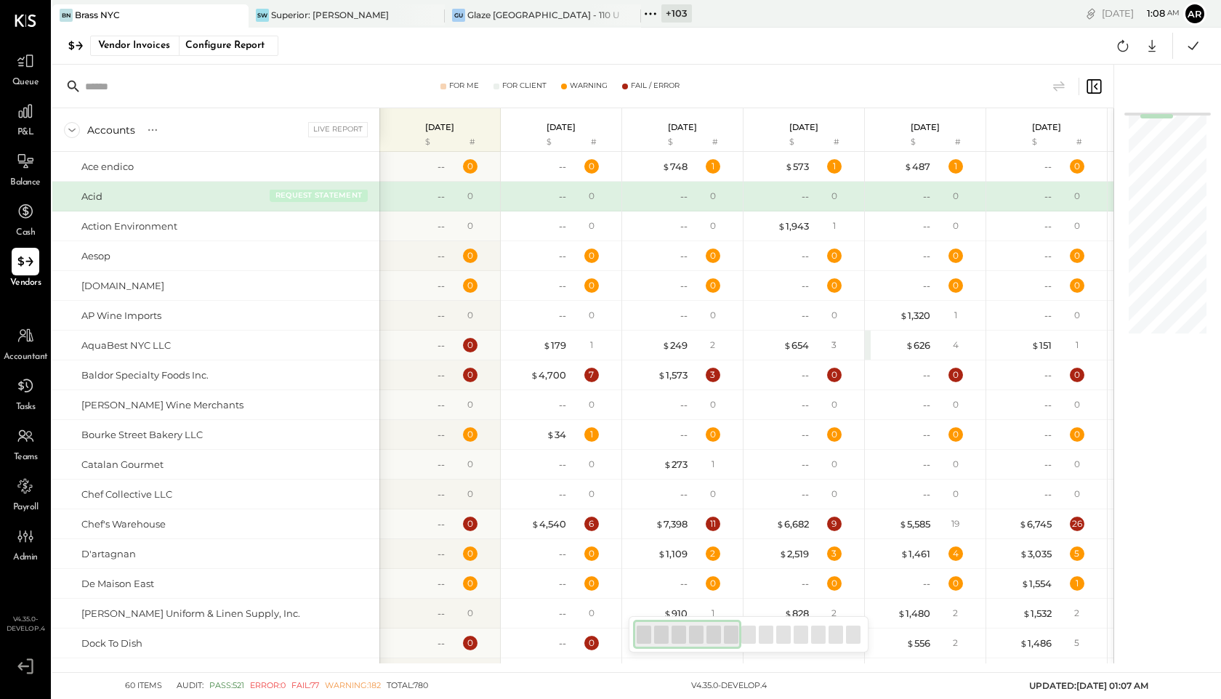
click at [314, 193] on button "REQUEST STATEMENT" at bounding box center [319, 195] width 98 height 13
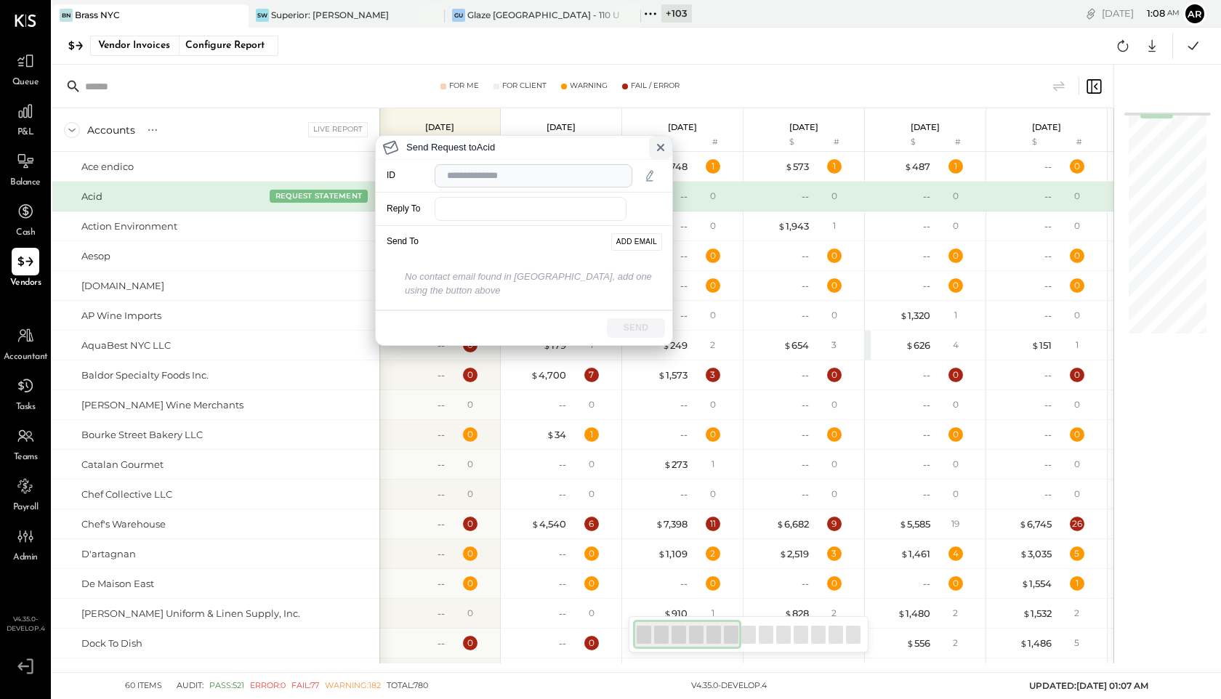
click at [659, 149] on icon at bounding box center [661, 148] width 6 height 6
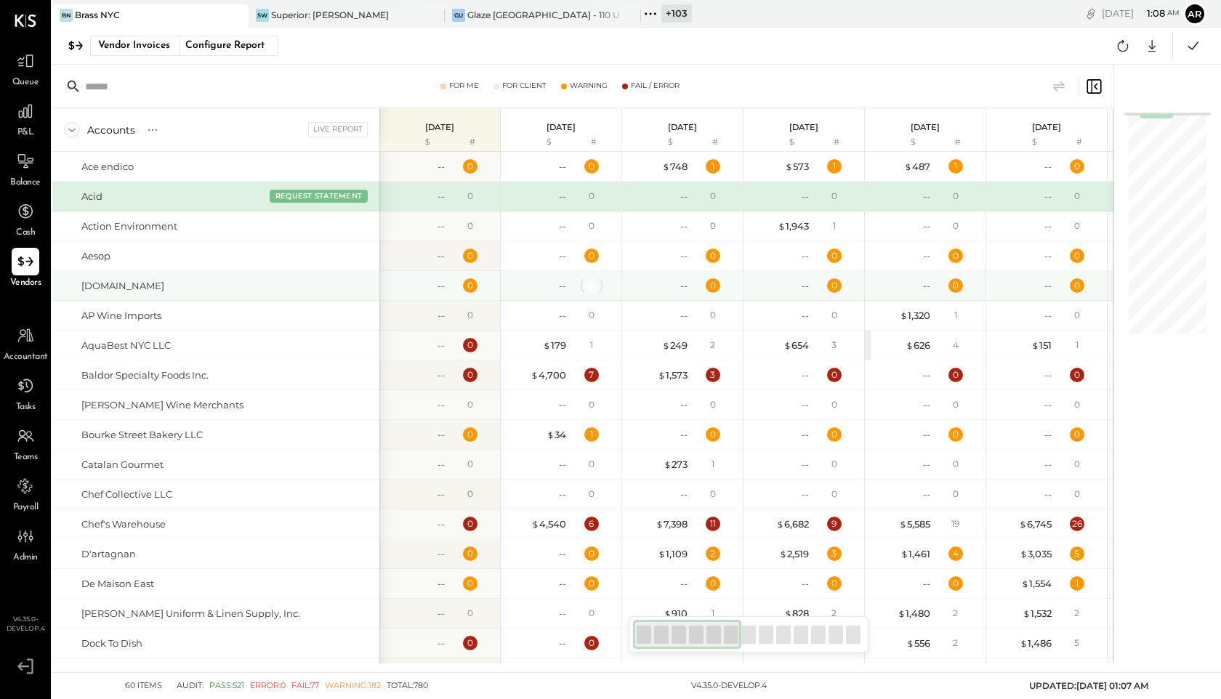
click at [595, 289] on div "0" at bounding box center [592, 285] width 15 height 15
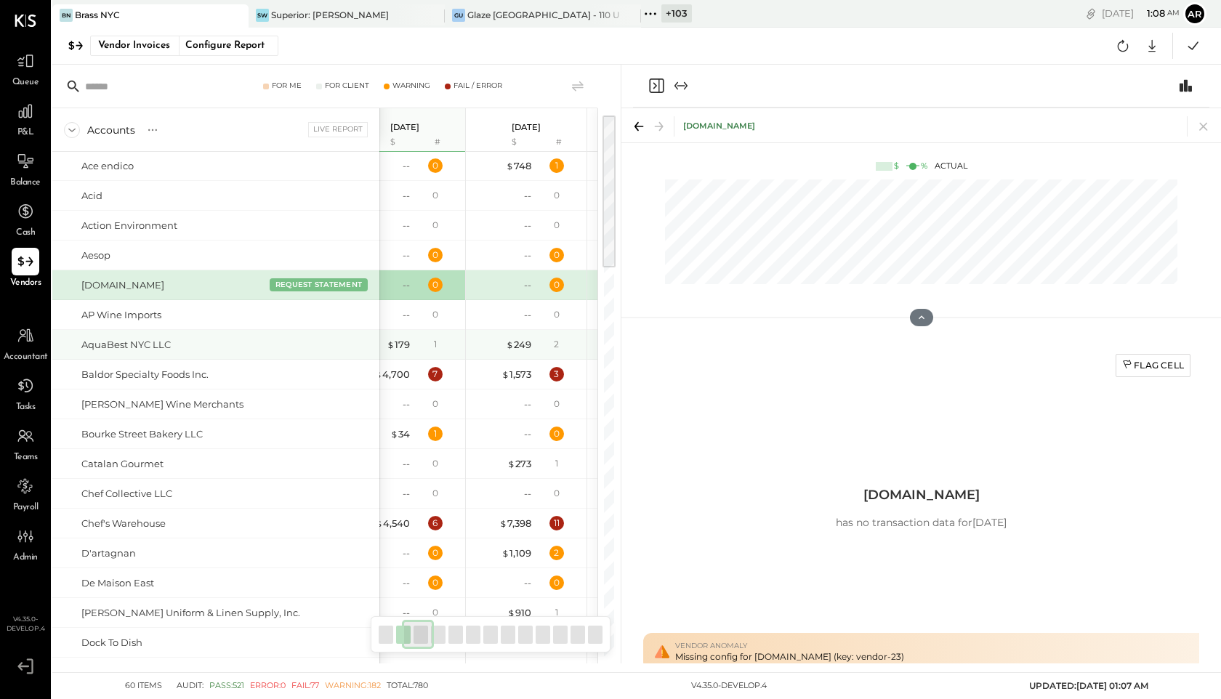
scroll to position [0, 183]
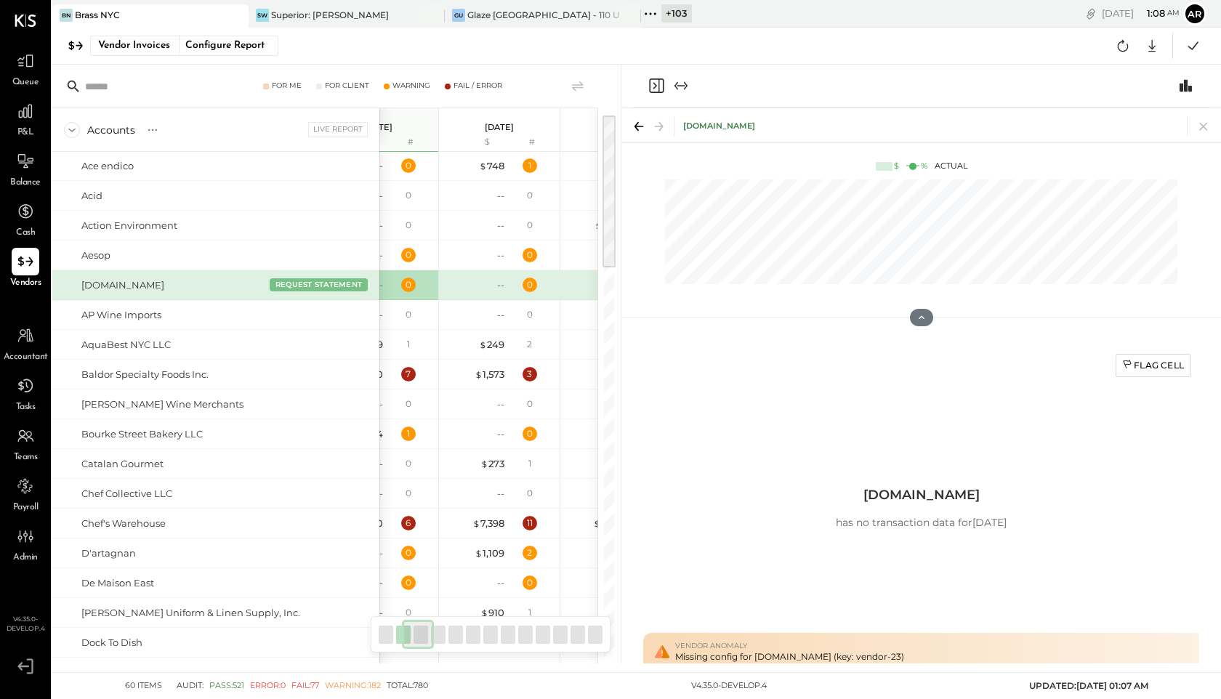
click at [494, 289] on div "--" at bounding box center [475, 285] width 58 height 14
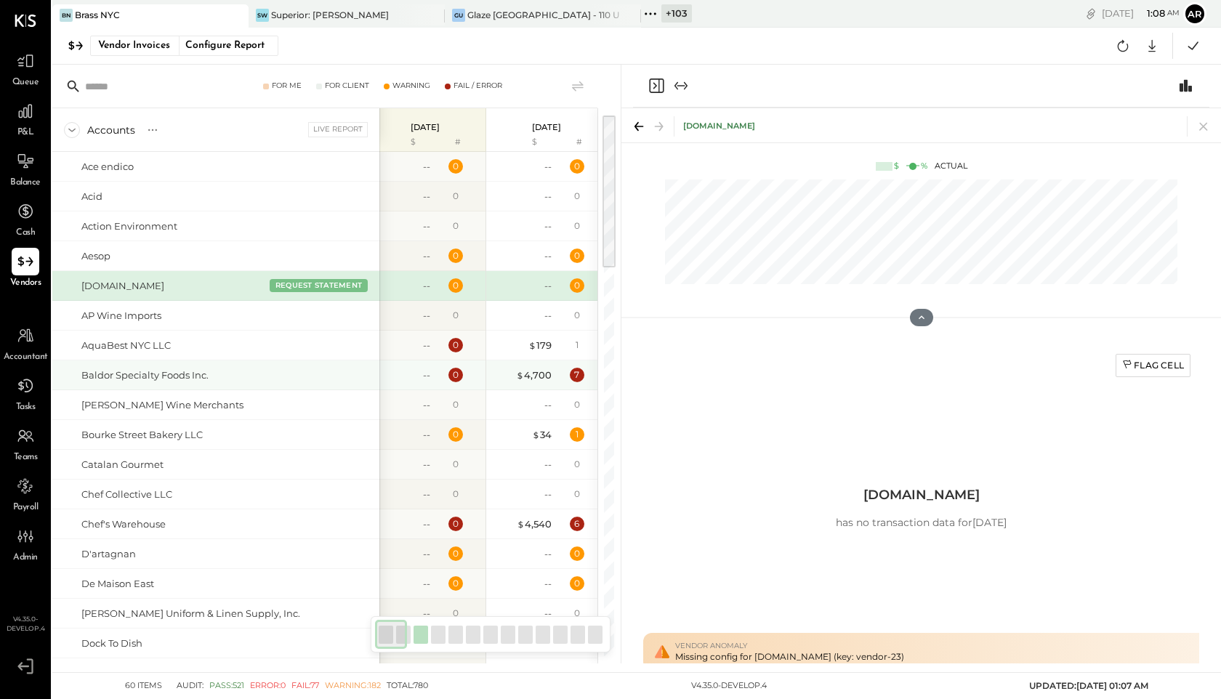
scroll to position [0, 0]
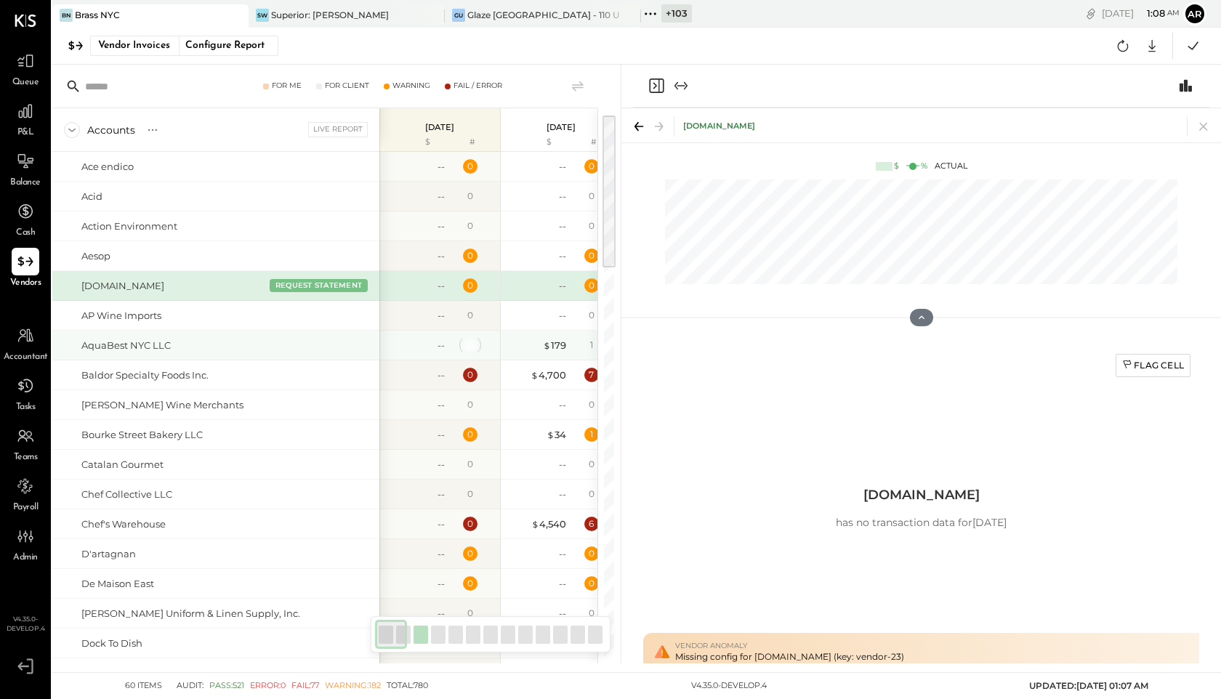
click at [467, 341] on div "0" at bounding box center [470, 345] width 6 height 12
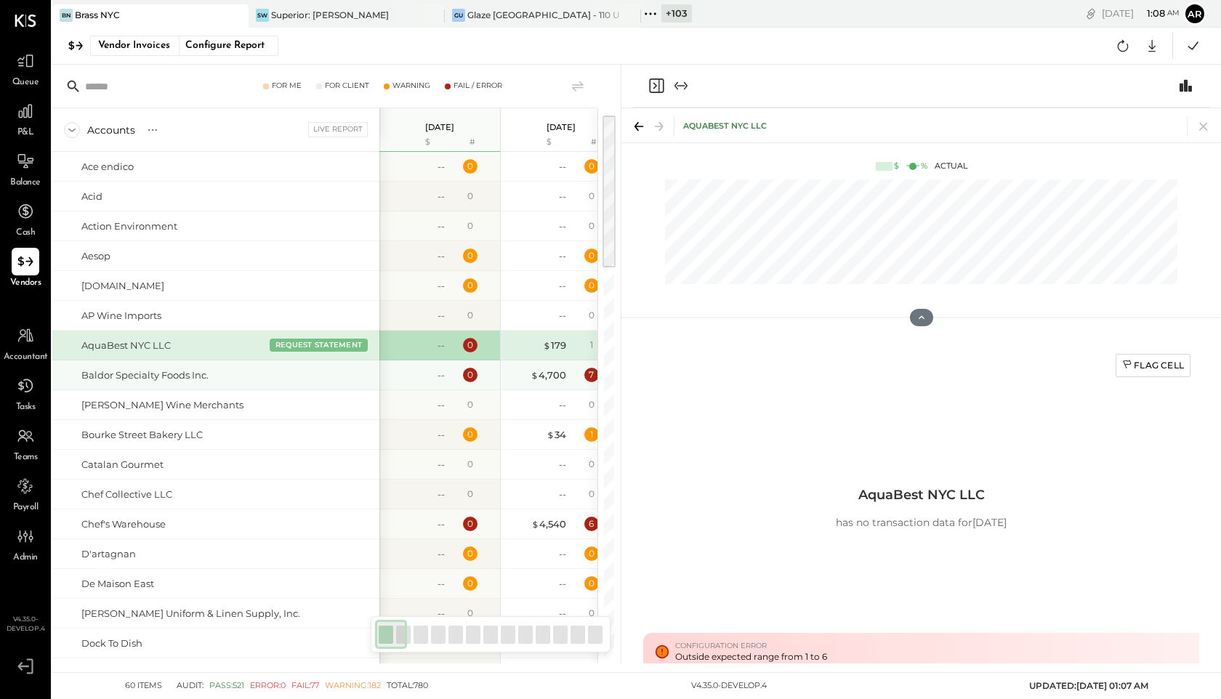
click at [583, 382] on div "$ 4,700 7" at bounding box center [562, 375] width 109 height 29
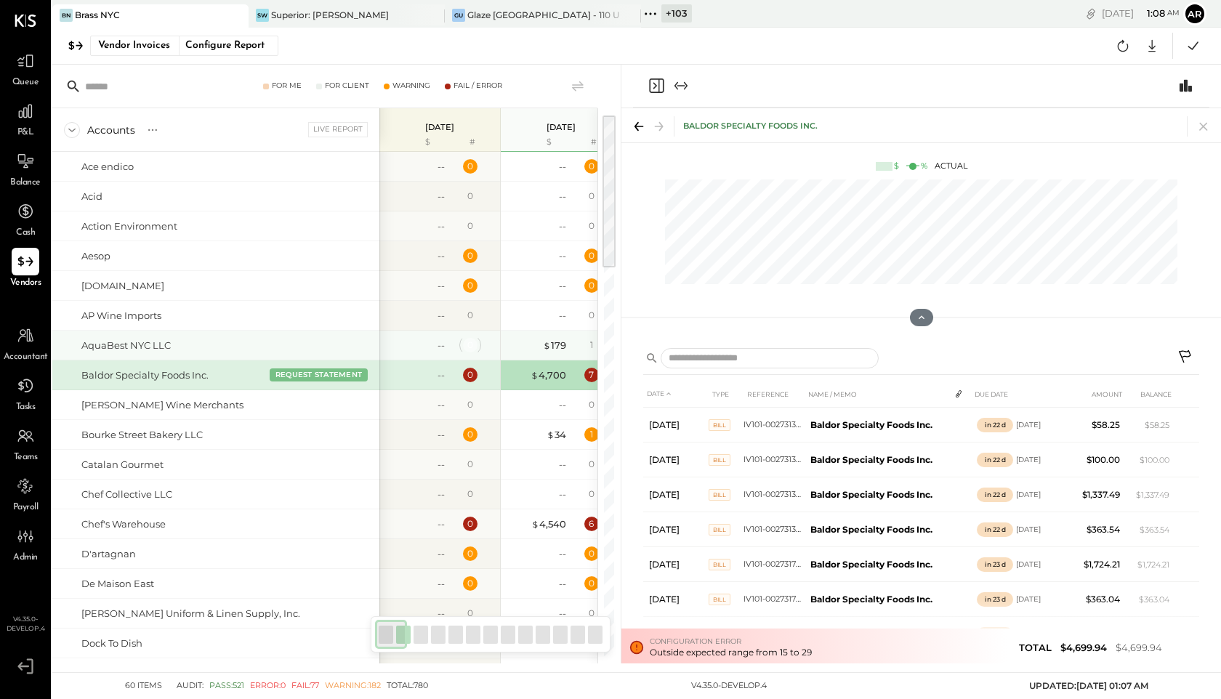
click at [467, 345] on div "0" at bounding box center [470, 345] width 6 height 12
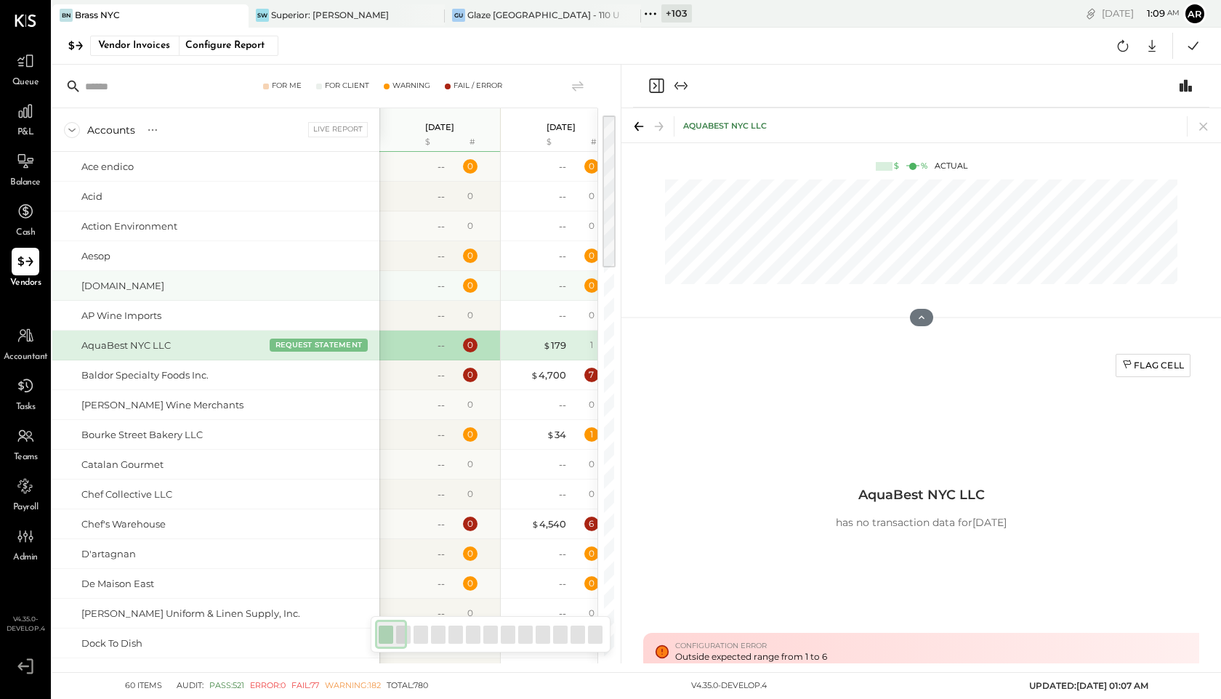
click at [459, 284] on div "0" at bounding box center [472, 285] width 47 height 15
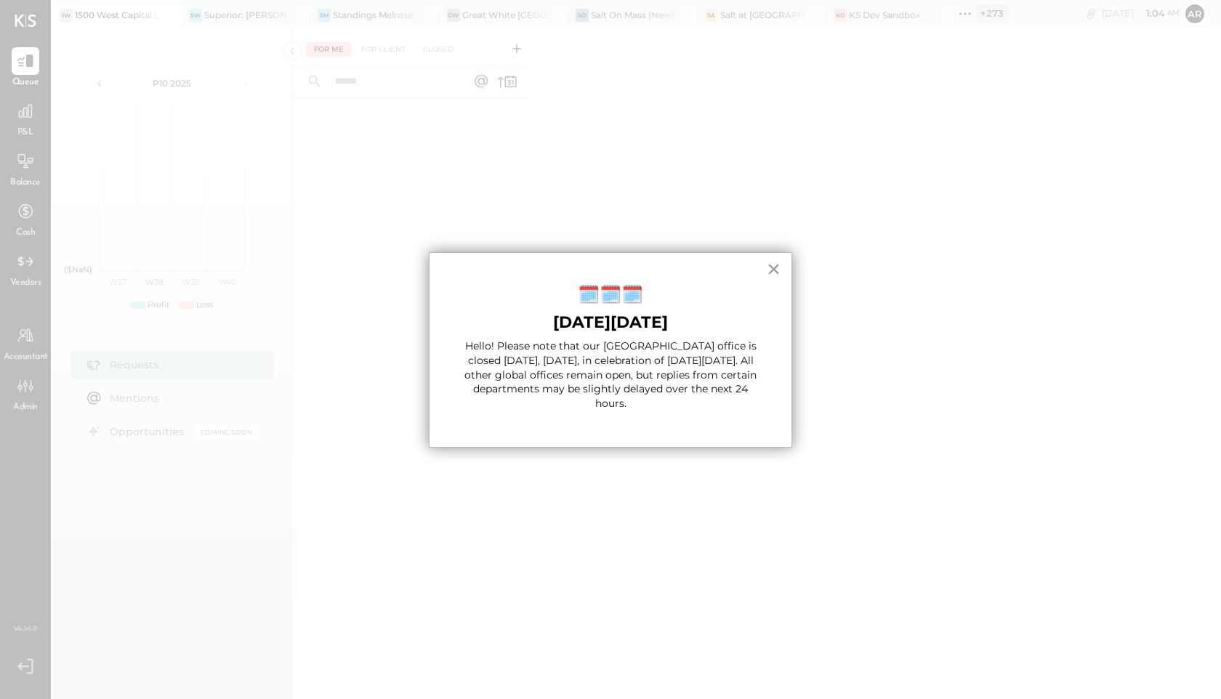
click at [767, 266] on button "×" at bounding box center [774, 268] width 14 height 23
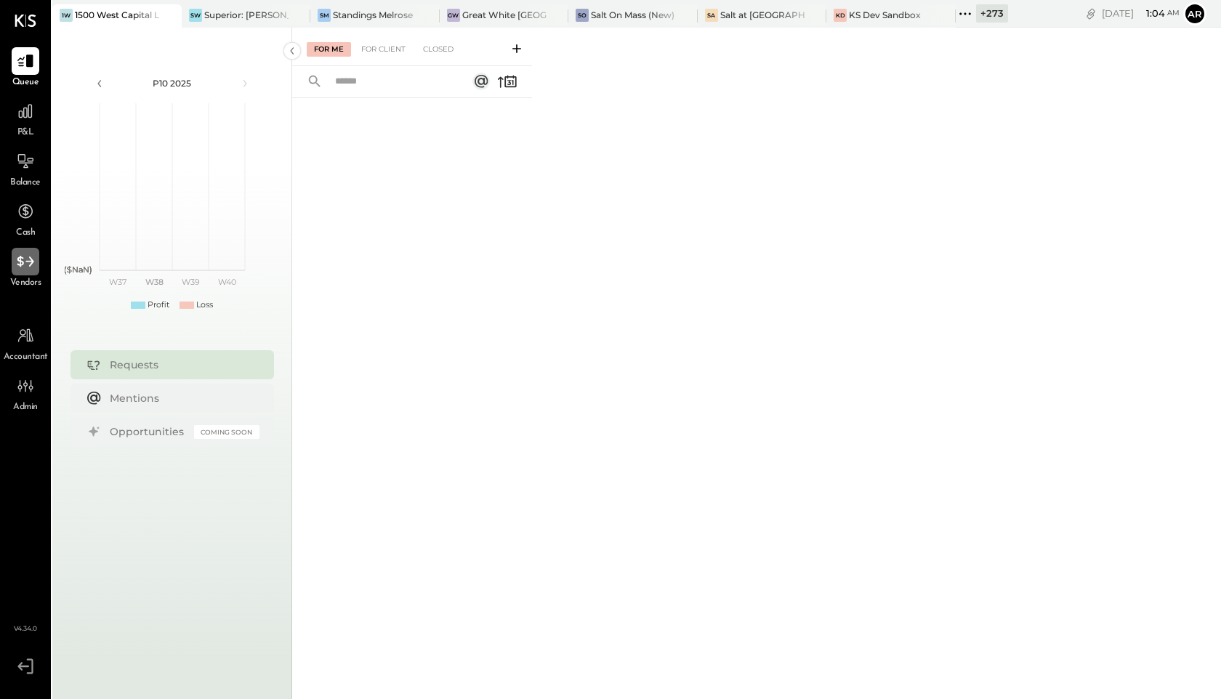
click at [17, 262] on icon at bounding box center [25, 261] width 19 height 19
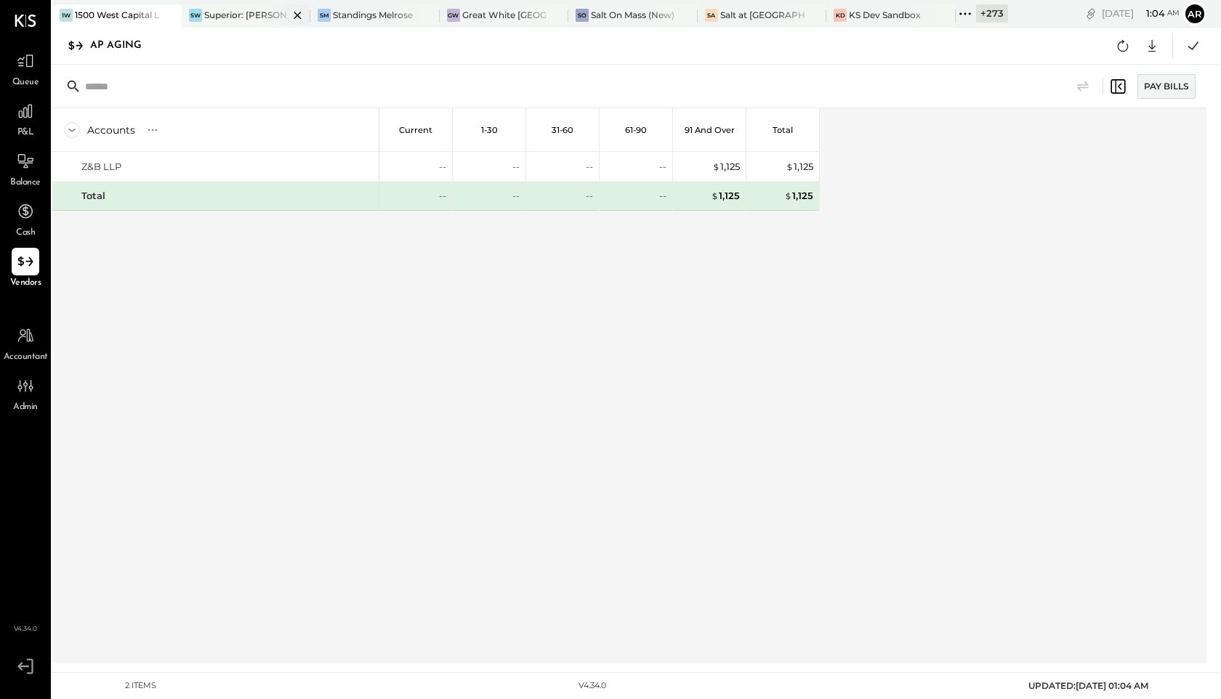
click at [238, 14] on div "Superior: [PERSON_NAME]" at bounding box center [246, 15] width 85 height 12
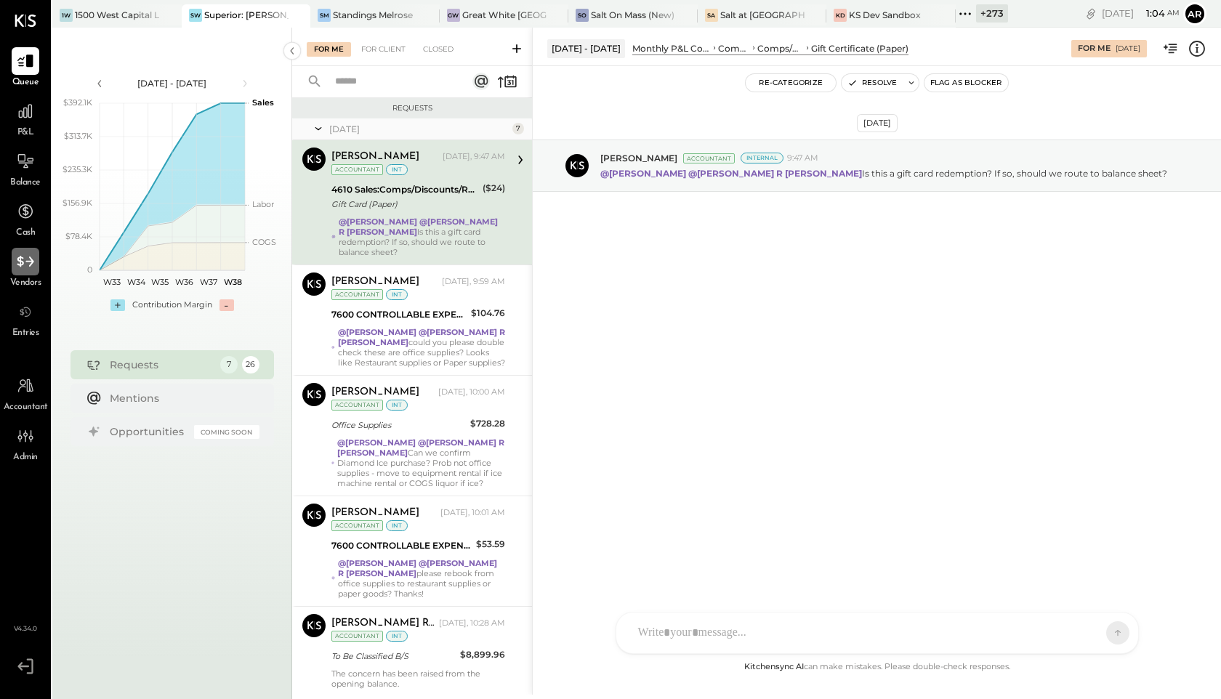
click at [31, 262] on icon at bounding box center [25, 261] width 17 height 11
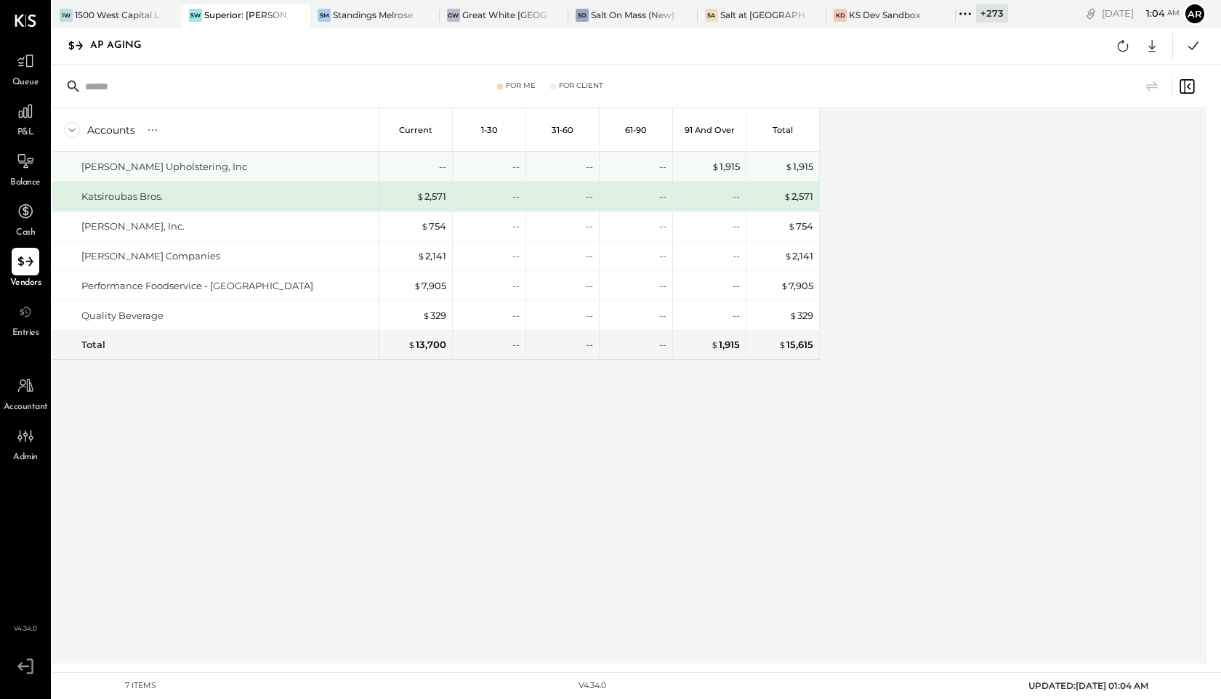
click at [732, 158] on div "$ 1,915" at bounding box center [711, 166] width 58 height 29
